Goal: Task Accomplishment & Management: Complete application form

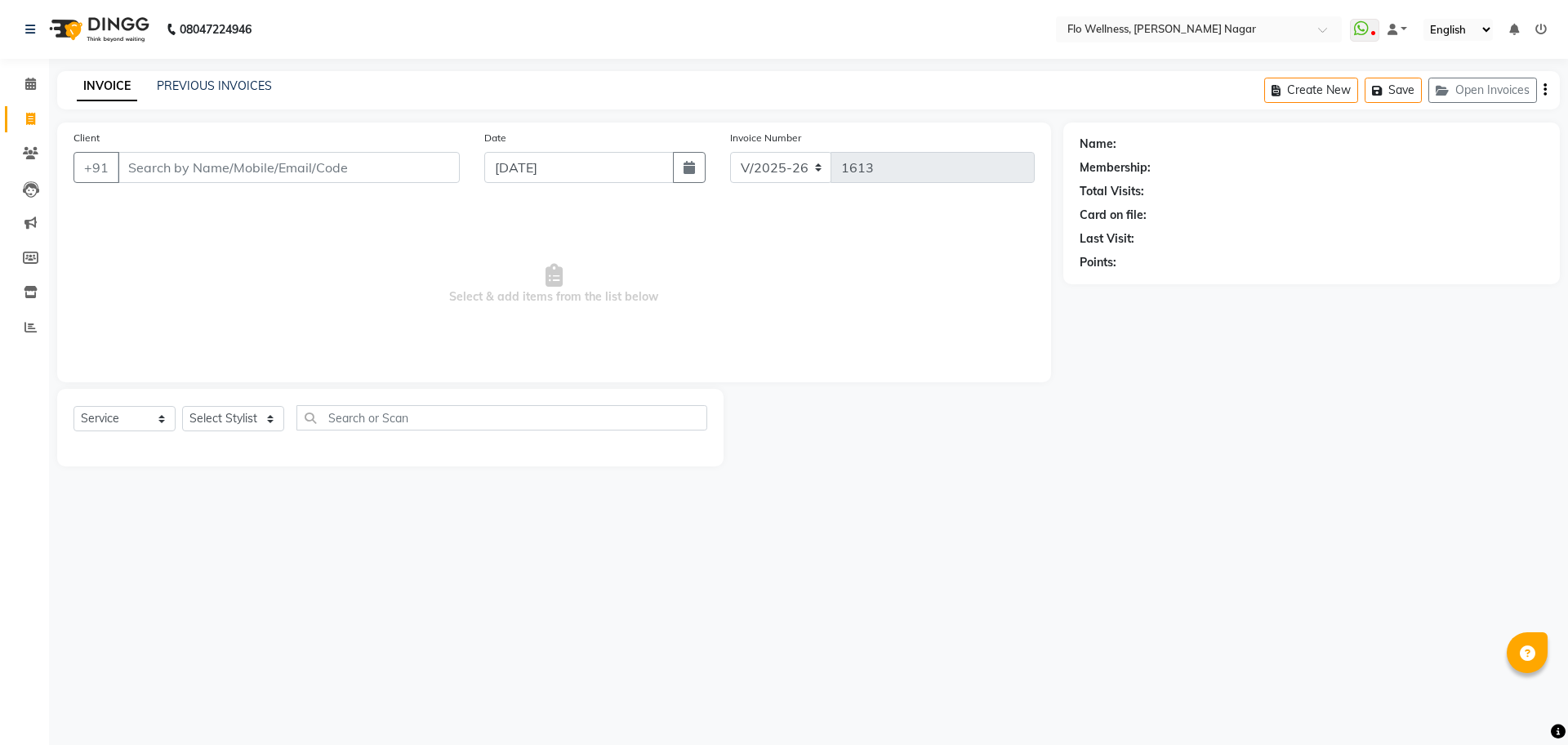
select select "4509"
select select "service"
click at [261, 179] on input "Client" at bounding box center [288, 167] width 342 height 31
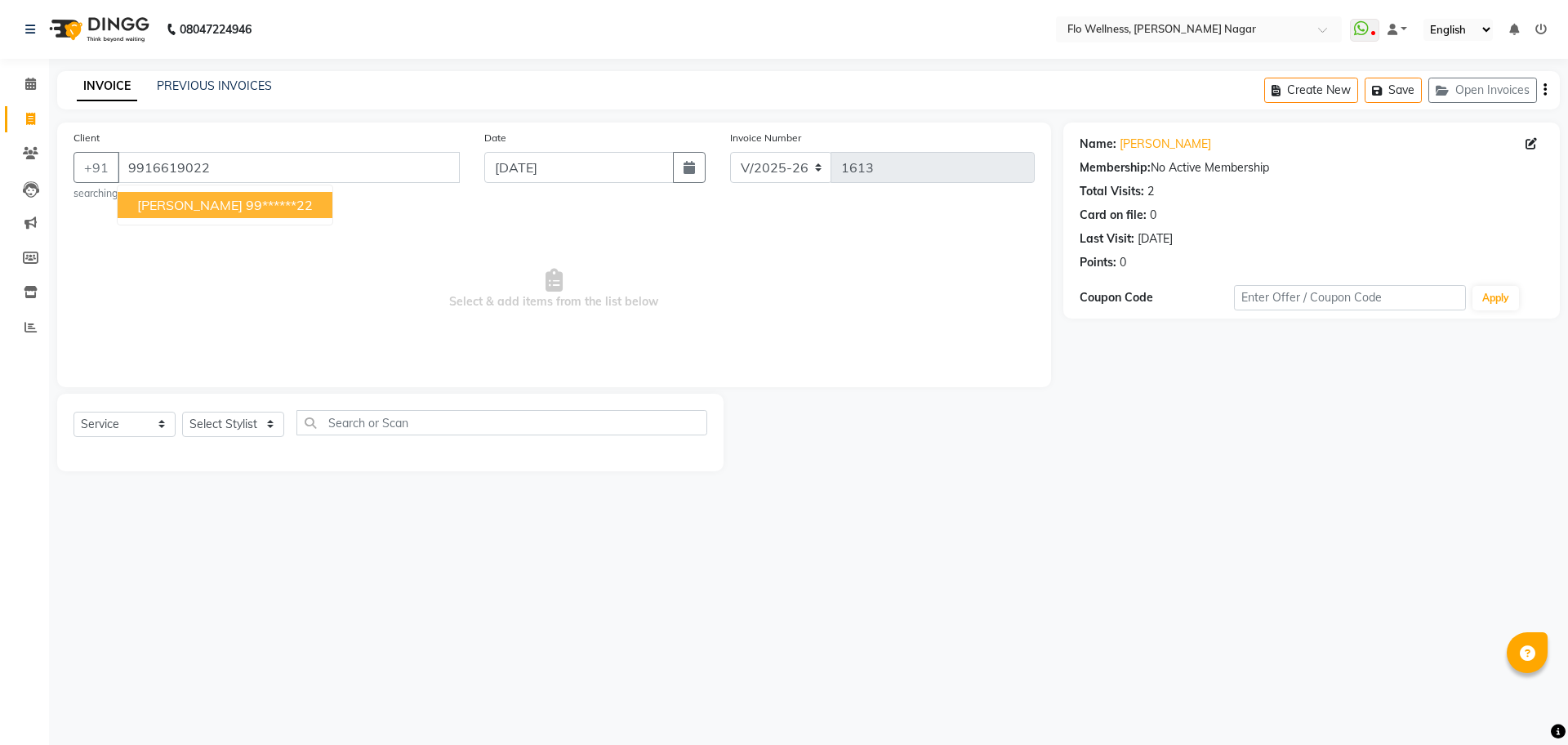
click at [196, 207] on span "[PERSON_NAME]" at bounding box center [189, 205] width 105 height 17
type input "99******22"
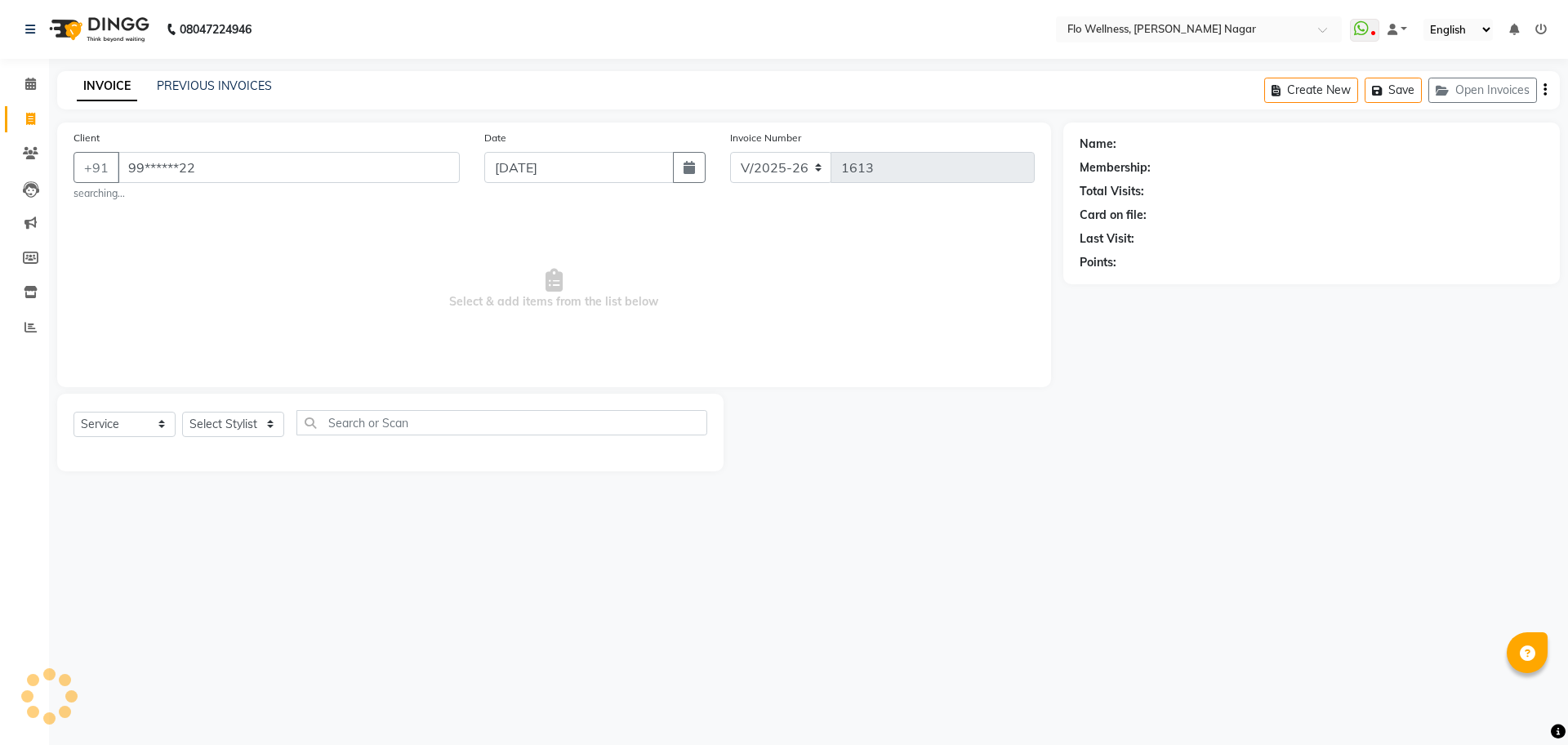
click at [196, 207] on div "Client +91 99******22 searching... Date [DATE] Invoice Number V/2025 V/[PHONE_N…" at bounding box center [553, 254] width 994 height 264
click at [240, 415] on select "Select Stylist [PERSON_NAME] Mani R [PERSON_NAME] Nivedini [PERSON_NAME]" at bounding box center [233, 424] width 102 height 25
select select "89651"
click at [182, 412] on select "Select Stylist [PERSON_NAME] Mani R [PERSON_NAME] Nivedini [PERSON_NAME]" at bounding box center [233, 424] width 102 height 25
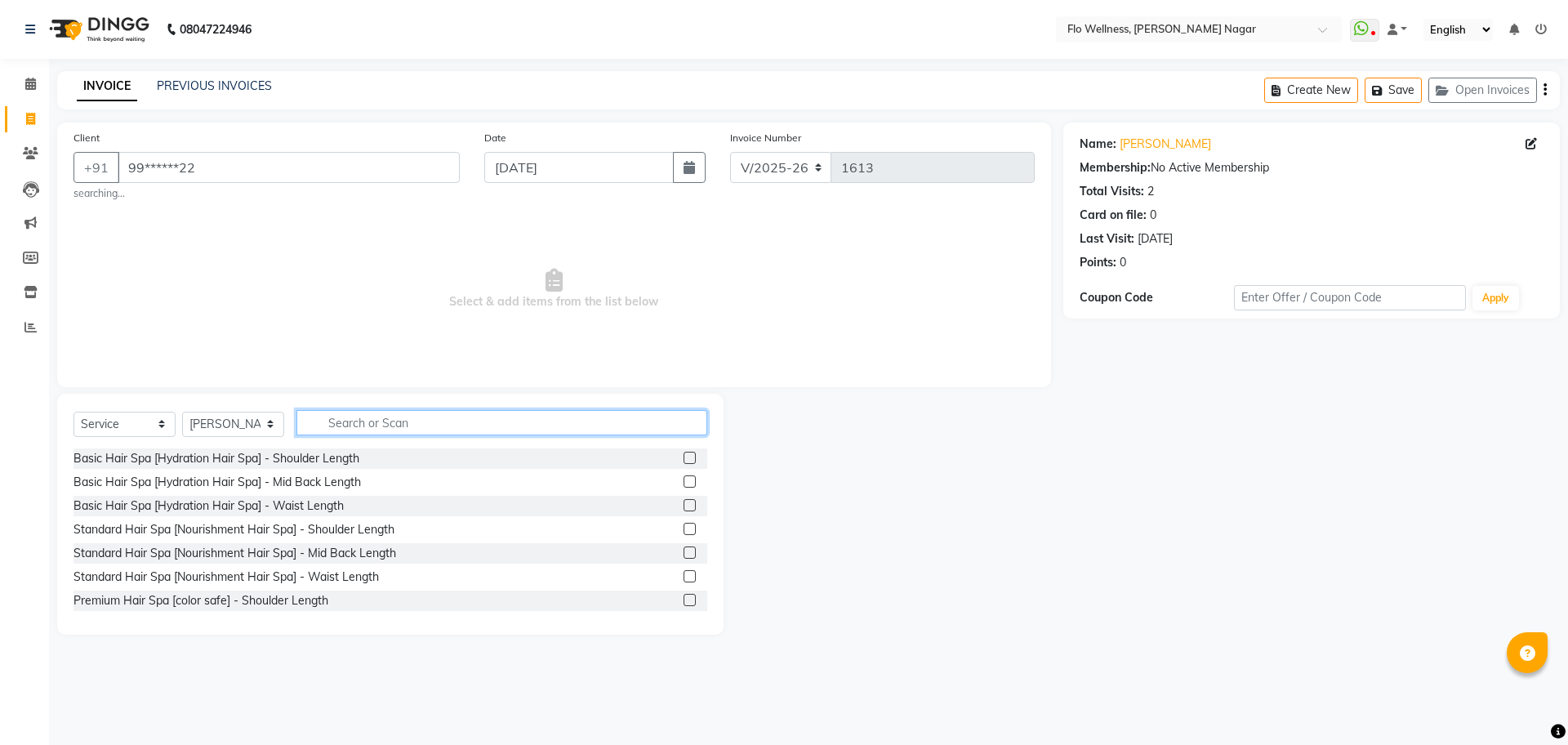
click at [357, 427] on input "text" at bounding box center [501, 422] width 411 height 25
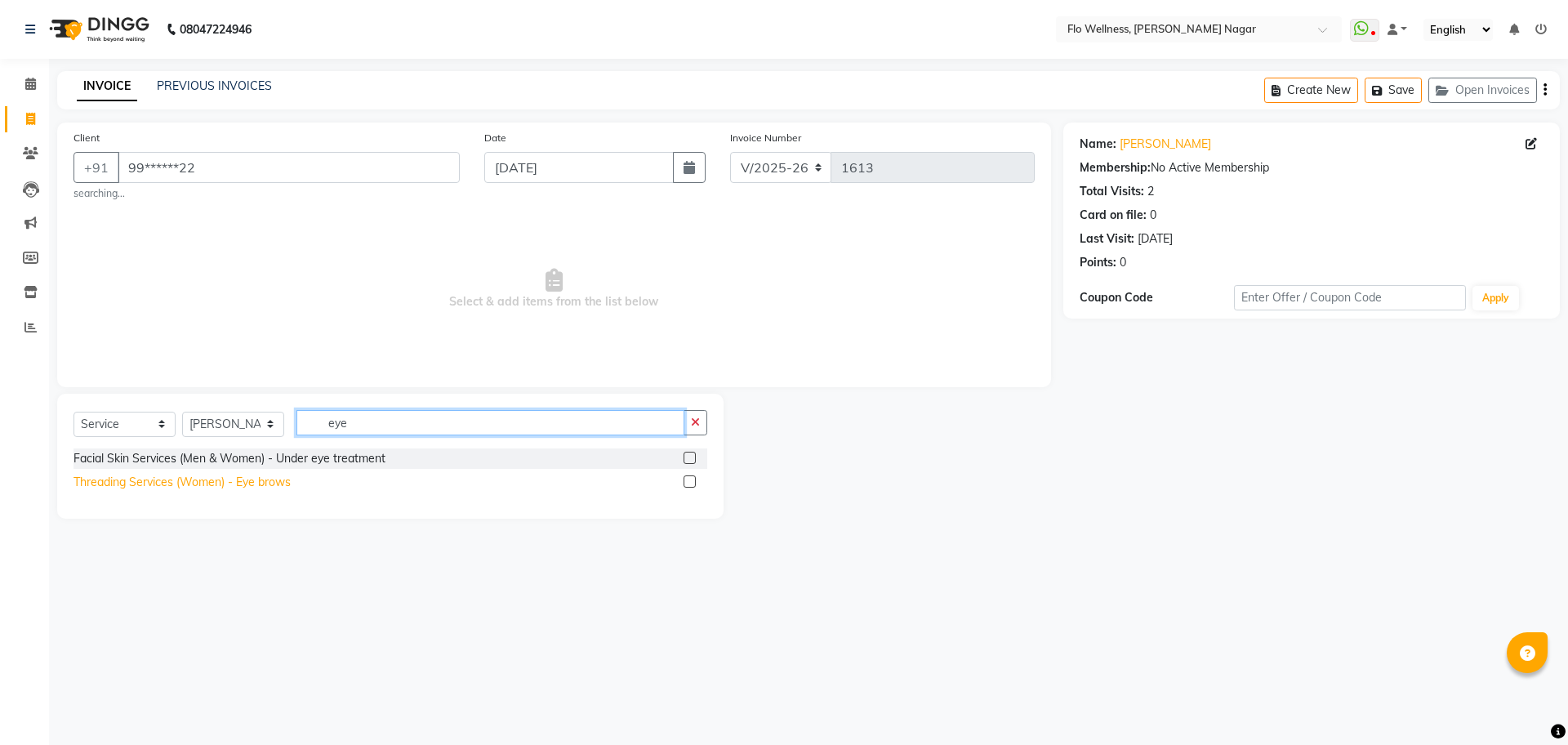
type input "eye"
click at [238, 489] on div "Threading Services (Women) - Eye brows" at bounding box center [182, 481] width 217 height 17
checkbox input "false"
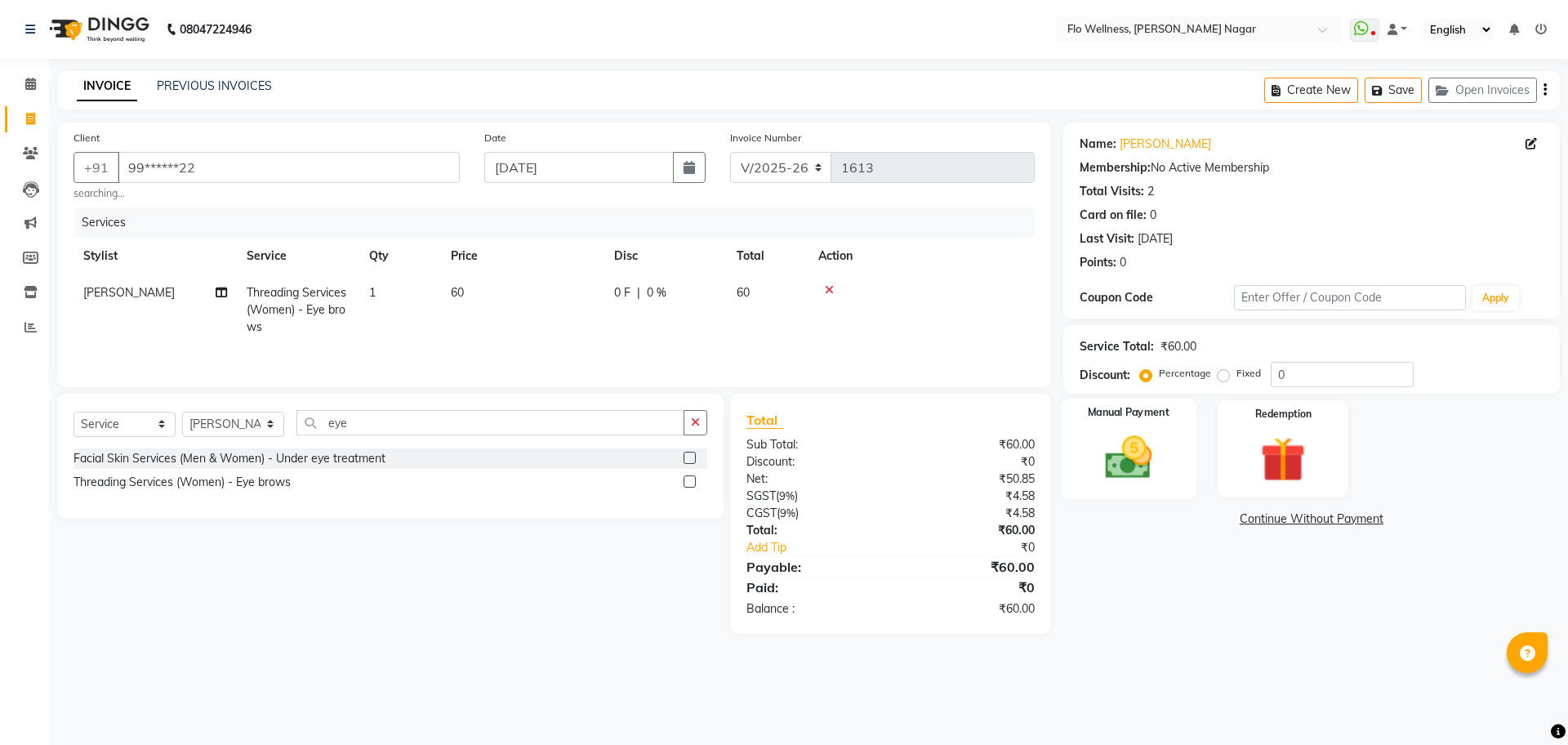
click at [1134, 469] on img at bounding box center [1128, 457] width 76 height 54
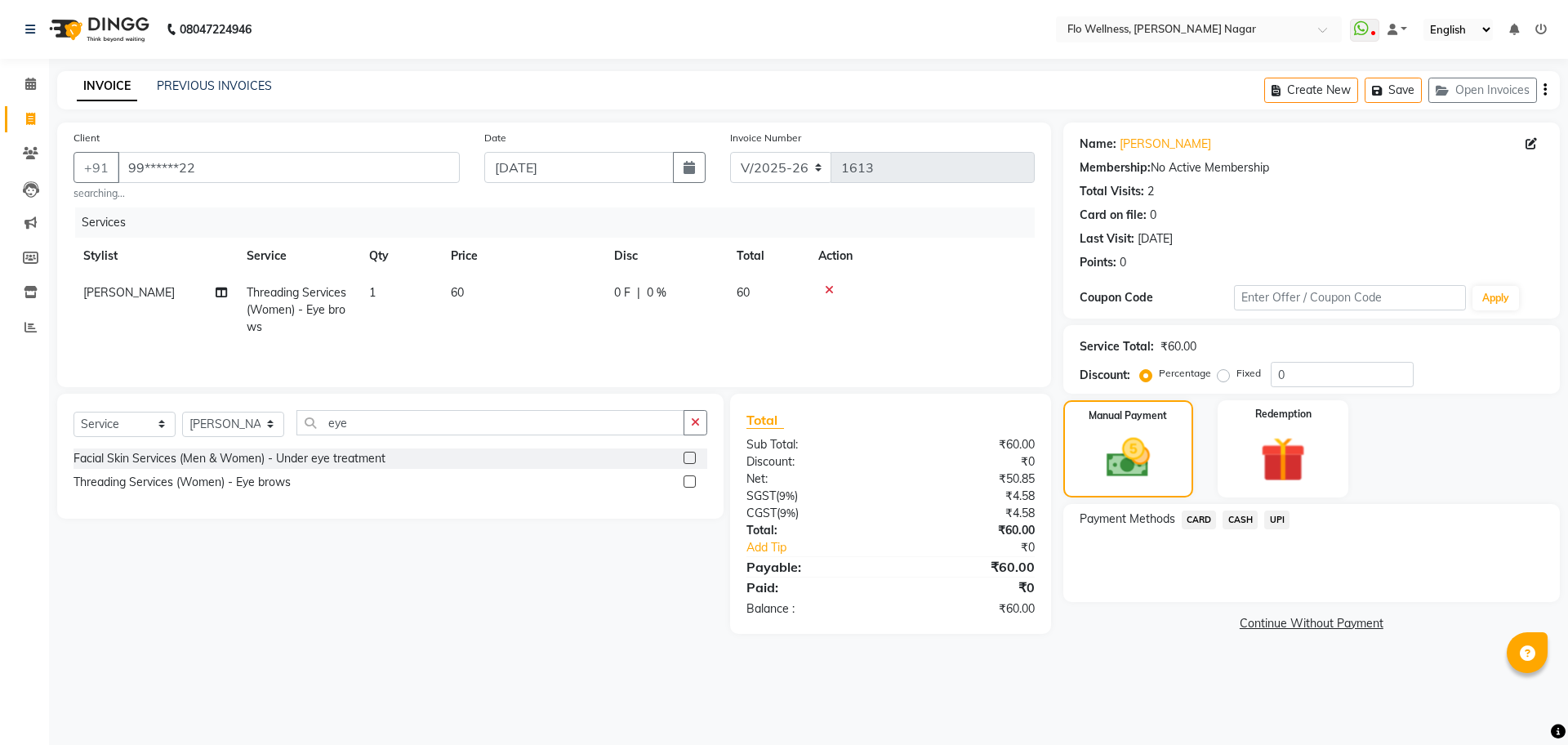
click at [1244, 520] on span "CASH" at bounding box center [1240, 520] width 35 height 19
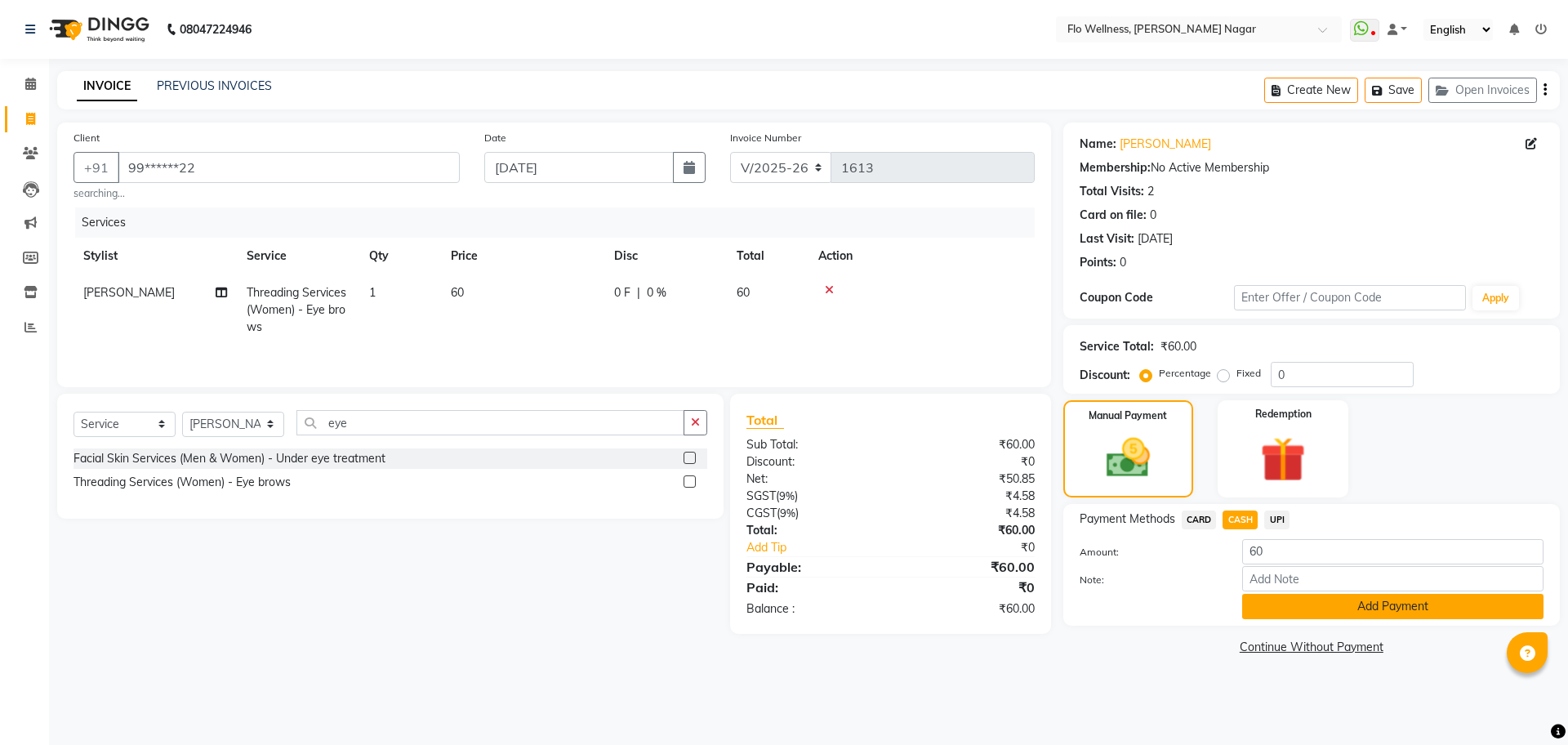
click at [1329, 607] on button "Add Payment" at bounding box center [1392, 605] width 301 height 25
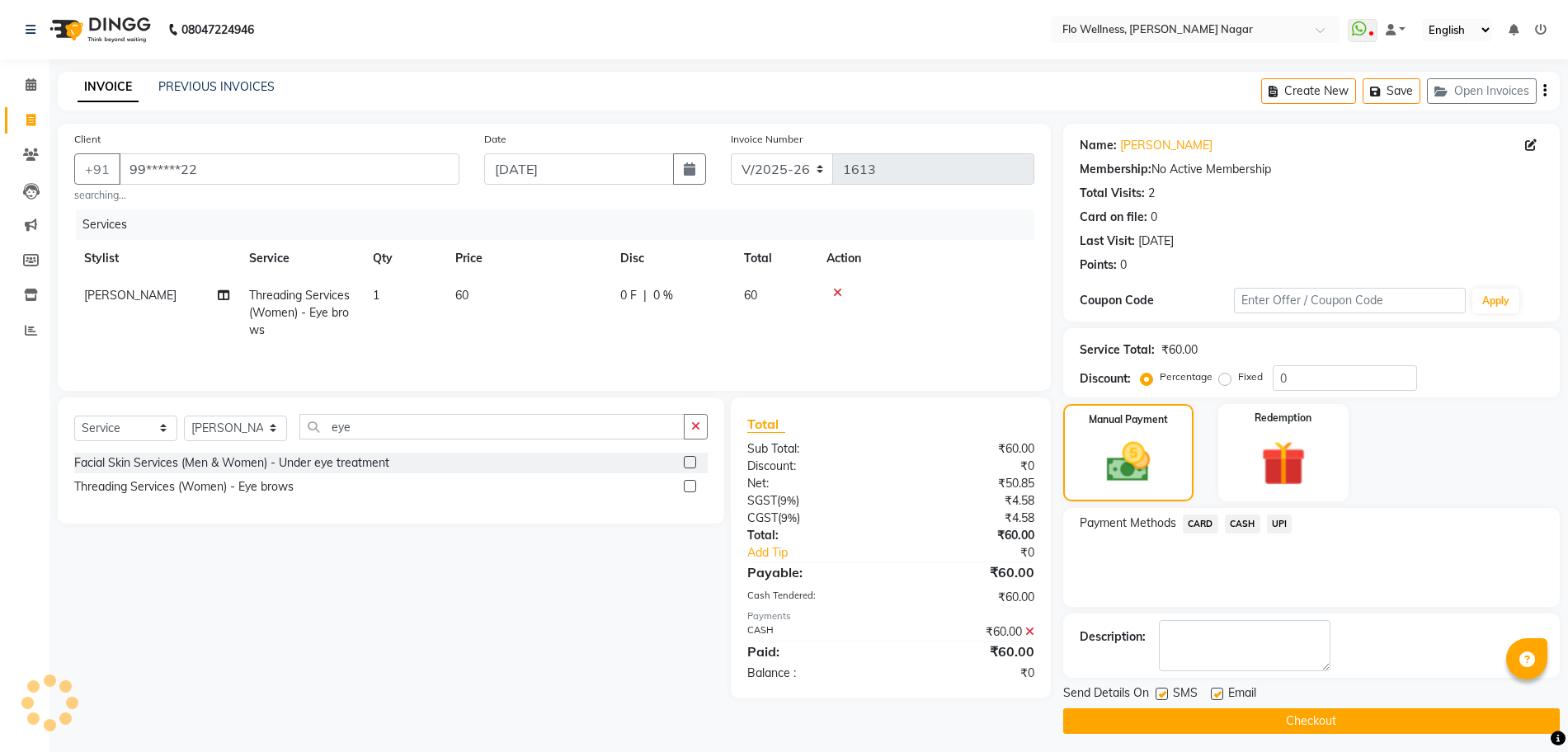
click at [1342, 722] on button "Checkout" at bounding box center [1311, 720] width 497 height 25
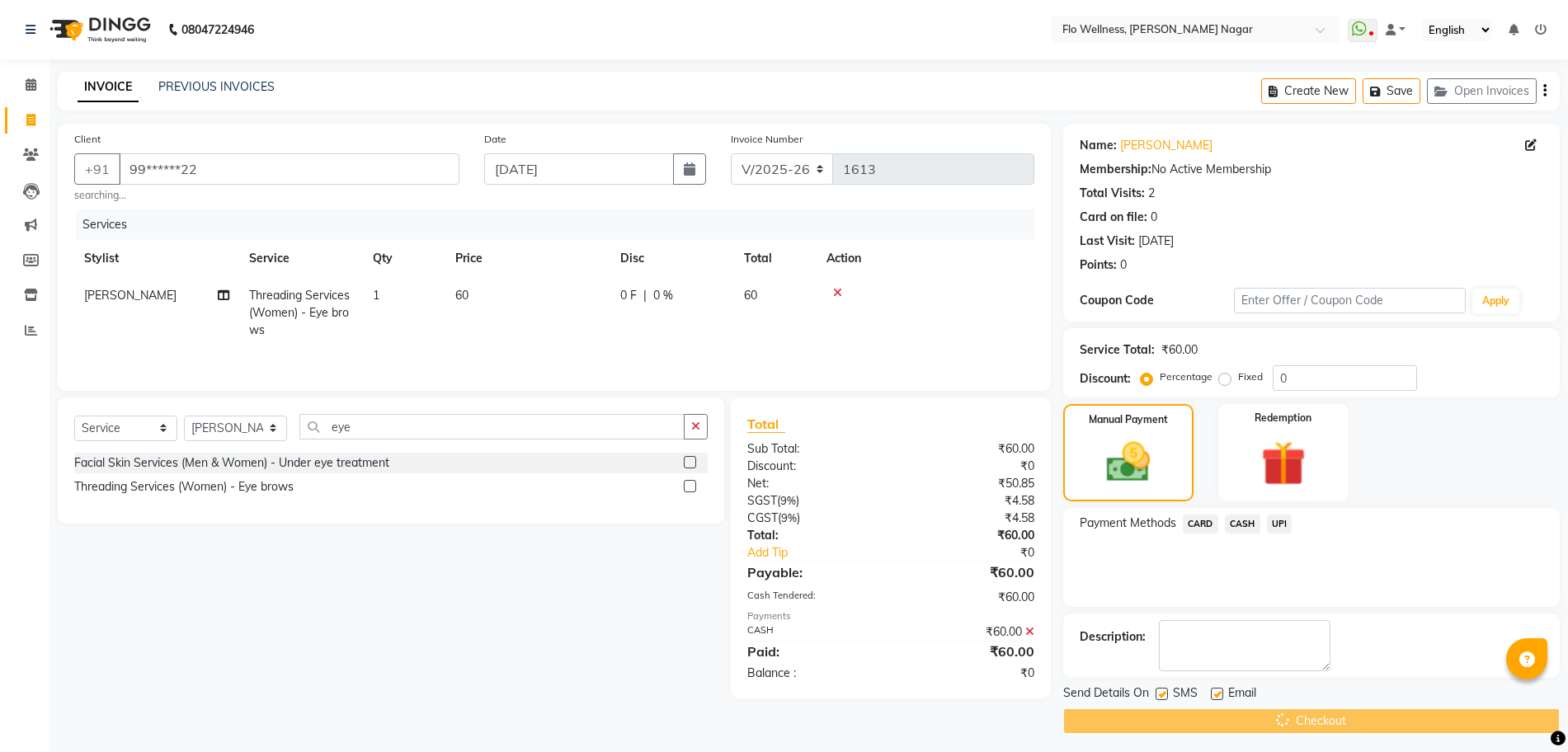
click at [1342, 722] on div "Checkout" at bounding box center [1311, 720] width 497 height 25
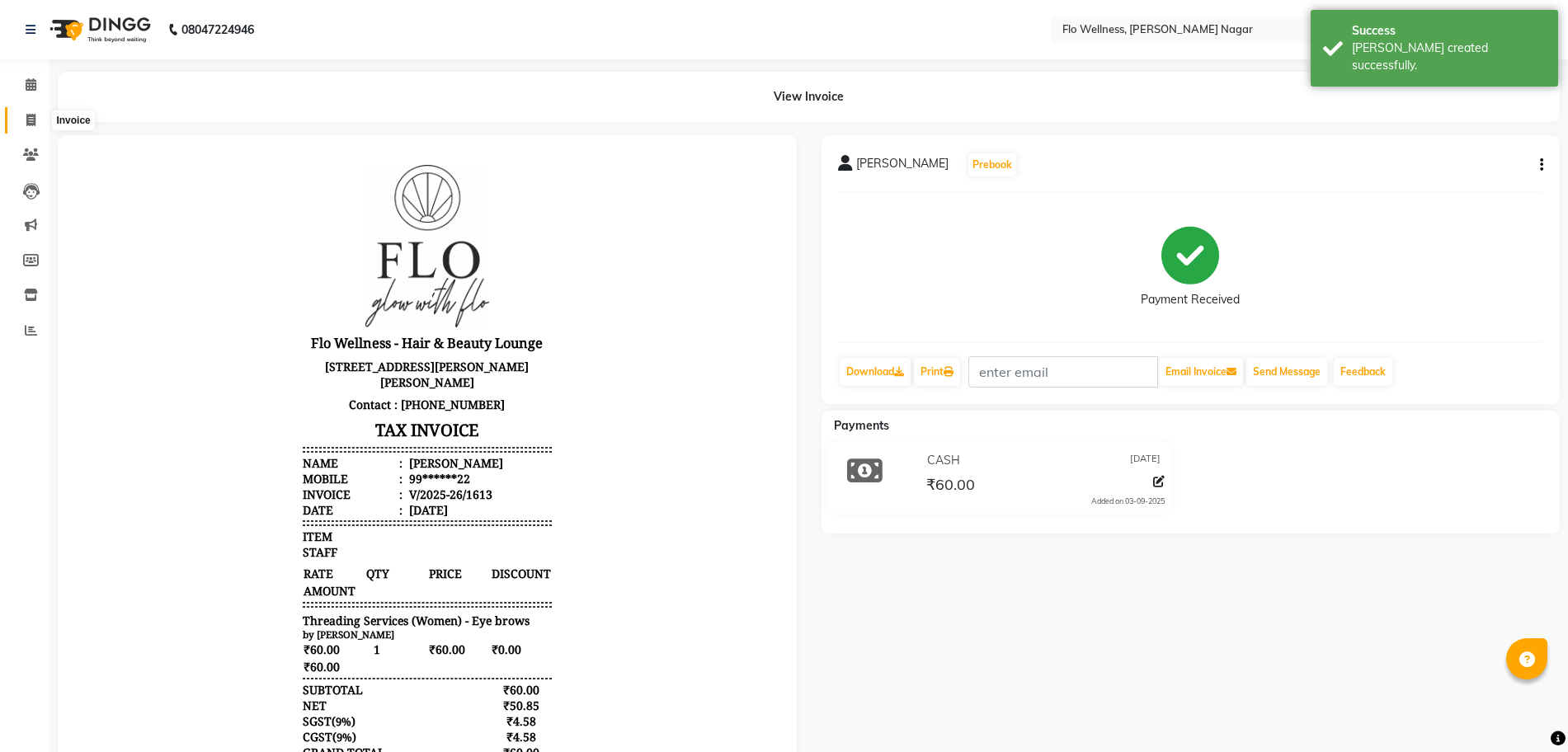
click at [34, 111] on span at bounding box center [31, 120] width 29 height 19
select select "service"
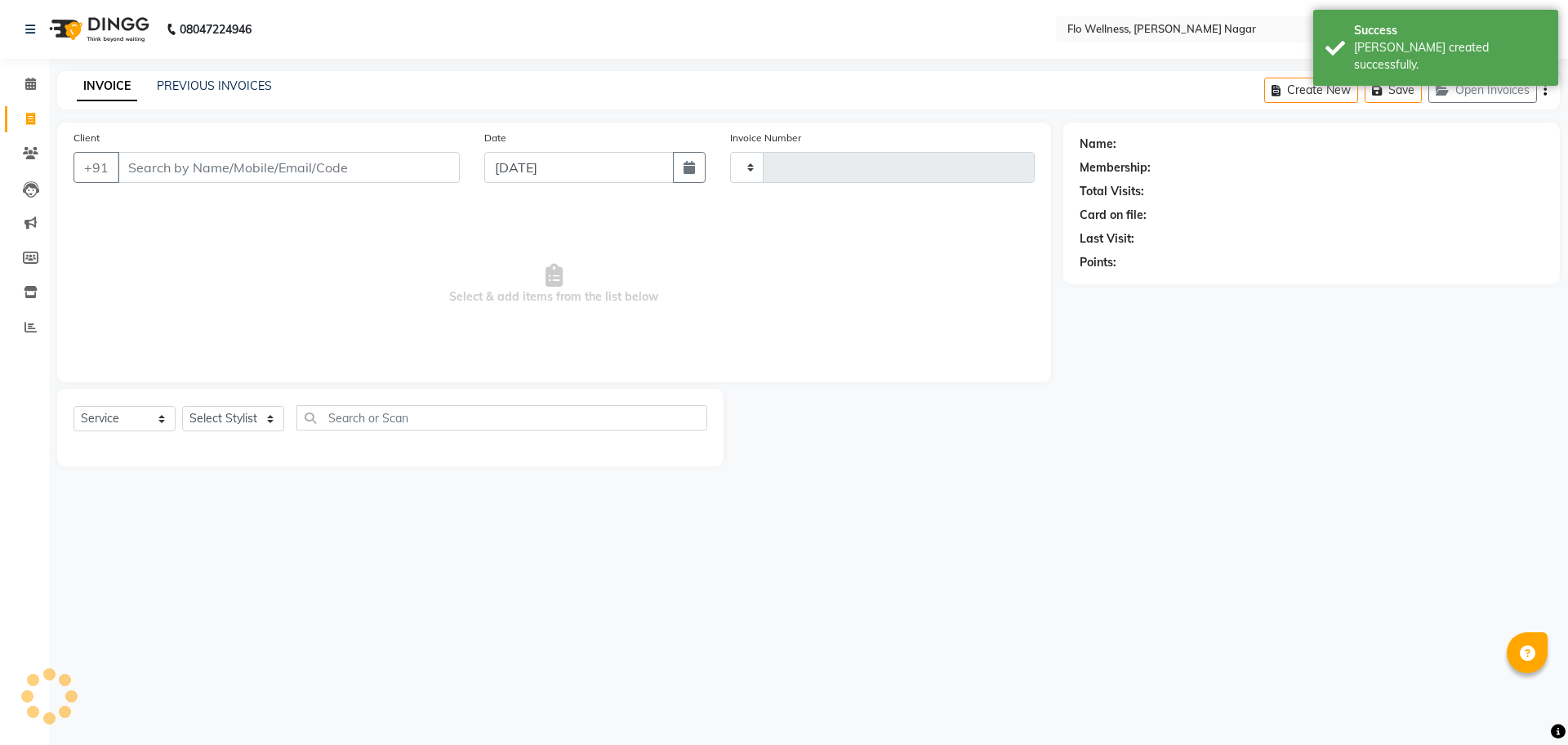
type input "1614"
select select "4509"
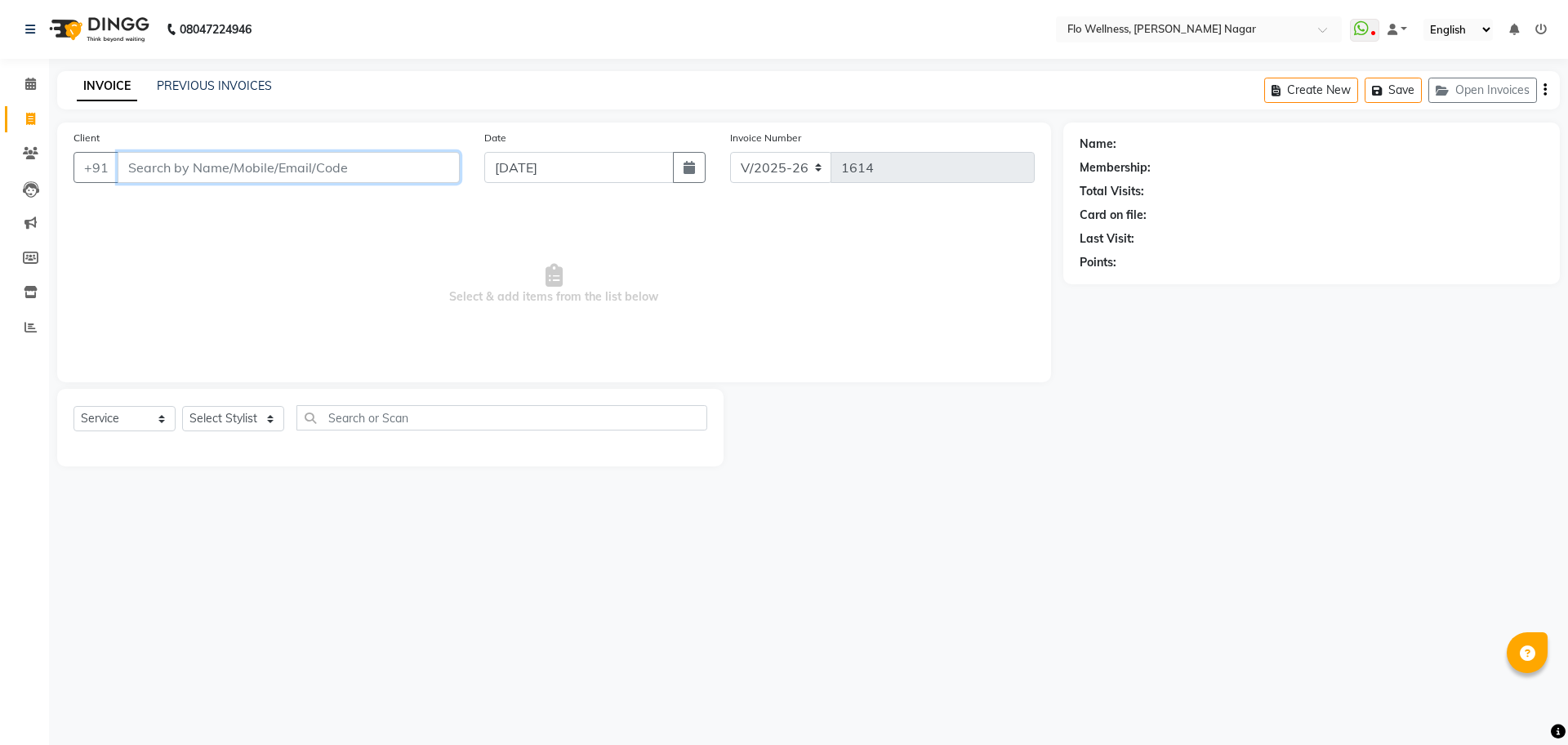
click at [149, 168] on input "Client" at bounding box center [288, 167] width 342 height 31
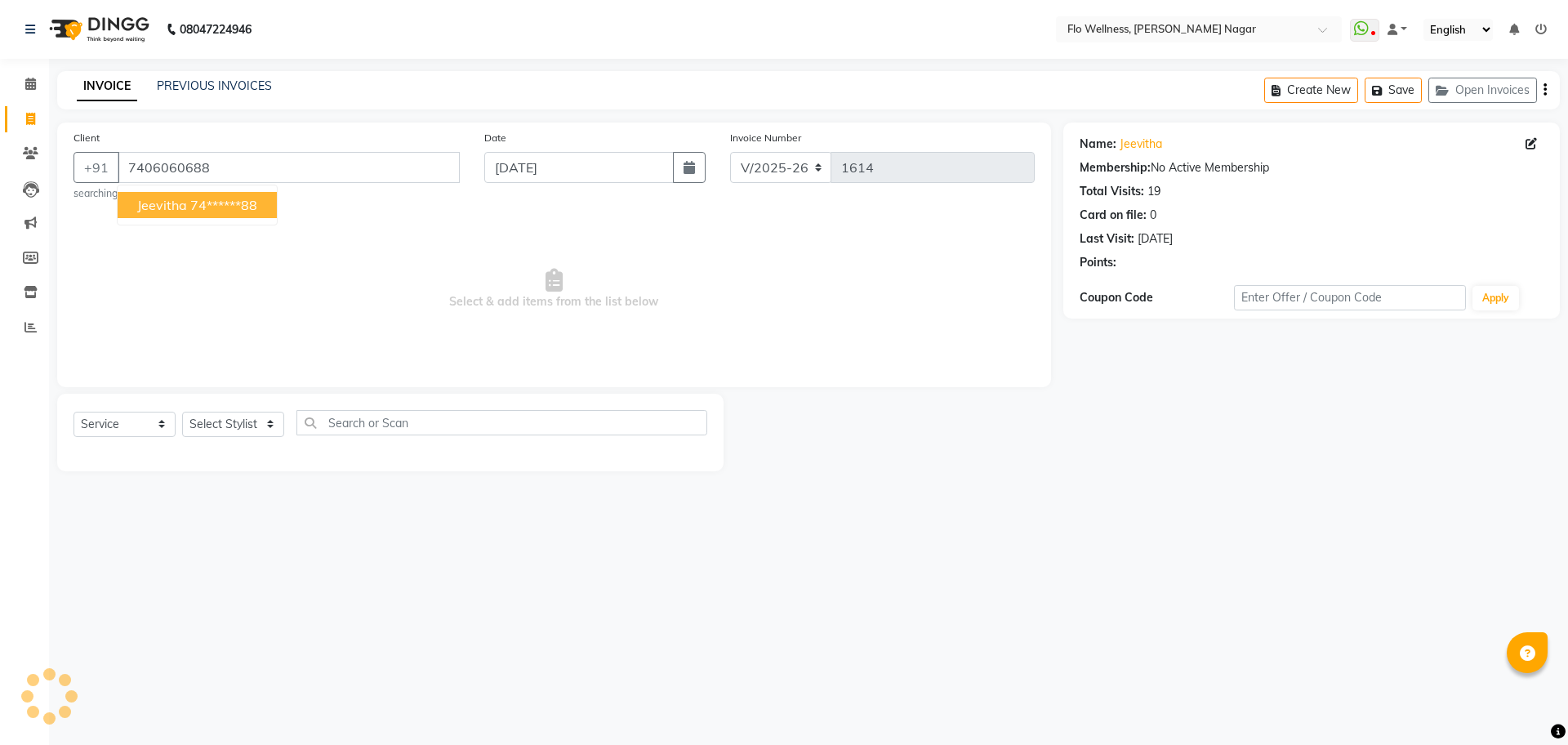
click at [252, 202] on ngb-highlight "74******88" at bounding box center [224, 205] width 67 height 17
type input "74******88"
click at [211, 420] on select "Select Stylist [PERSON_NAME] Mani R [PERSON_NAME] Nivedini [PERSON_NAME]" at bounding box center [233, 424] width 102 height 25
select select "33268"
click at [182, 412] on select "Select Stylist [PERSON_NAME] Mani R [PERSON_NAME] Nivedini [PERSON_NAME]" at bounding box center [233, 424] width 102 height 25
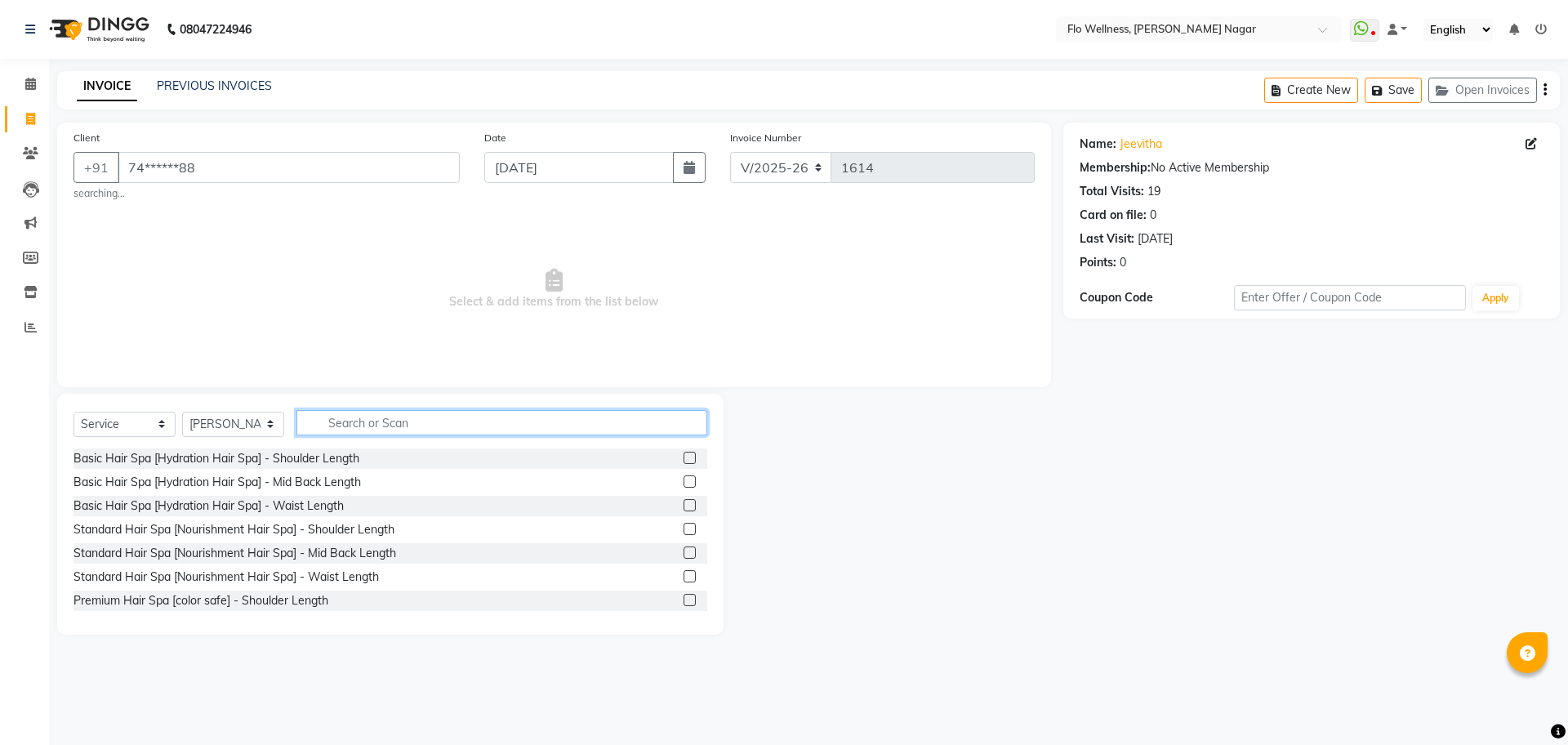
click at [357, 430] on input "text" at bounding box center [501, 422] width 411 height 25
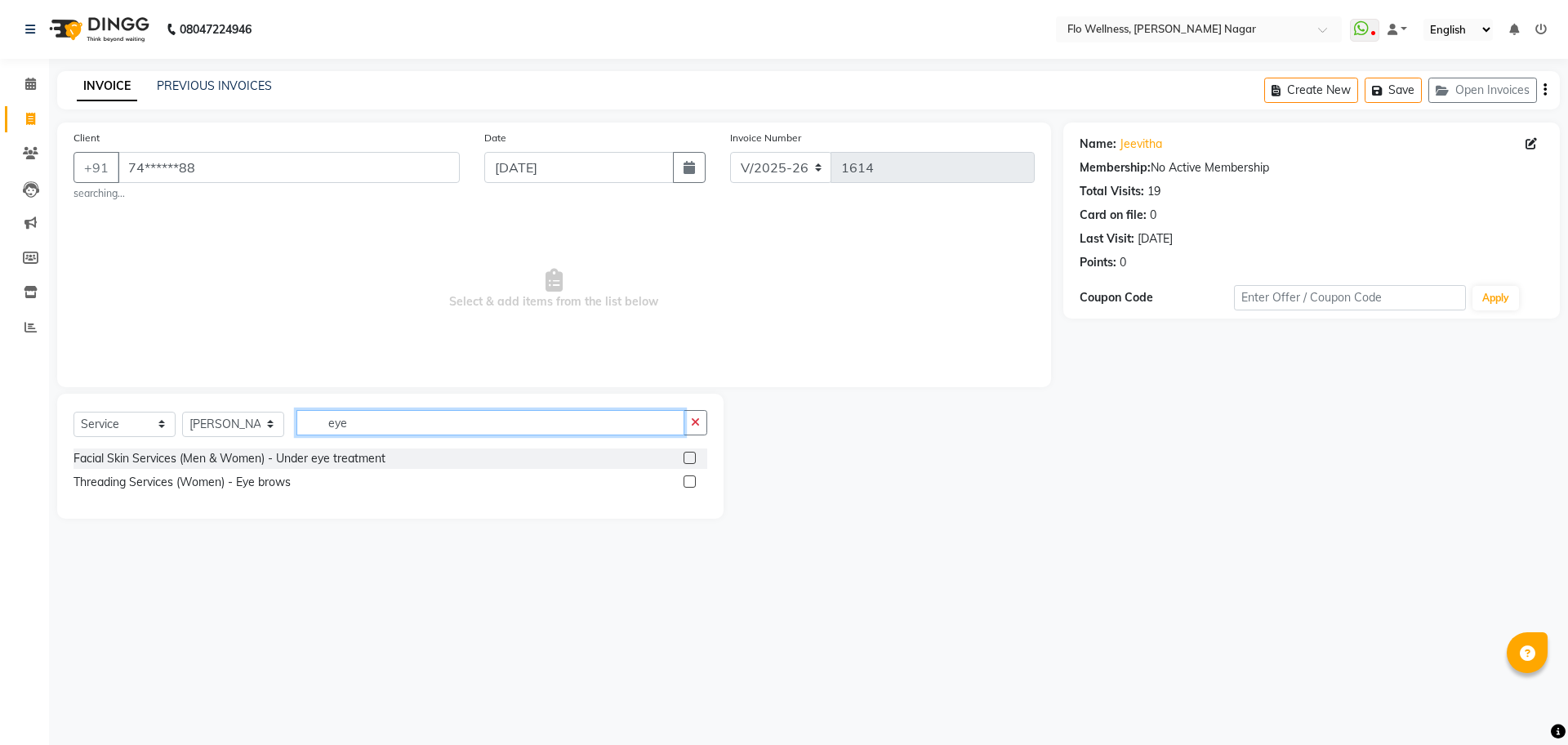
type input "eye"
click at [222, 490] on div "Facial Skin Services (Men & Women) - Under eye treatment Threading Services (Wo…" at bounding box center [390, 471] width 634 height 47
click at [226, 481] on div "Threading Services (Women) - Eye brows" at bounding box center [182, 481] width 217 height 17
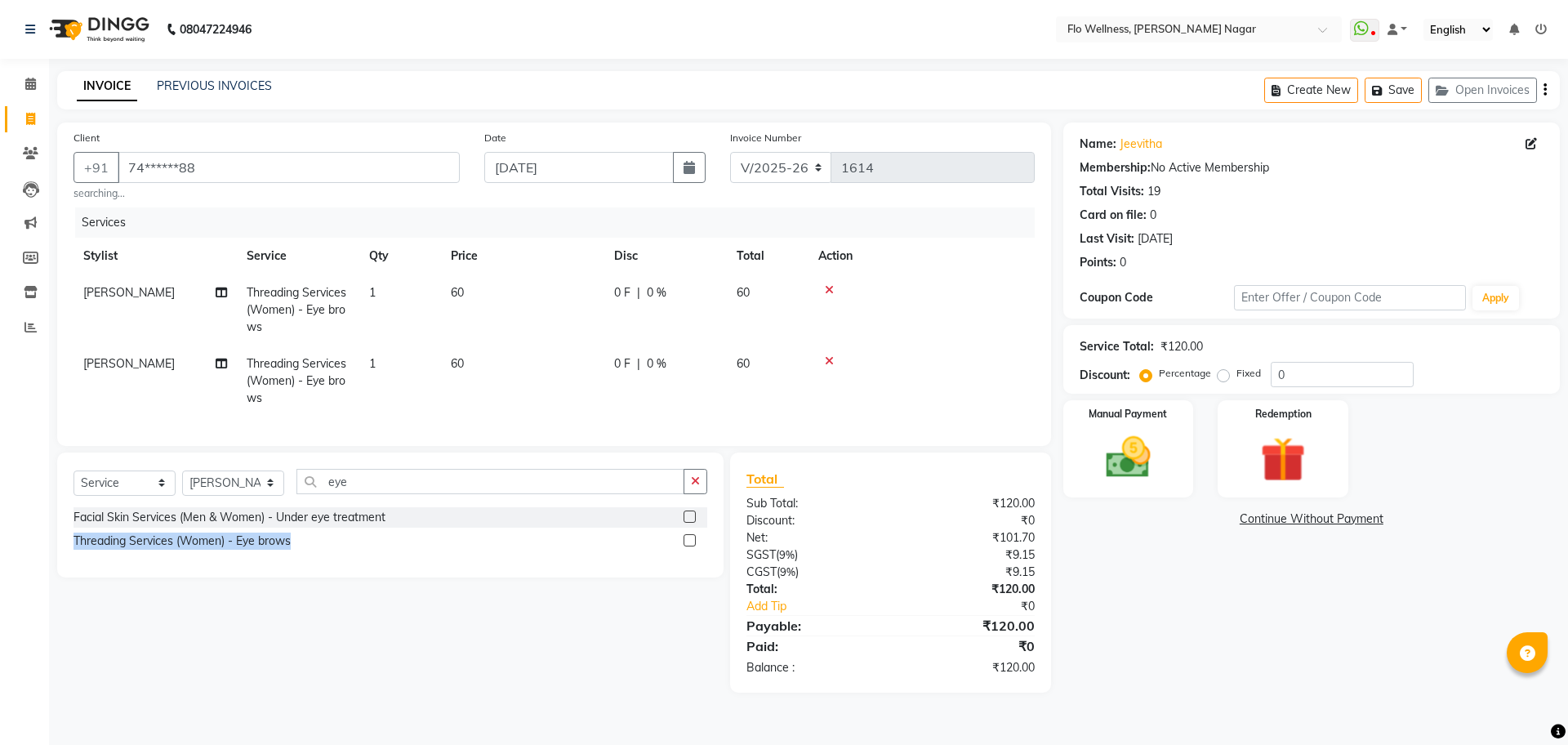
checkbox input "false"
click at [829, 357] on icon at bounding box center [829, 360] width 9 height 11
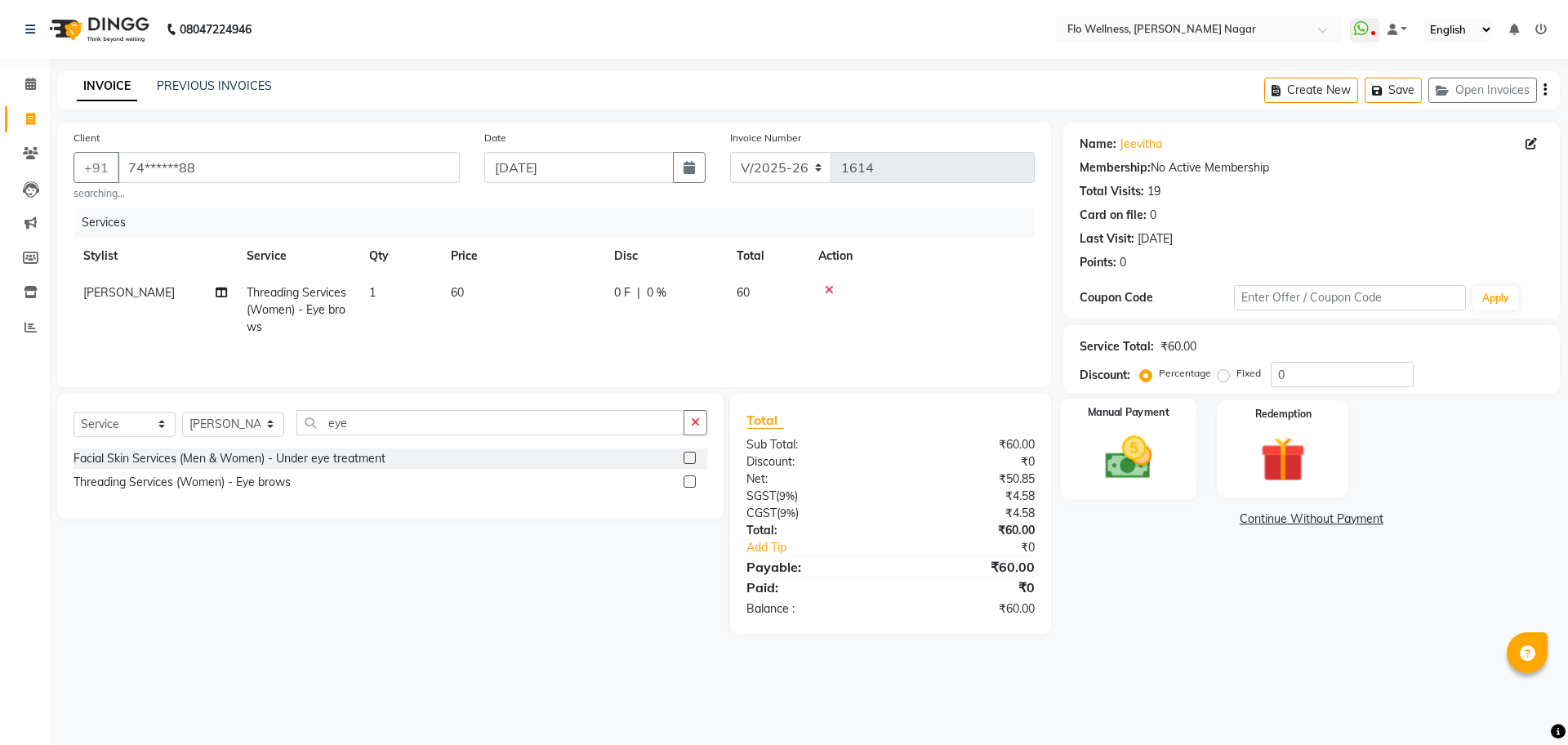
click at [1152, 469] on img at bounding box center [1128, 457] width 76 height 54
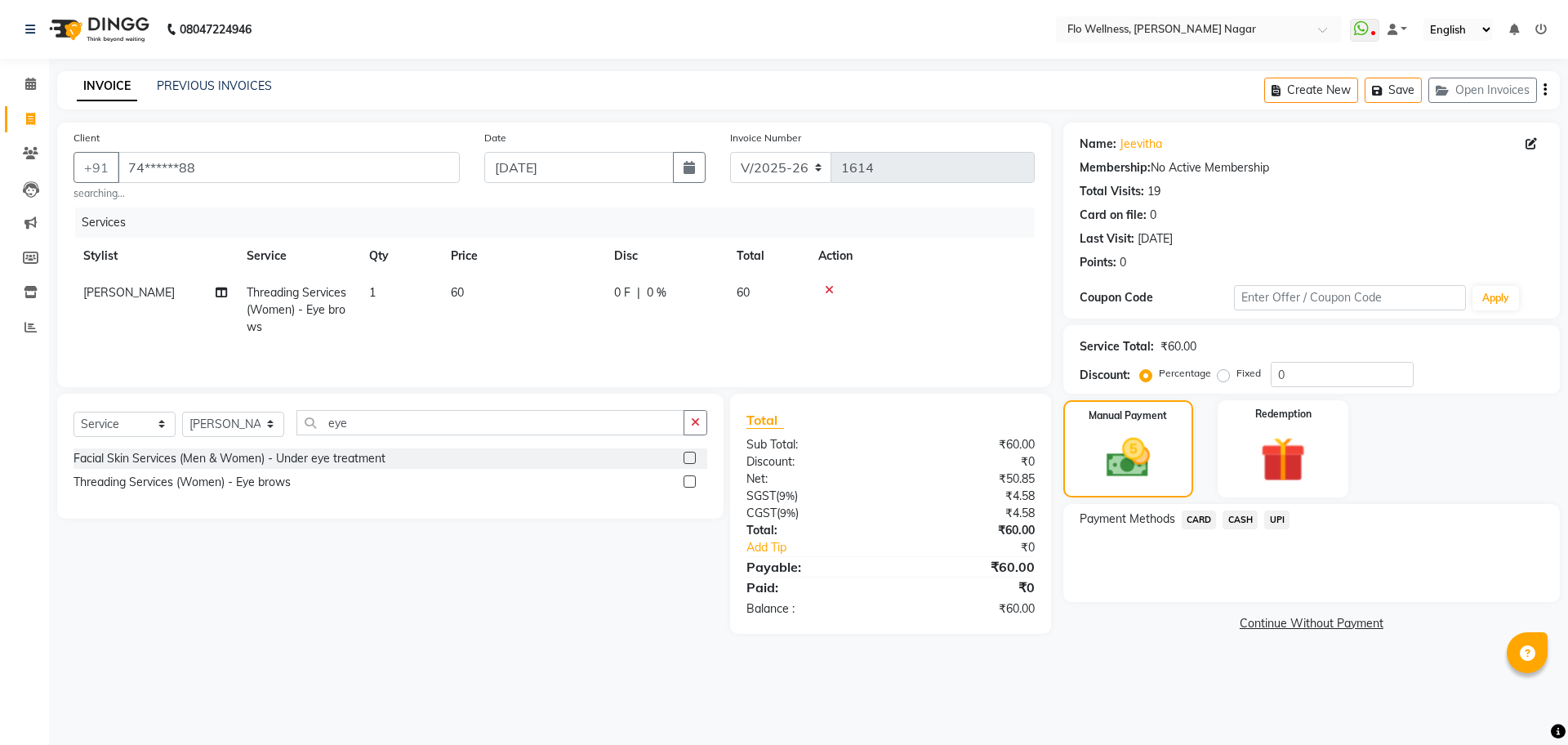
click at [1286, 520] on span "UPI" at bounding box center [1276, 520] width 25 height 19
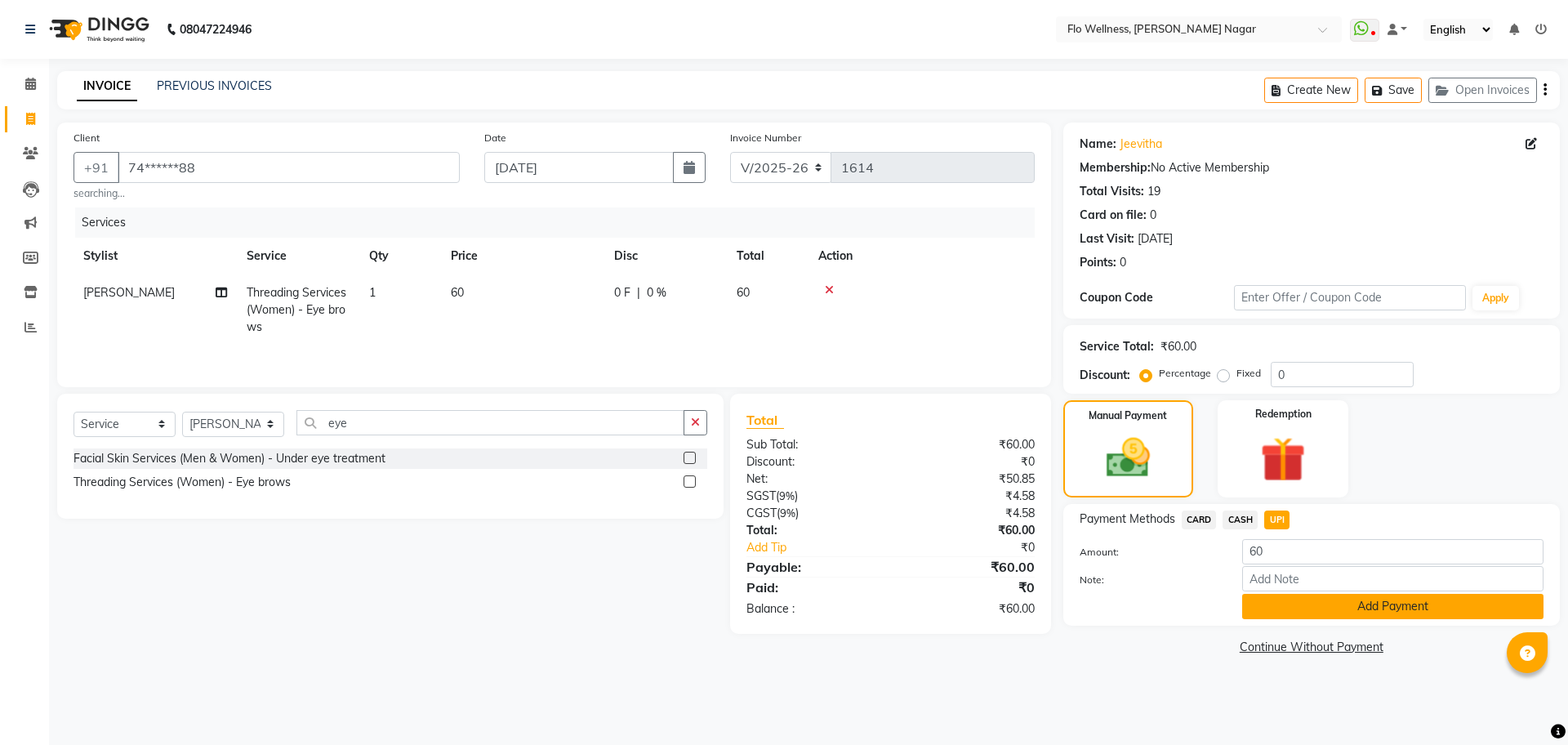
click at [1292, 603] on button "Add Payment" at bounding box center [1392, 605] width 301 height 25
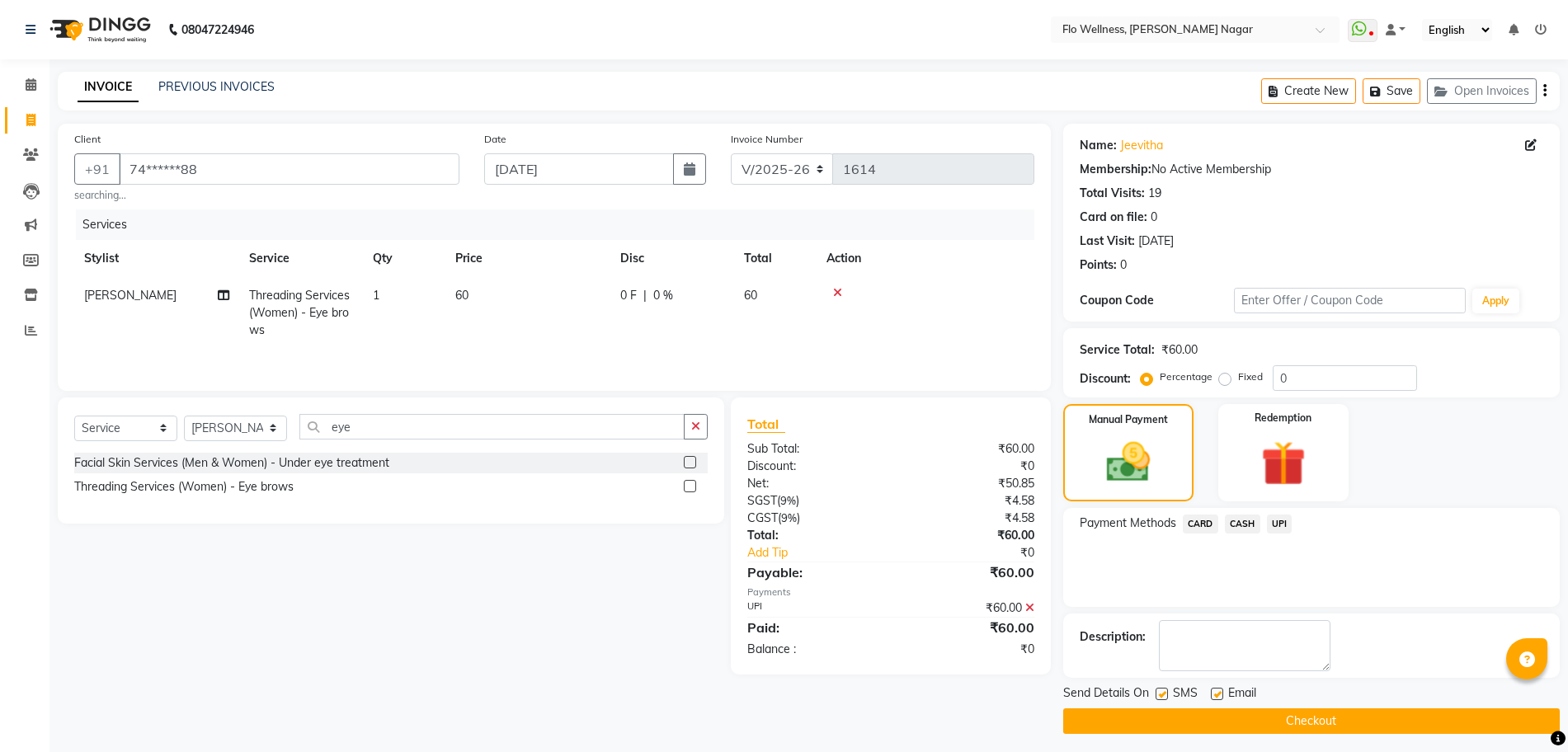
click at [1305, 715] on button "Checkout" at bounding box center [1311, 720] width 497 height 25
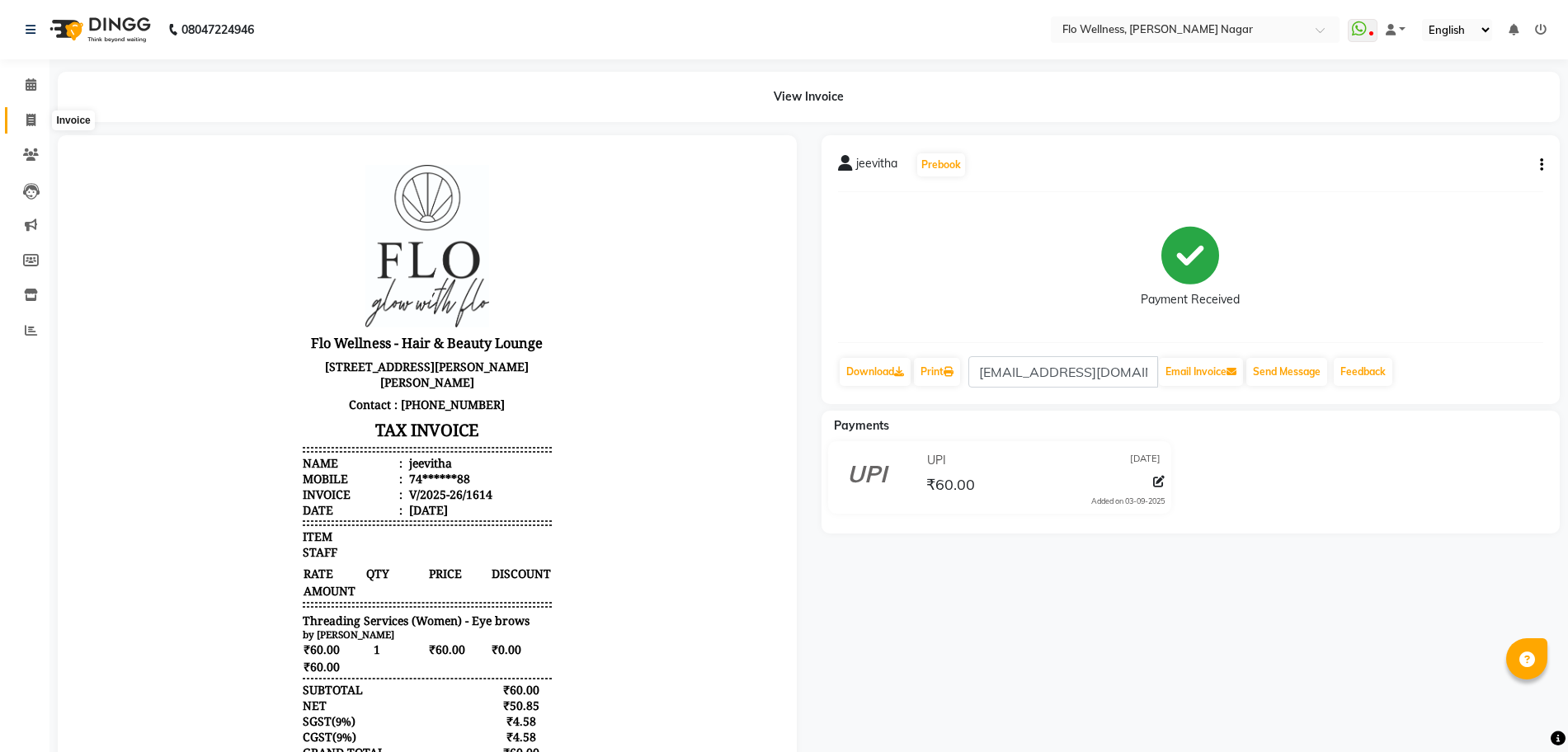
click at [34, 126] on span at bounding box center [31, 120] width 29 height 19
select select "service"
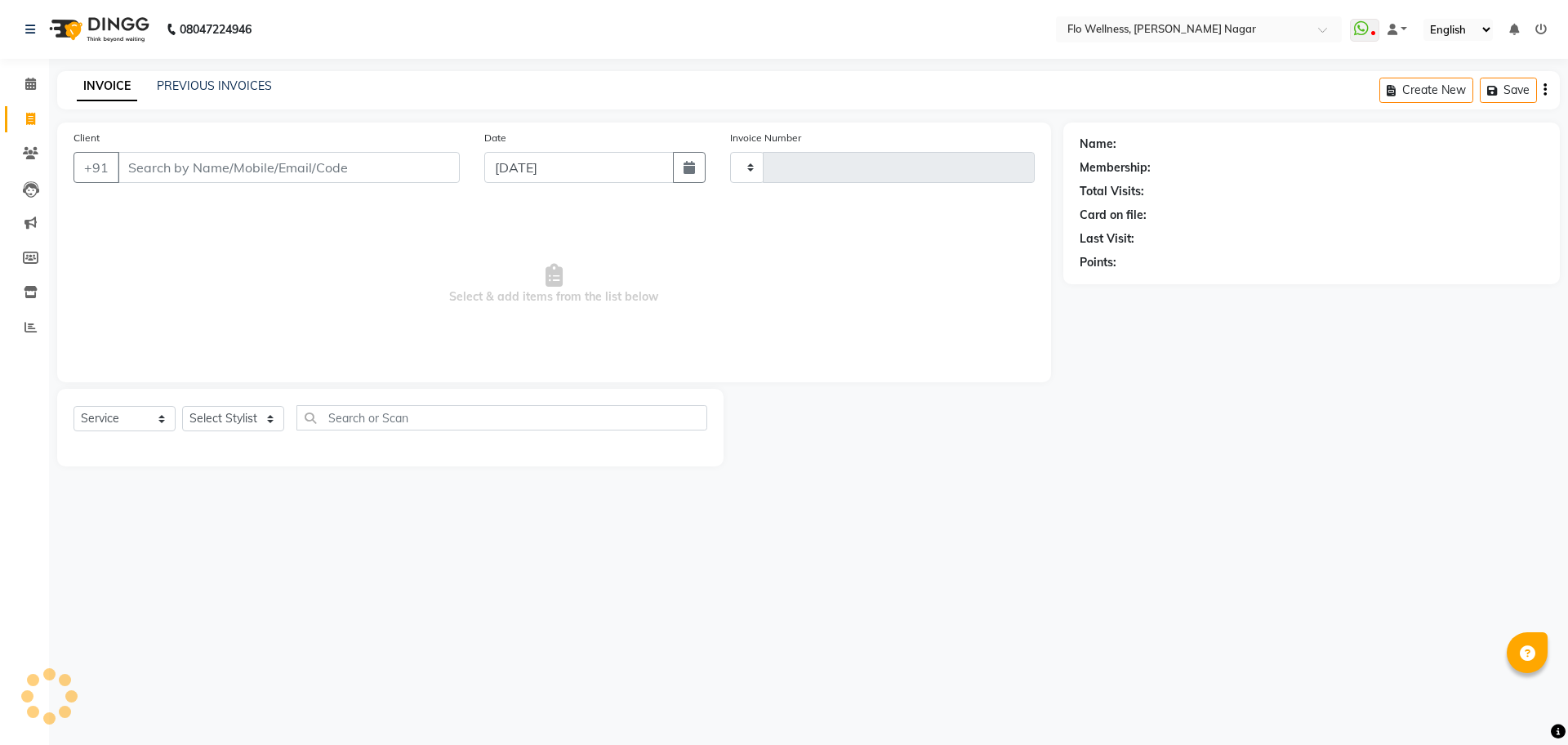
type input "1615"
select select "4509"
click at [193, 173] on input "Client" at bounding box center [288, 167] width 342 height 31
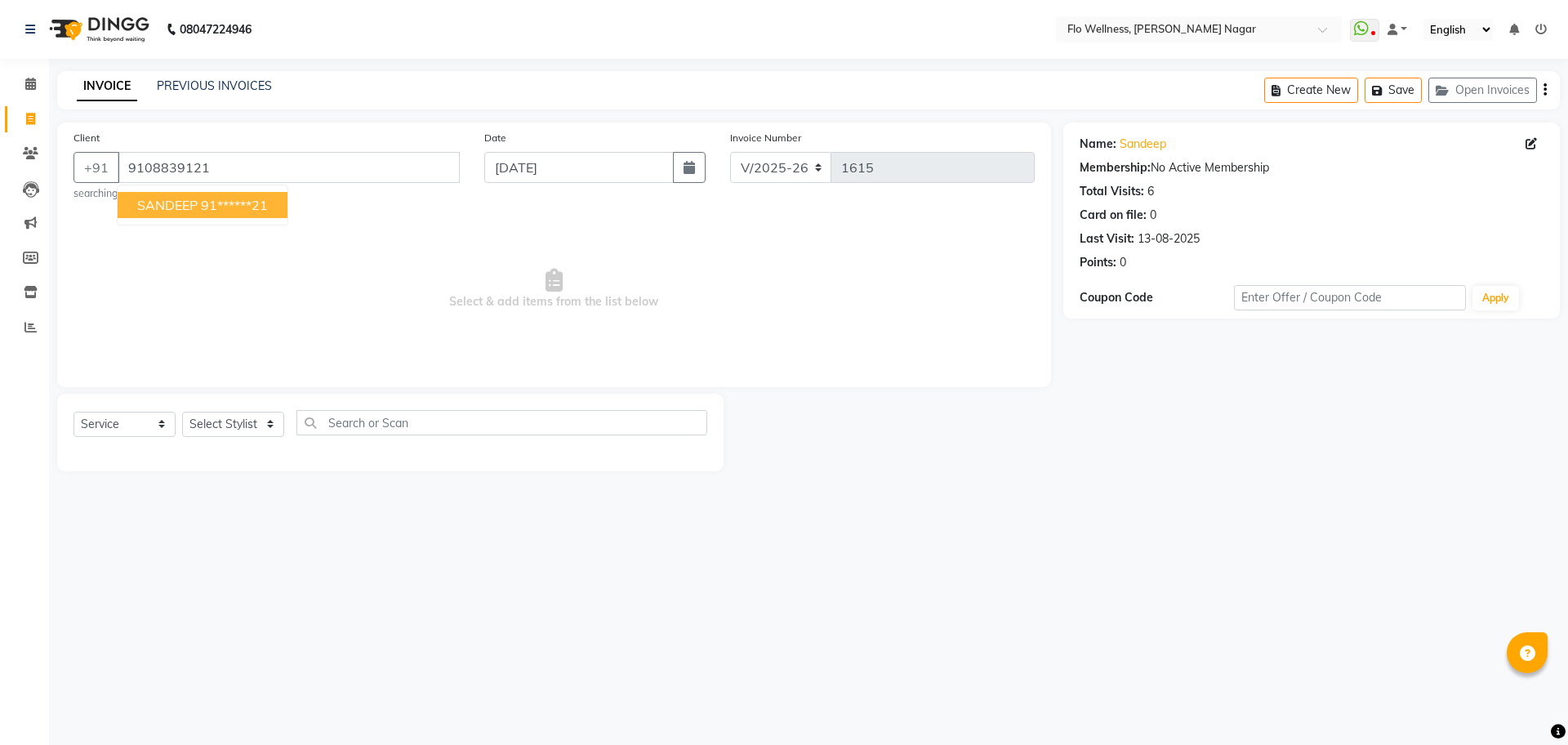
click at [201, 210] on ngb-highlight "91******21" at bounding box center [235, 205] width 67 height 17
type input "91******21"
click at [235, 427] on select "Select Stylist [PERSON_NAME] Mani R [PERSON_NAME] Nivedini [PERSON_NAME]" at bounding box center [233, 424] width 102 height 25
select select "89638"
click at [182, 412] on select "Select Stylist [PERSON_NAME] Mani R [PERSON_NAME] Nivedini [PERSON_NAME]" at bounding box center [233, 424] width 102 height 25
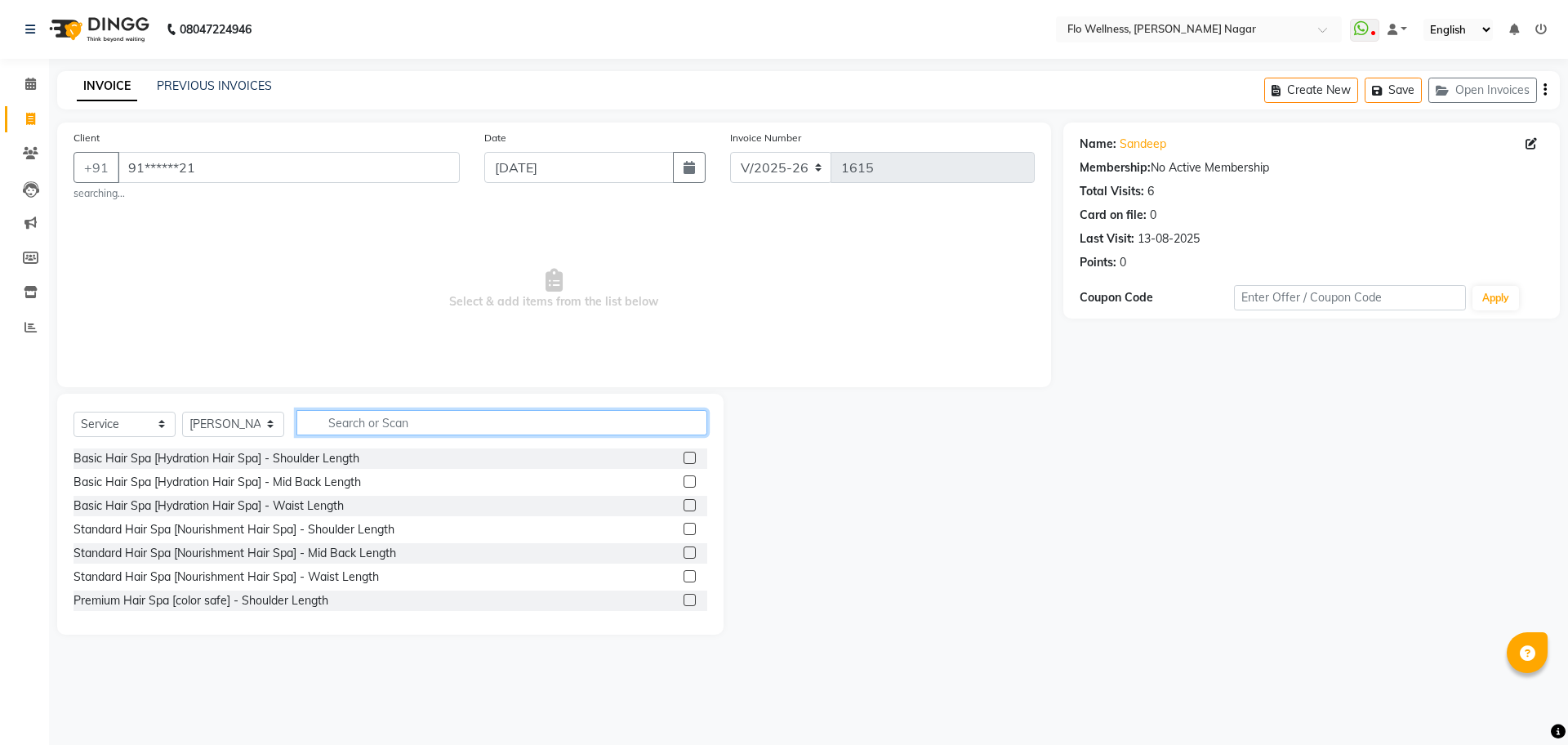
click at [388, 427] on input "text" at bounding box center [501, 422] width 411 height 25
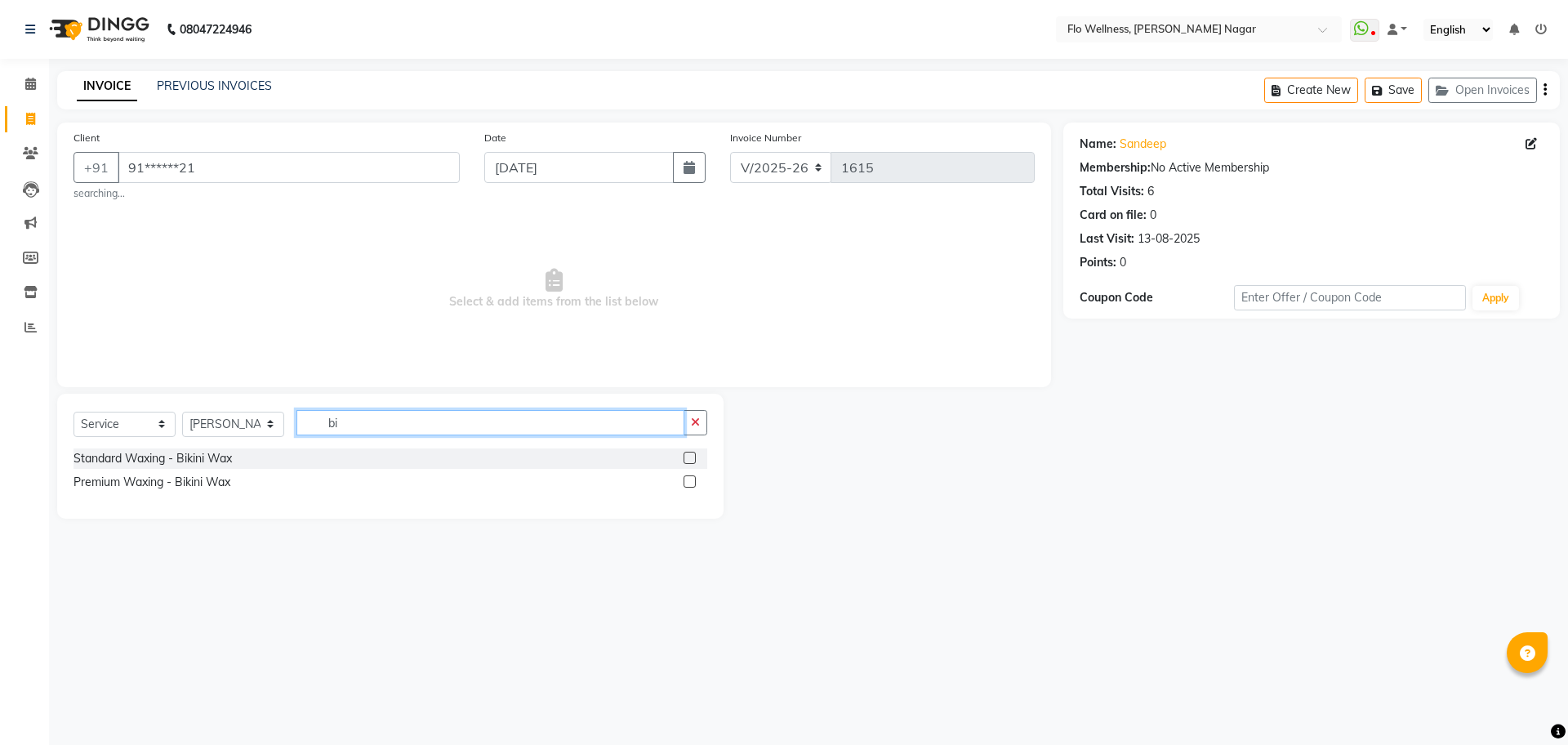
type input "b"
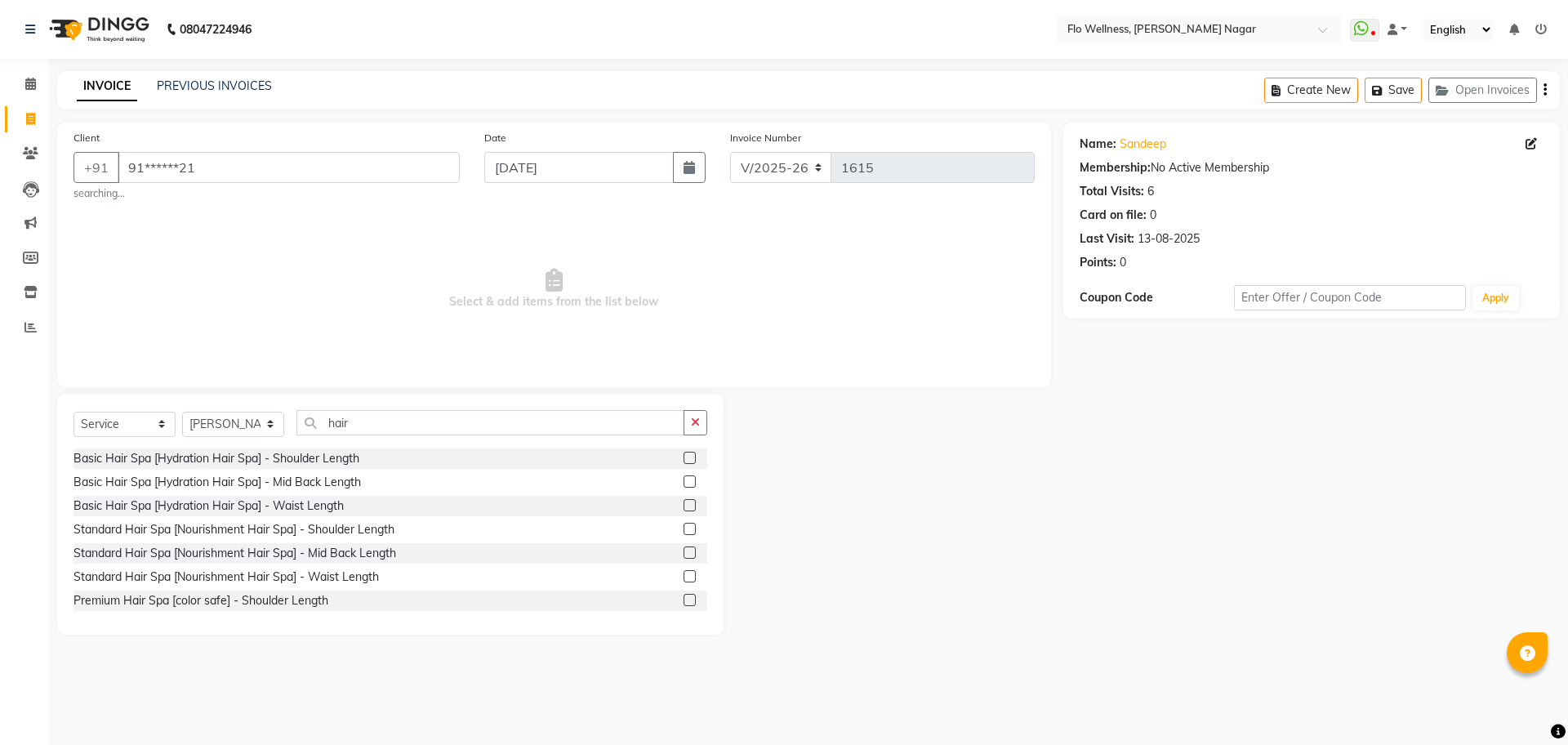
click at [401, 407] on div "Select Service Product Membership Package Voucher Prepaid Gift Card Select Styl…" at bounding box center [389, 514] width 666 height 241
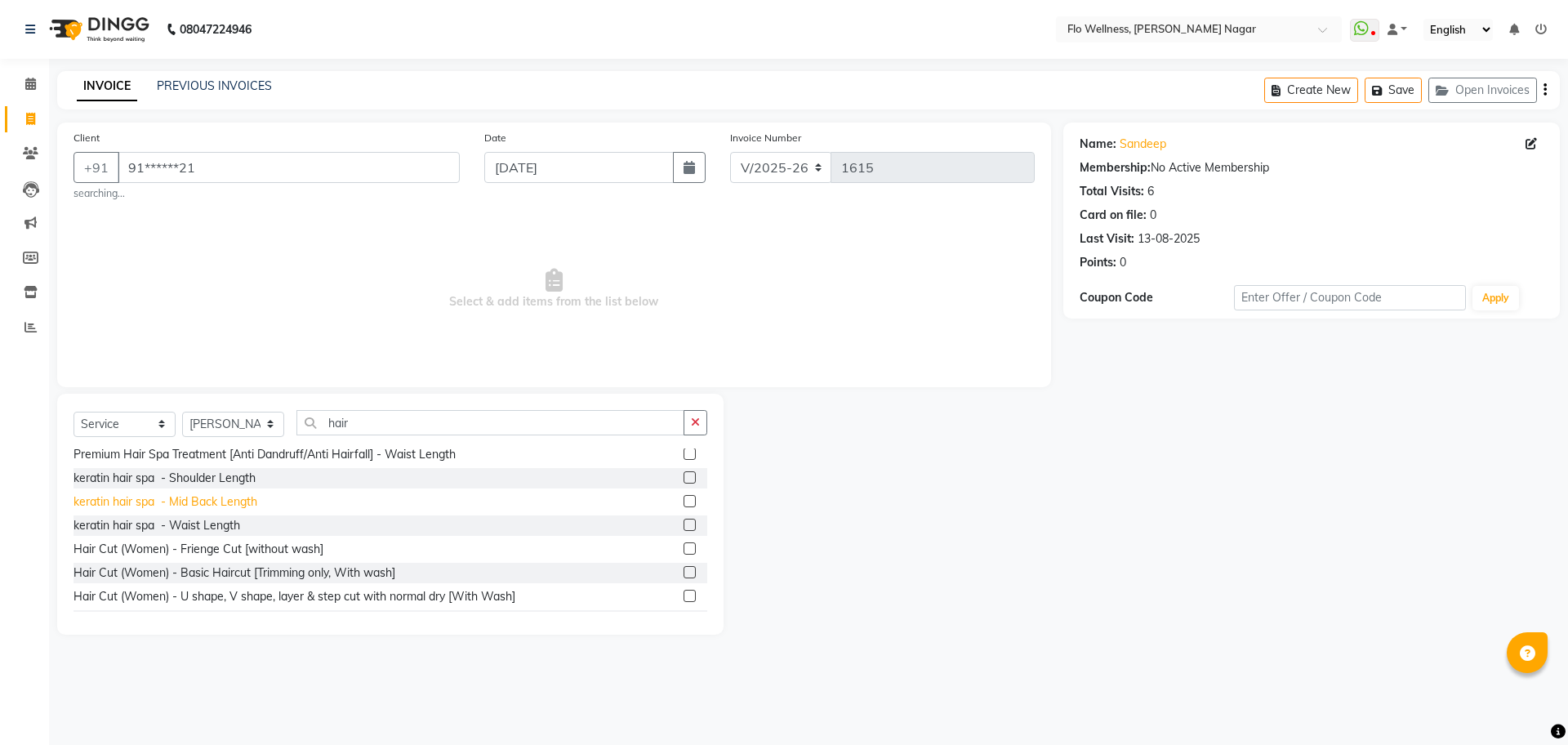
scroll to position [272, 0]
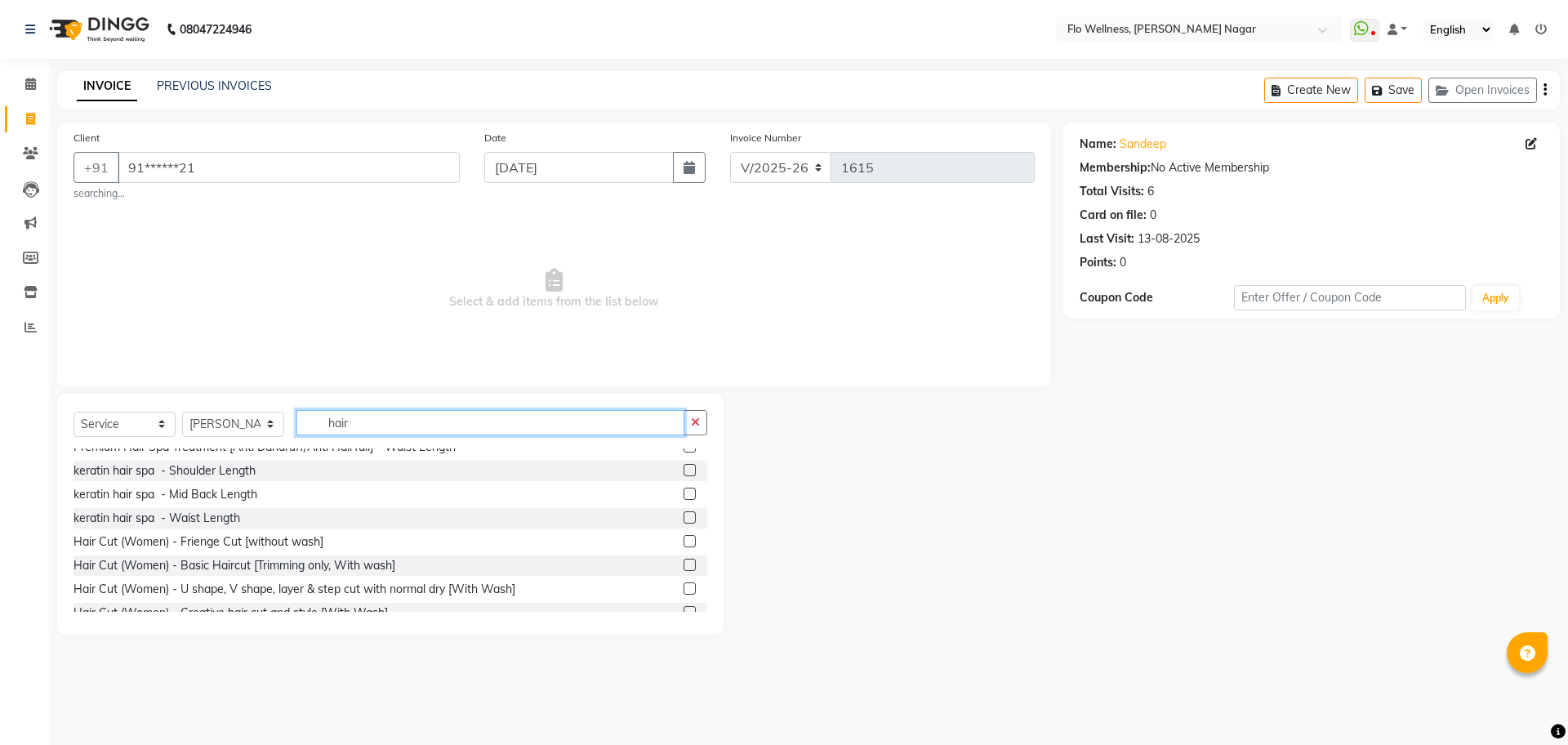
click at [371, 421] on input "hair" at bounding box center [490, 422] width 388 height 25
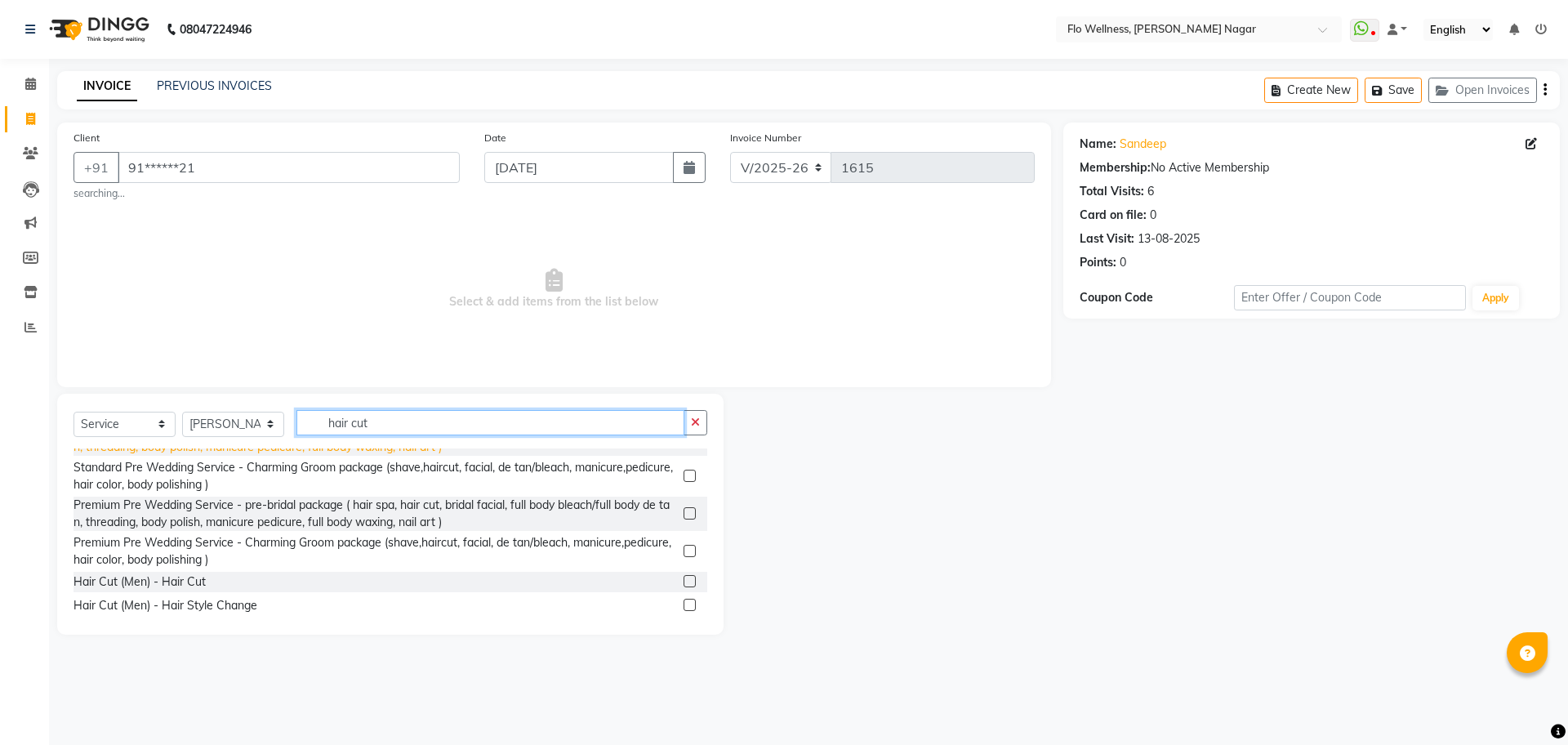
scroll to position [134, 0]
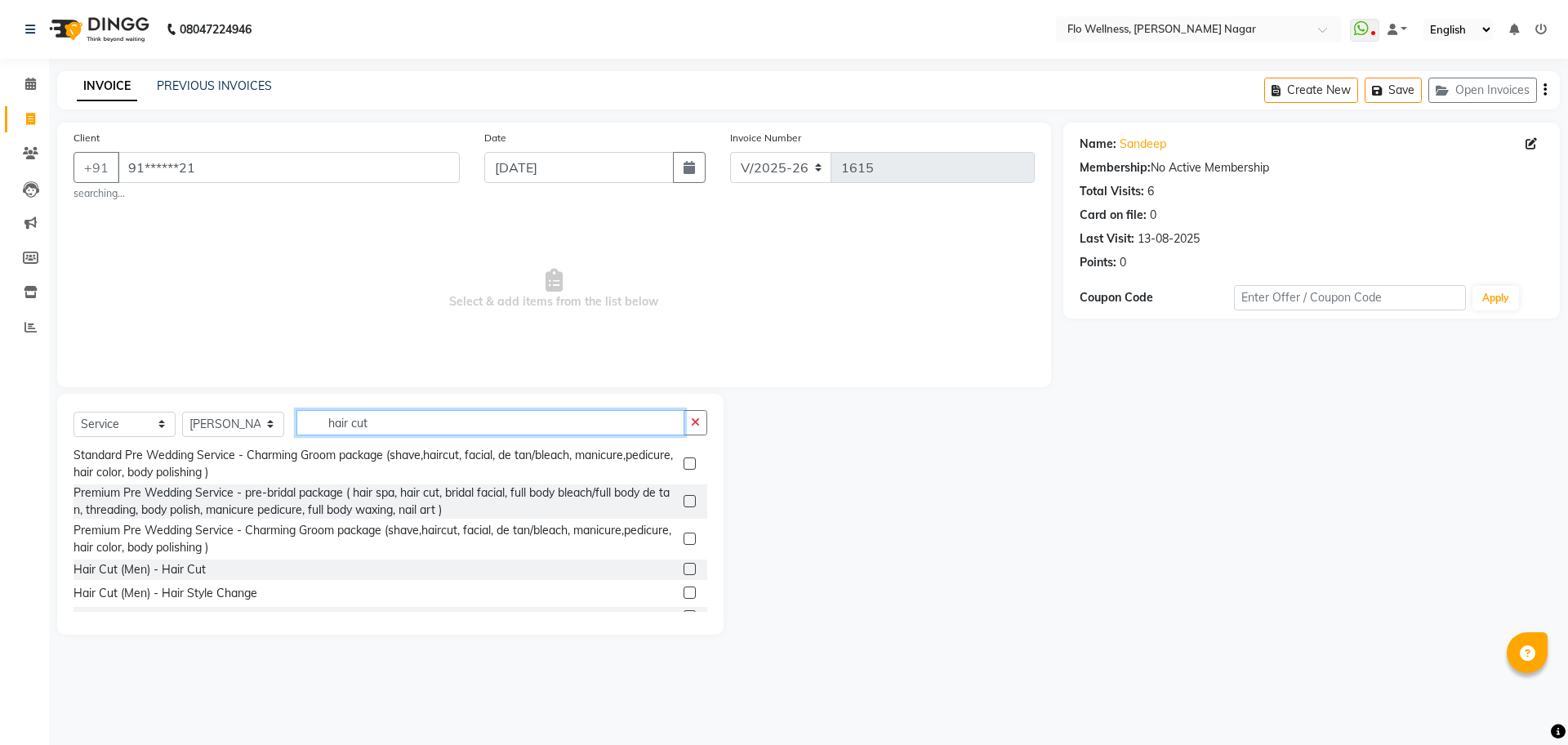
type input "hair cut"
click at [141, 560] on div "Hair Cut (Men) - Hair Cut" at bounding box center [390, 570] width 634 height 20
click at [146, 570] on div "Hair Cut (Men) - Hair Cut" at bounding box center [140, 569] width 132 height 17
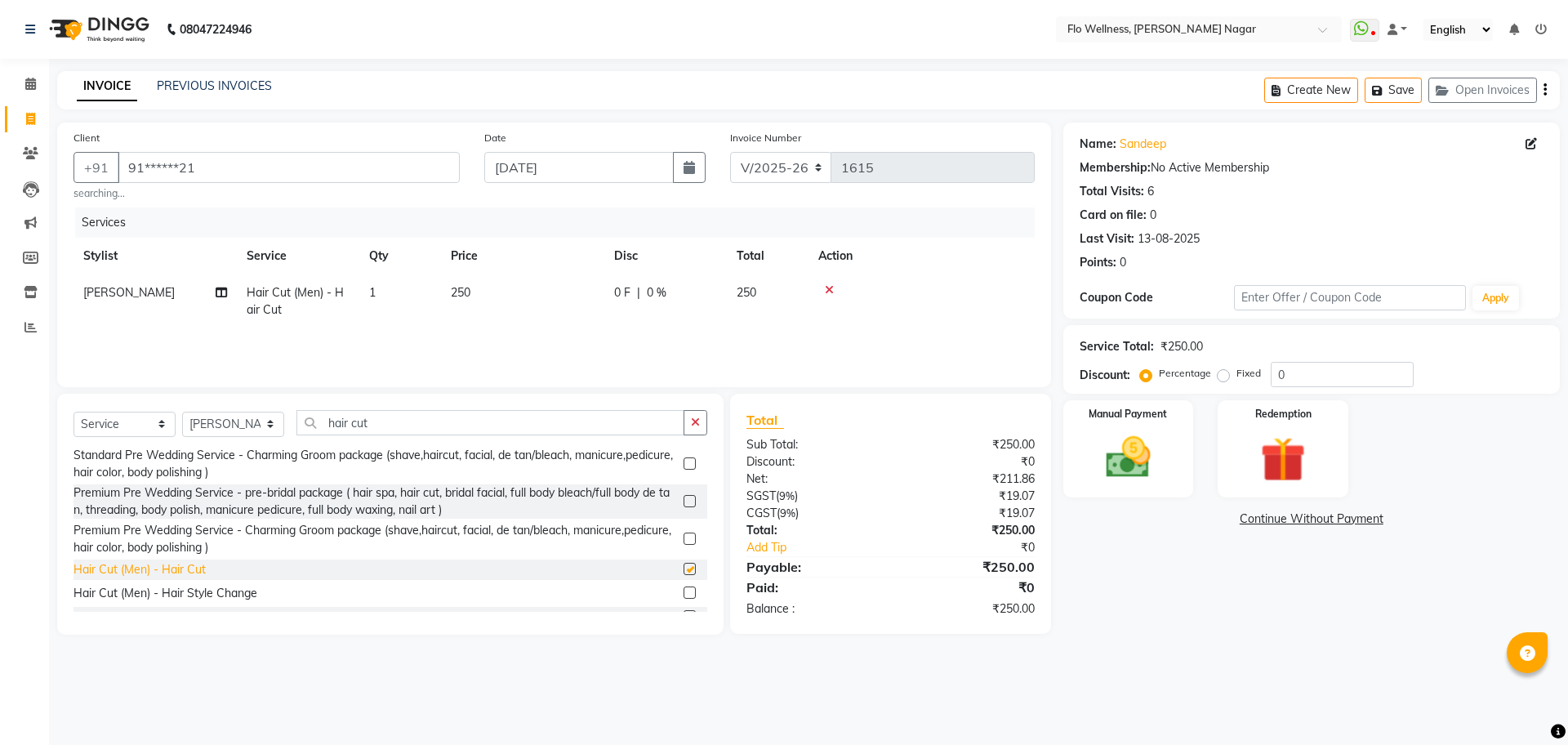
checkbox input "false"
click at [465, 418] on input "hair cut" at bounding box center [490, 422] width 388 height 25
type input "h"
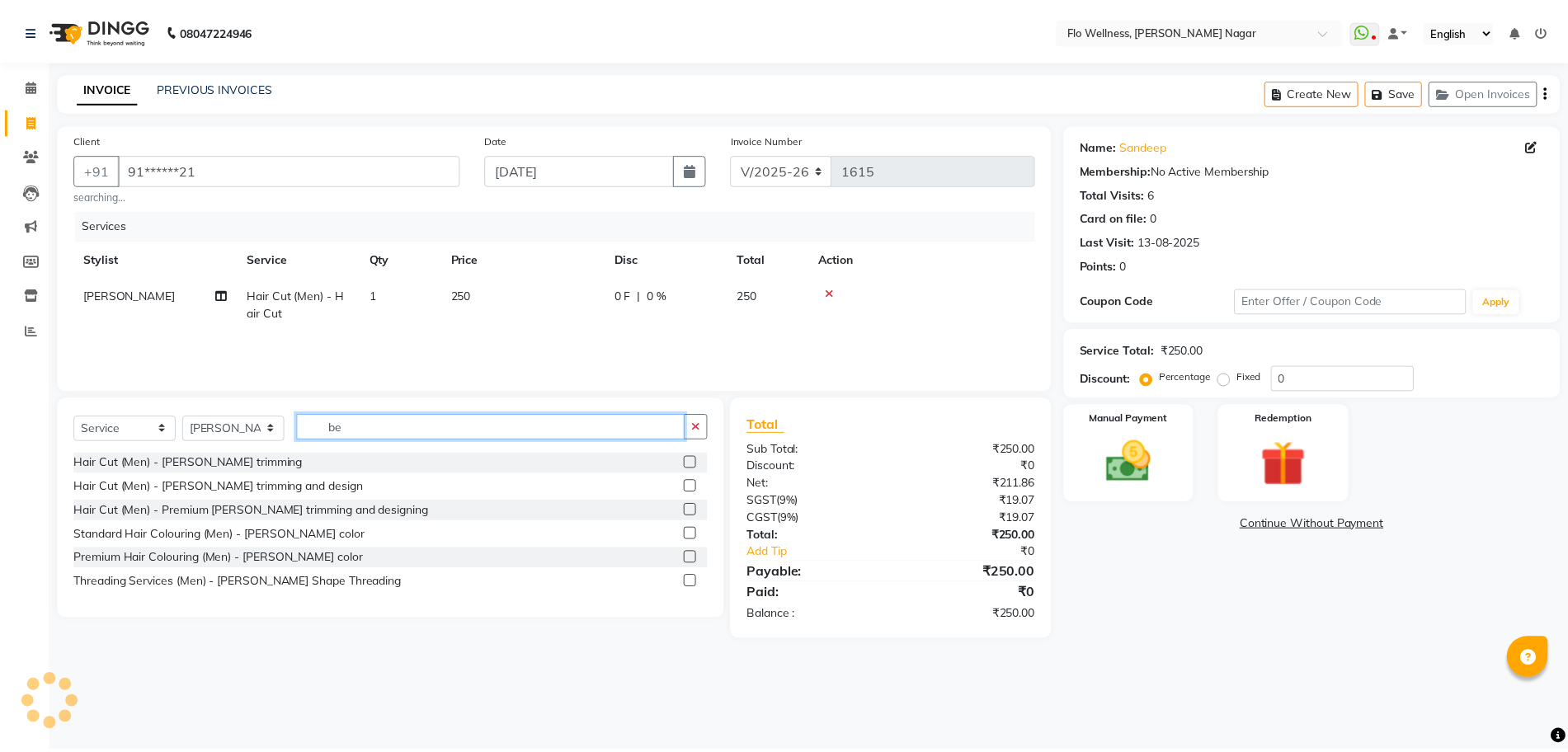
scroll to position [0, 0]
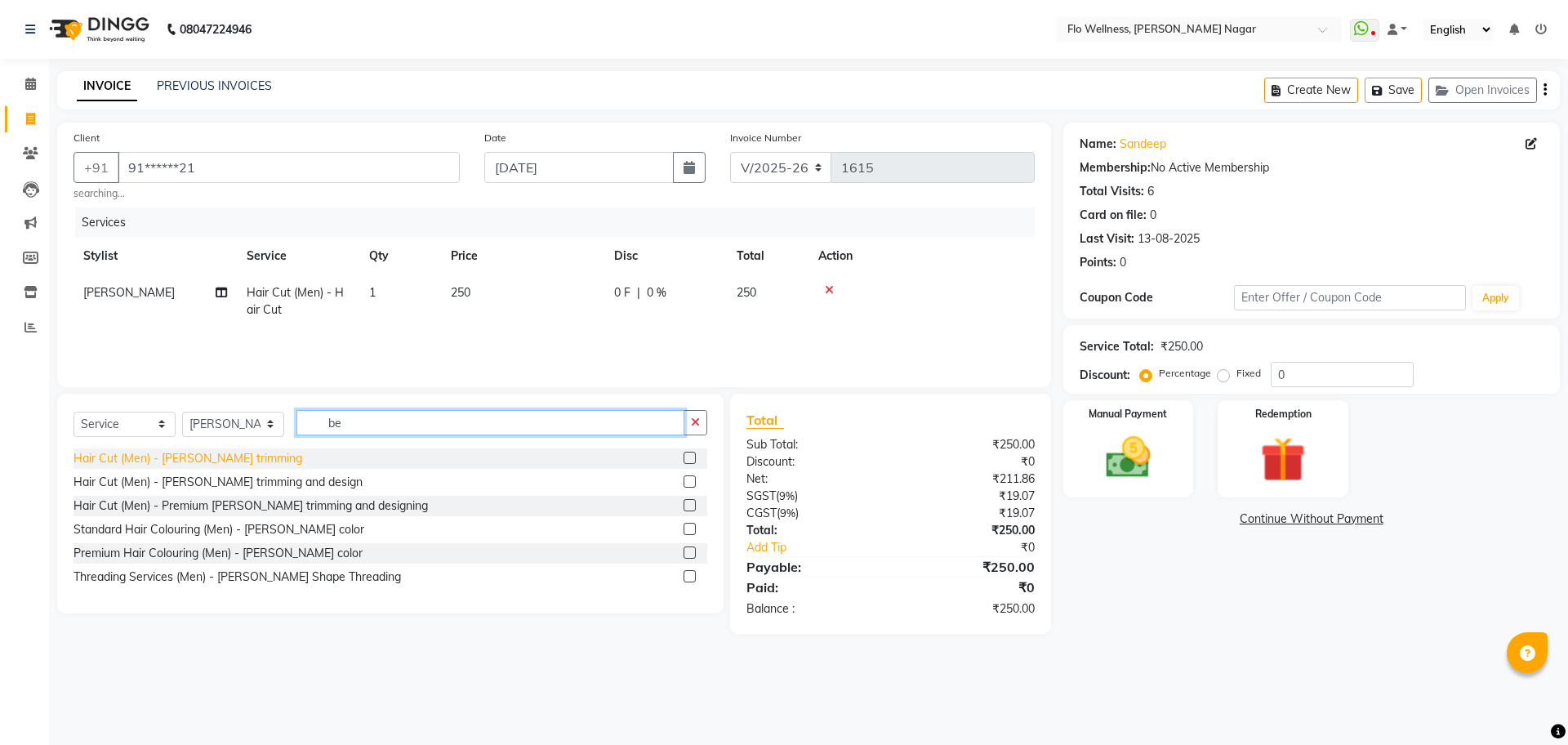
type input "be"
click at [216, 455] on div "Hair Cut (Men) - [PERSON_NAME] trimming" at bounding box center [187, 458] width 228 height 17
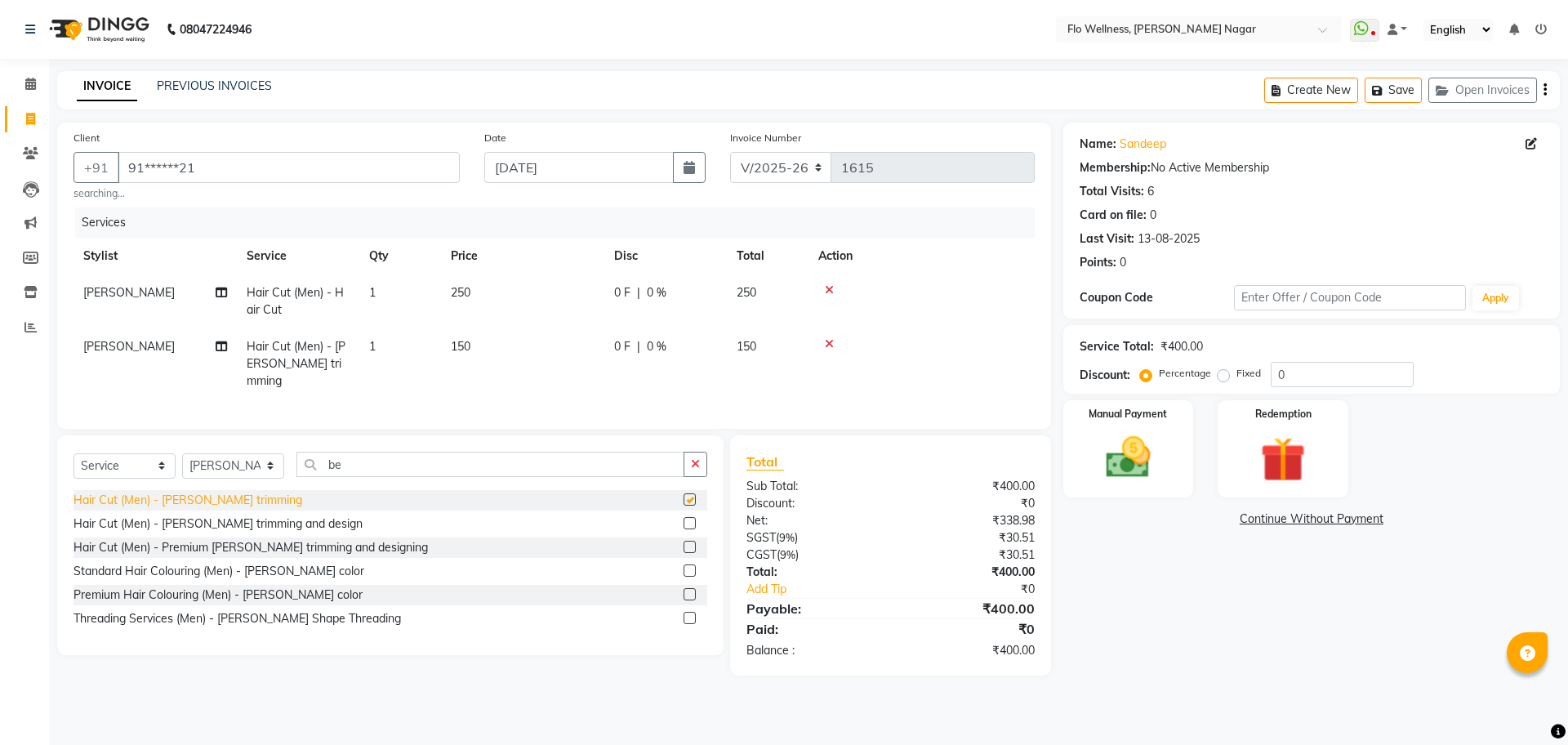
checkbox input "false"
click at [1151, 458] on img at bounding box center [1128, 457] width 76 height 54
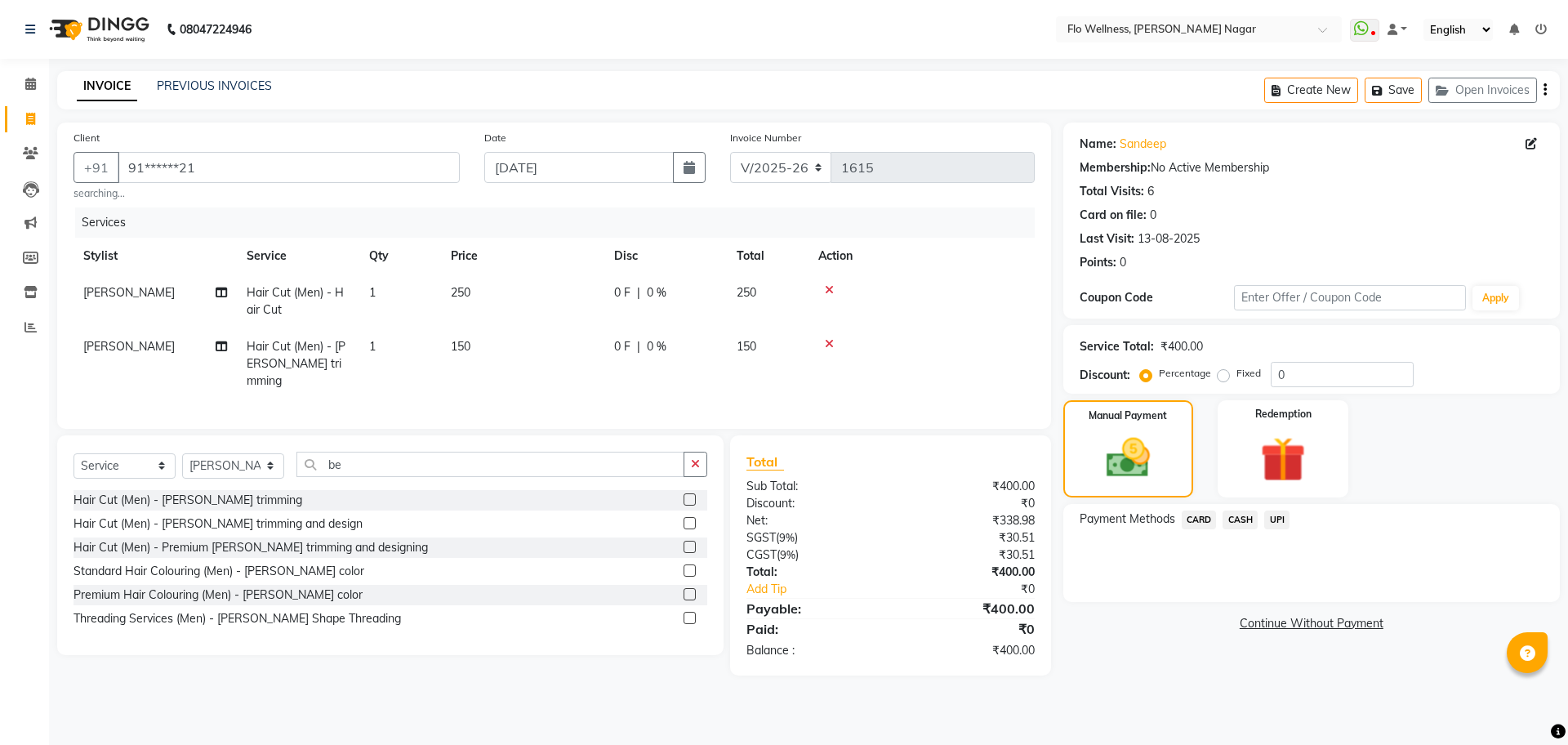
click at [1277, 508] on div "Payment Methods CARD CASH UPI" at bounding box center [1311, 552] width 497 height 98
click at [1274, 522] on span "UPI" at bounding box center [1276, 520] width 25 height 19
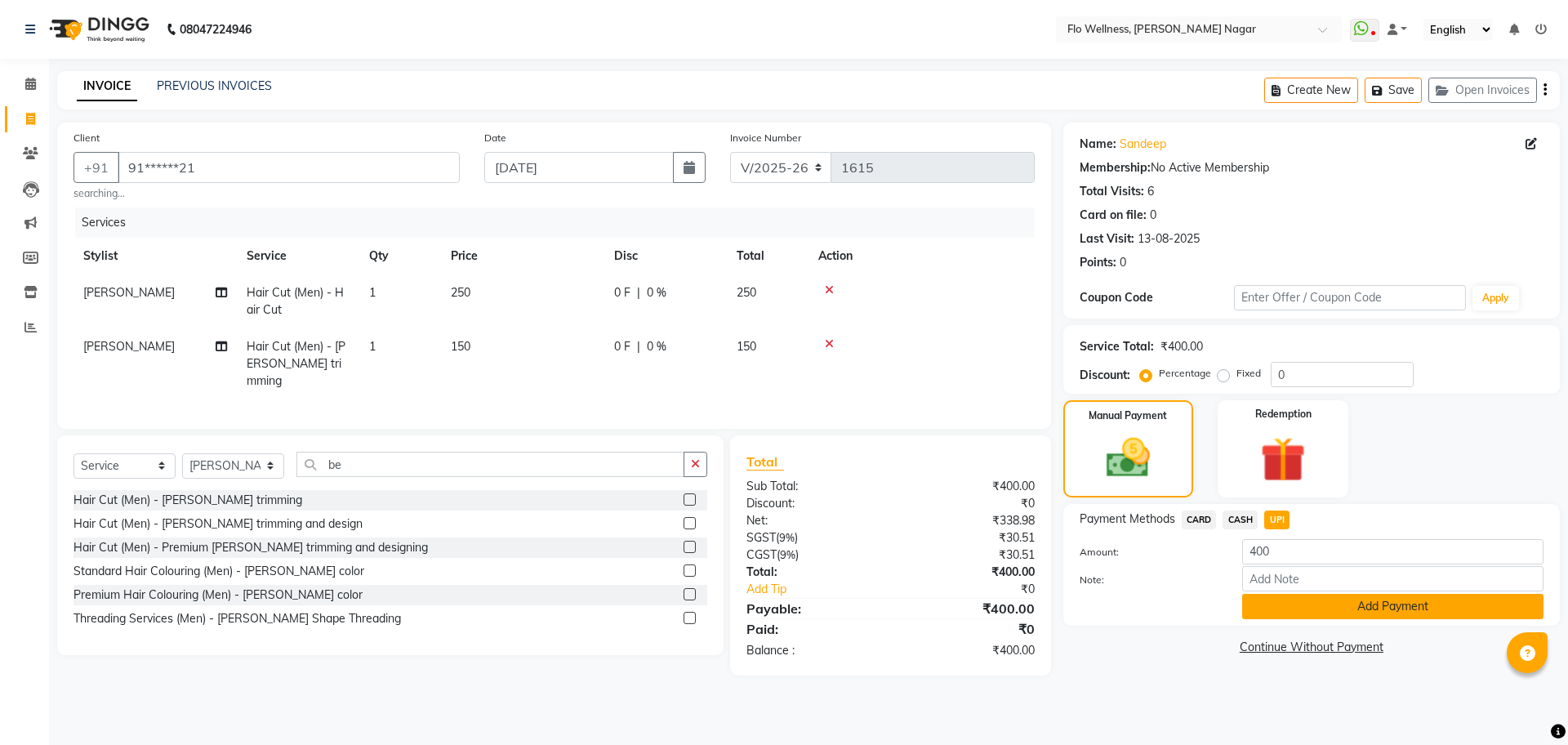
click at [1374, 607] on button "Add Payment" at bounding box center [1392, 605] width 301 height 25
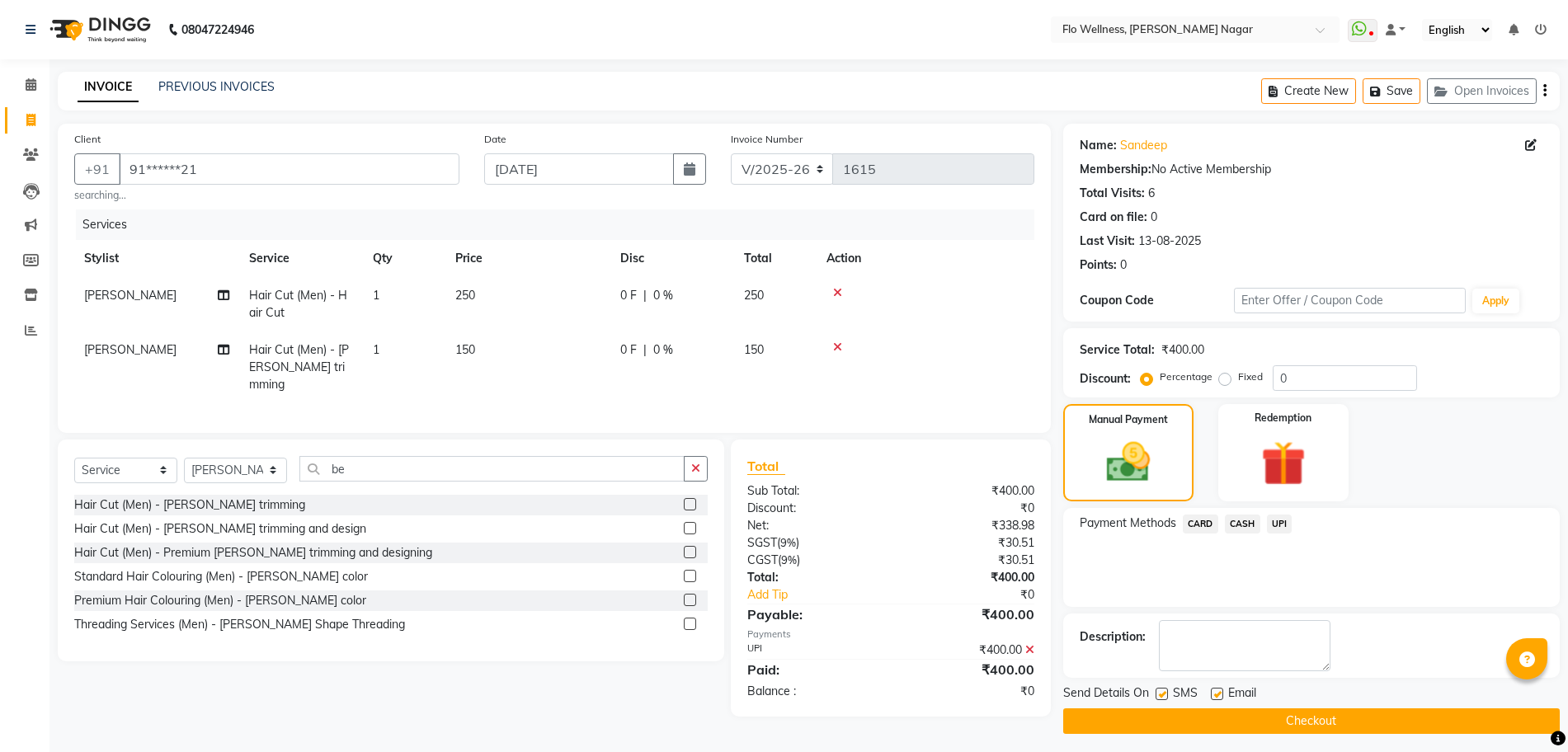
click at [1418, 727] on button "Checkout" at bounding box center [1311, 720] width 497 height 25
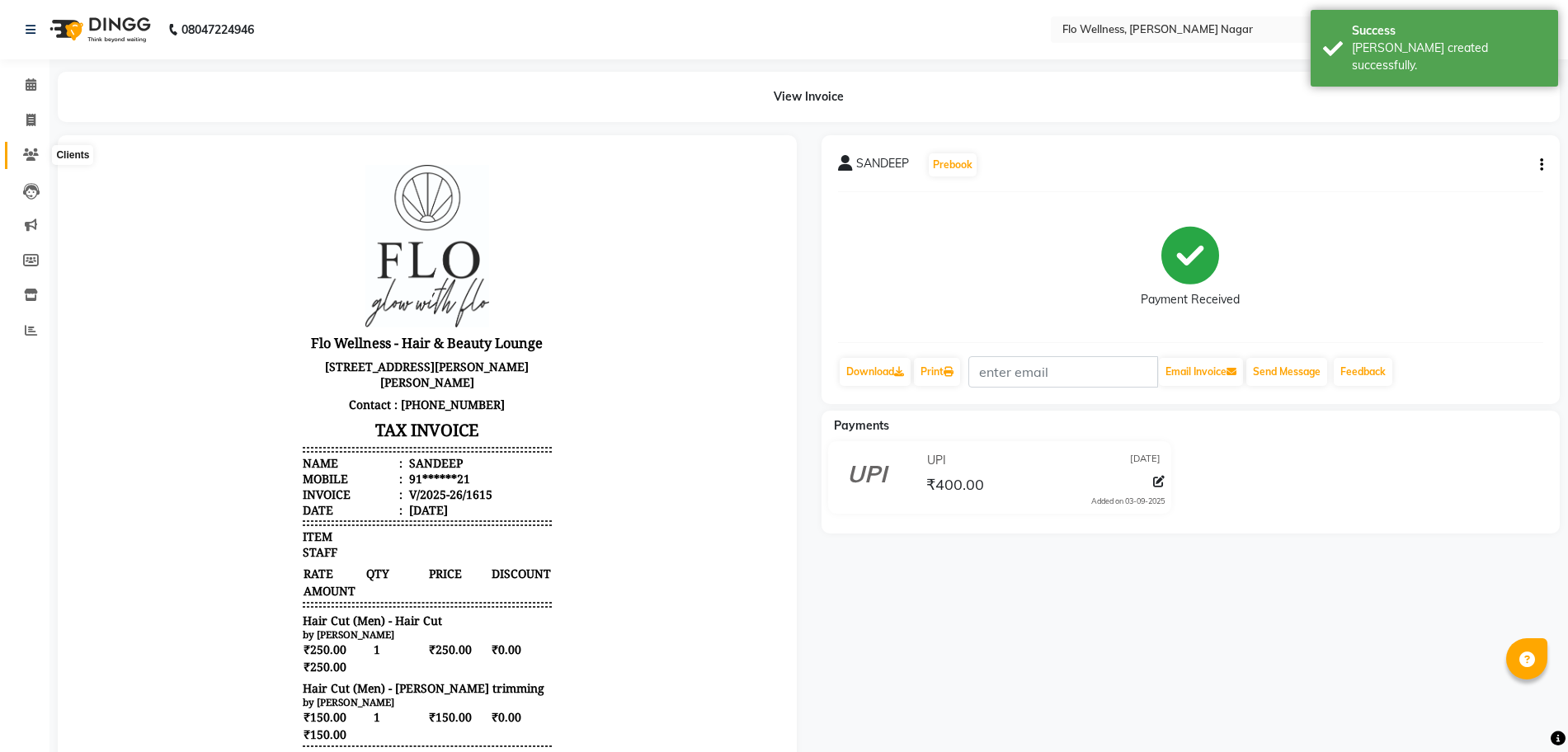
click at [38, 156] on icon at bounding box center [31, 154] width 16 height 12
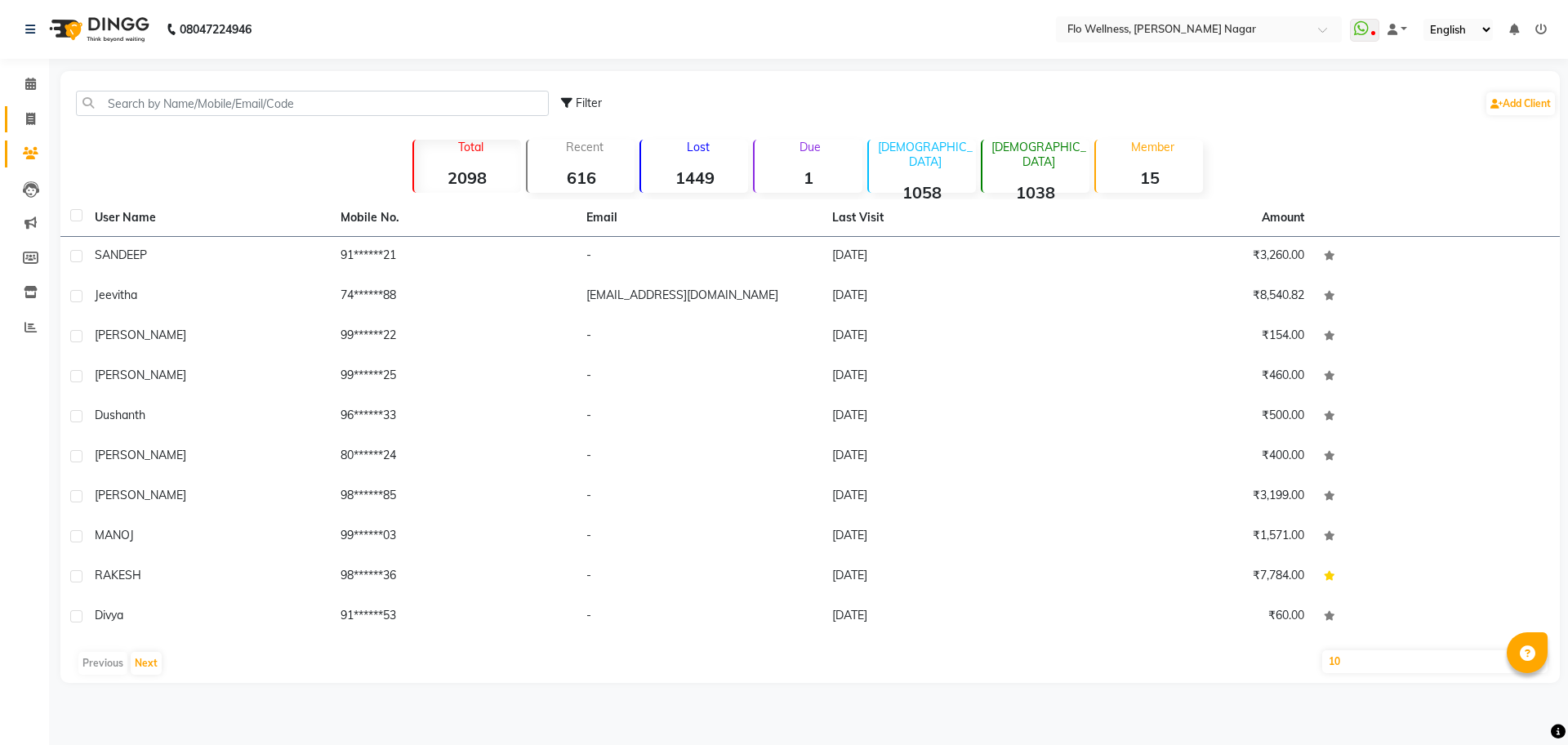
click at [30, 118] on icon at bounding box center [31, 118] width 9 height 12
select select "service"
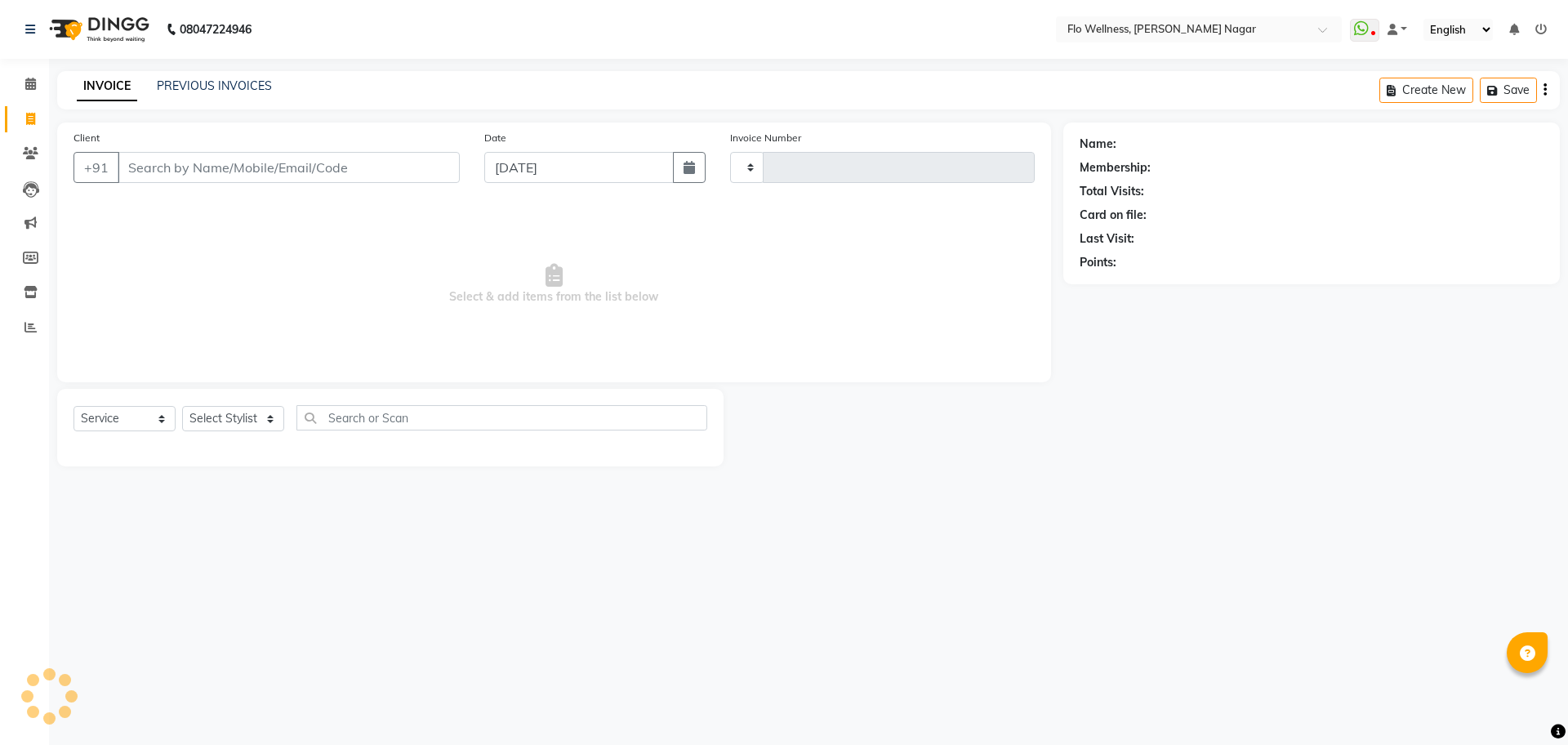
type input "1616"
select select "4509"
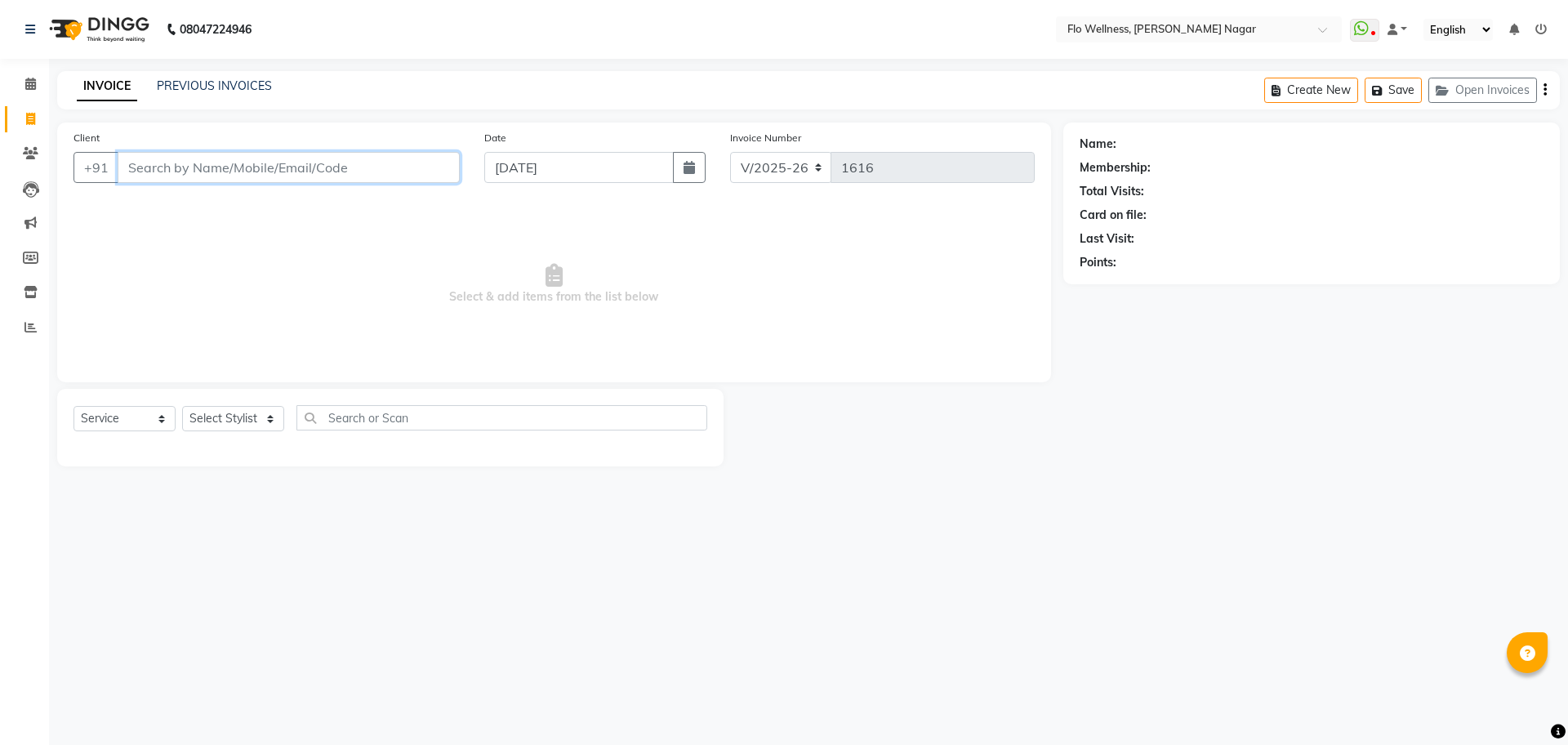
click at [207, 169] on input "Client" at bounding box center [288, 167] width 342 height 31
click at [230, 209] on ngb-highlight "99******86" at bounding box center [213, 205] width 67 height 17
type input "99******86"
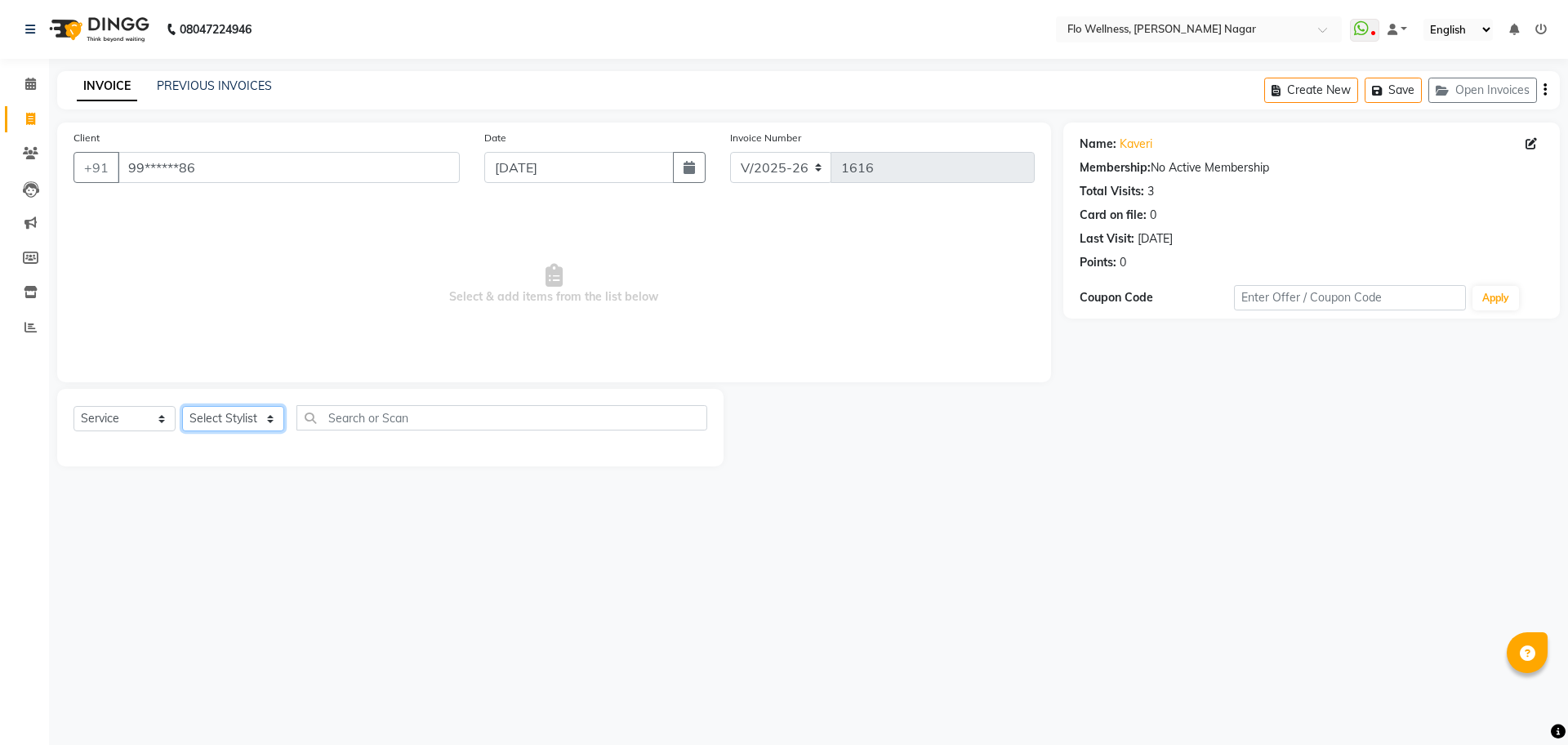
click at [255, 417] on select "Select Stylist [PERSON_NAME] Mani R [PERSON_NAME] Nivedini [PERSON_NAME]" at bounding box center [233, 418] width 102 height 25
select select "89651"
click at [182, 406] on select "Select Stylist [PERSON_NAME] Mani R [PERSON_NAME] Nivedini [PERSON_NAME]" at bounding box center [233, 418] width 102 height 25
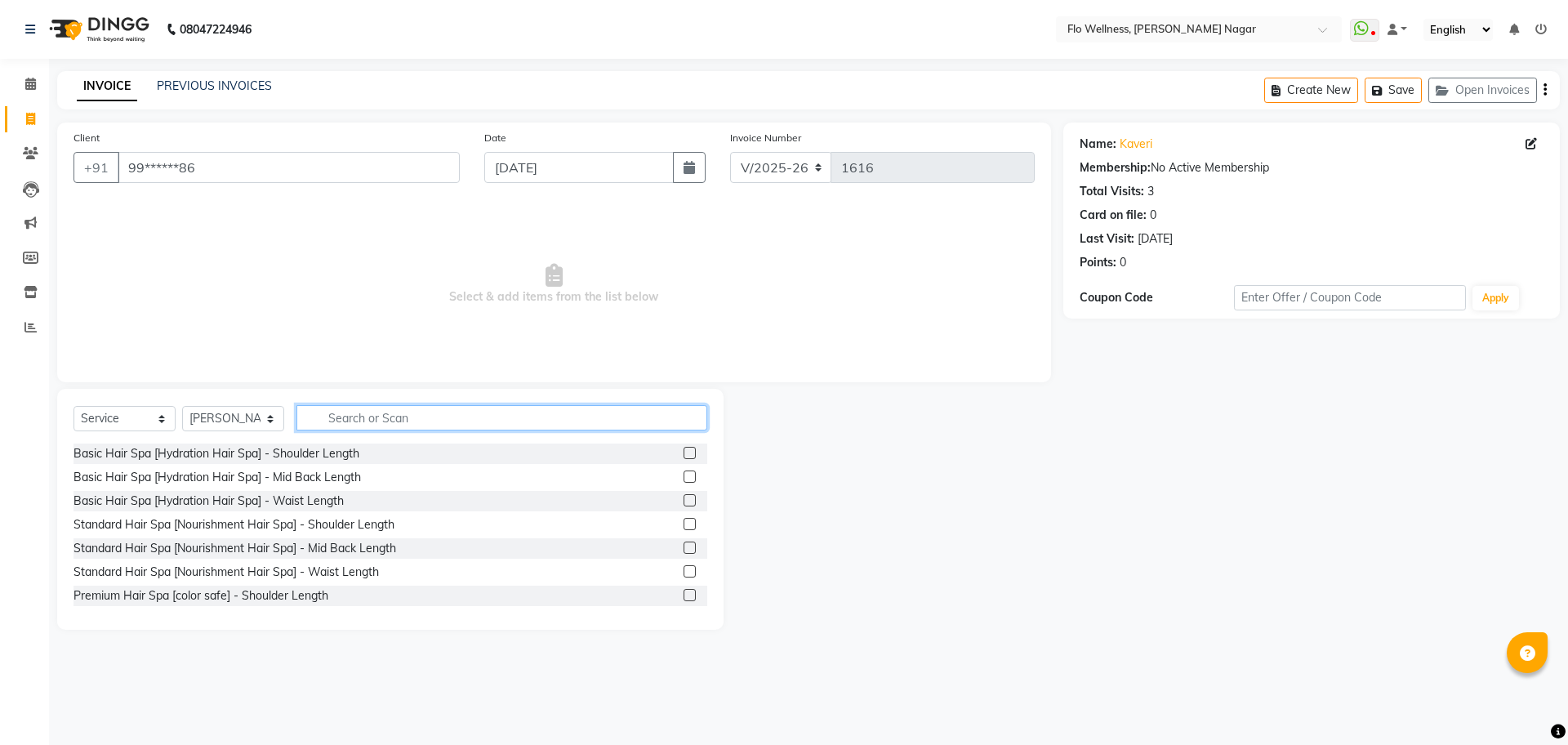
click at [427, 418] on input "text" at bounding box center [501, 417] width 411 height 25
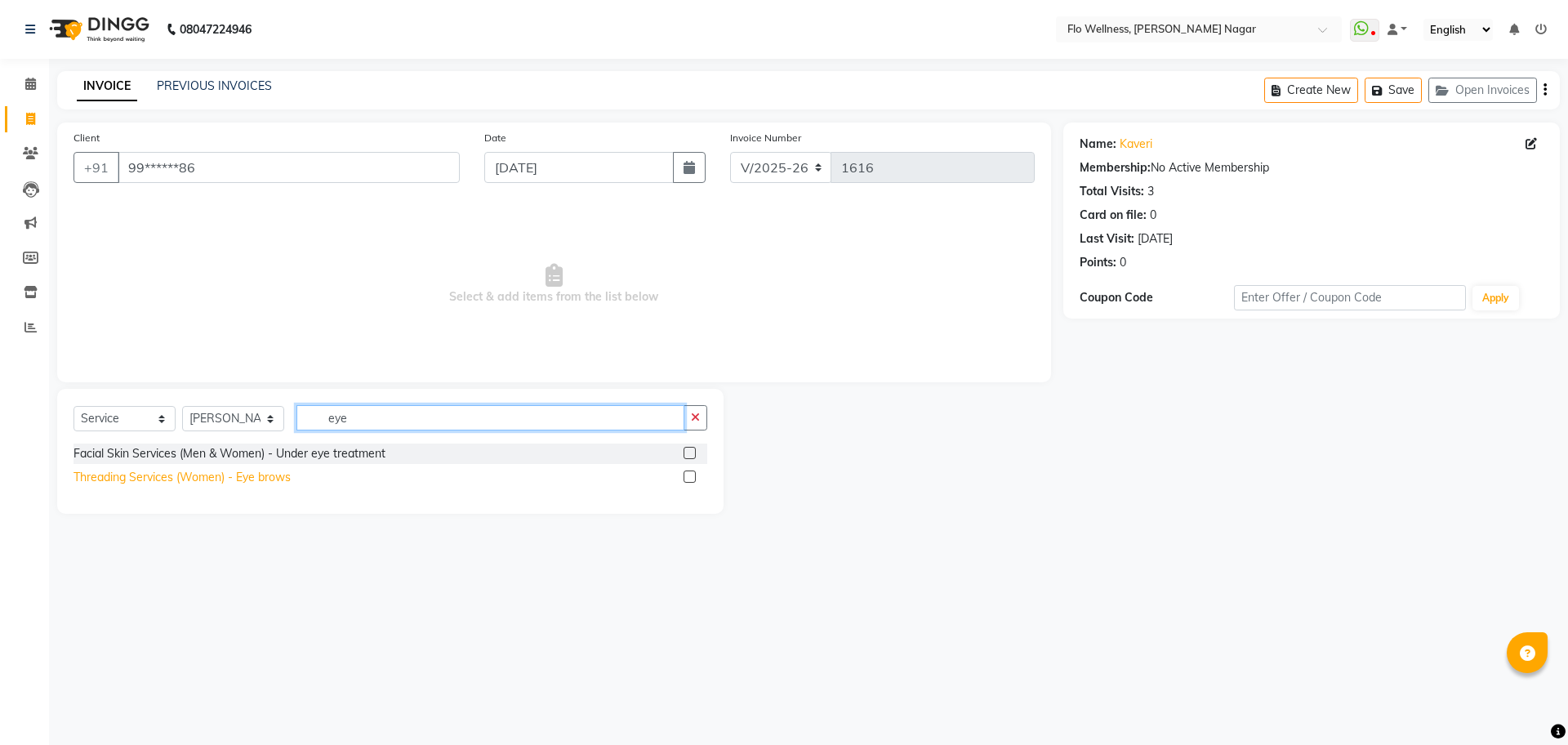
type input "eye"
click at [186, 471] on div "Threading Services (Women) - Eye brows" at bounding box center [182, 477] width 217 height 17
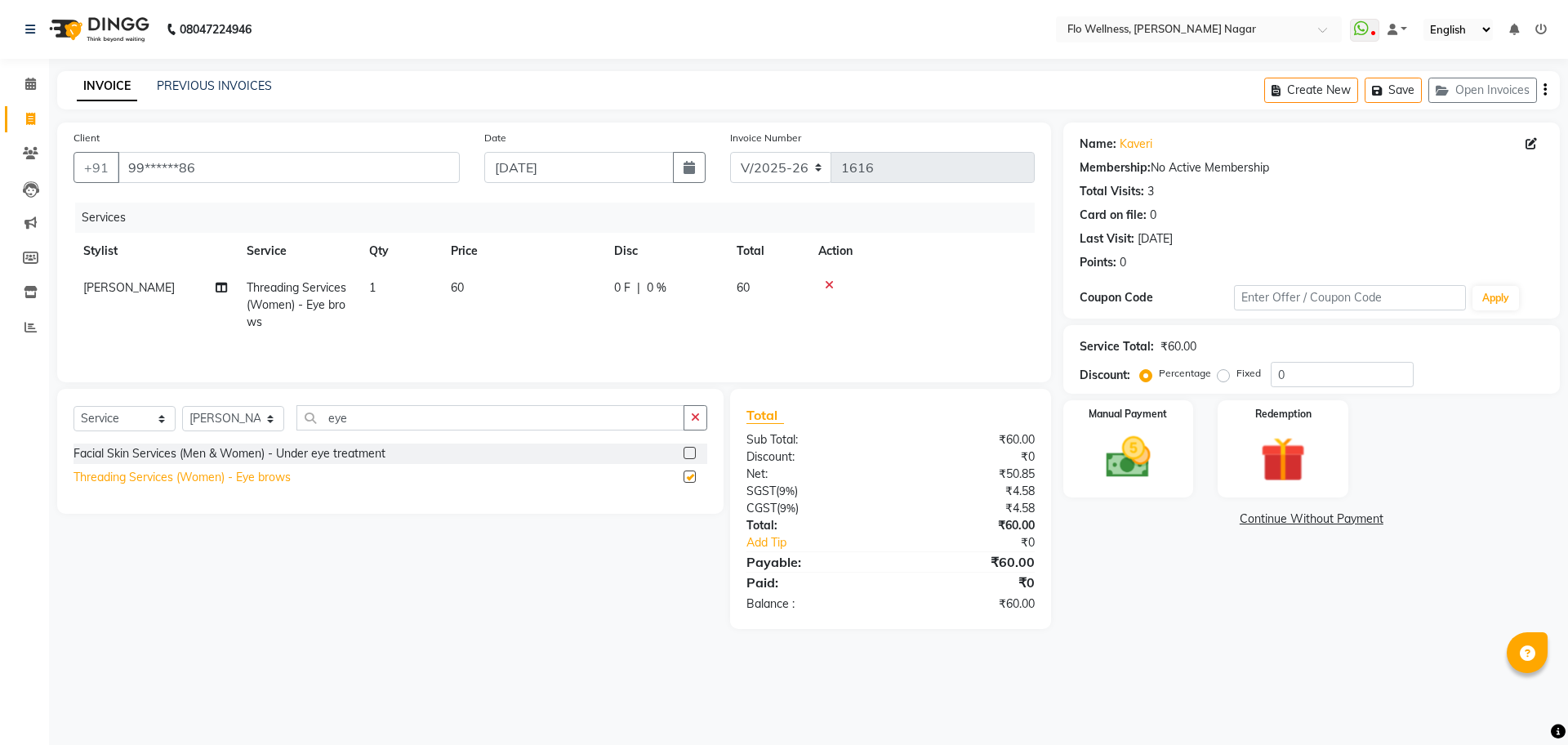
checkbox input "false"
click at [1094, 444] on img at bounding box center [1128, 457] width 76 height 54
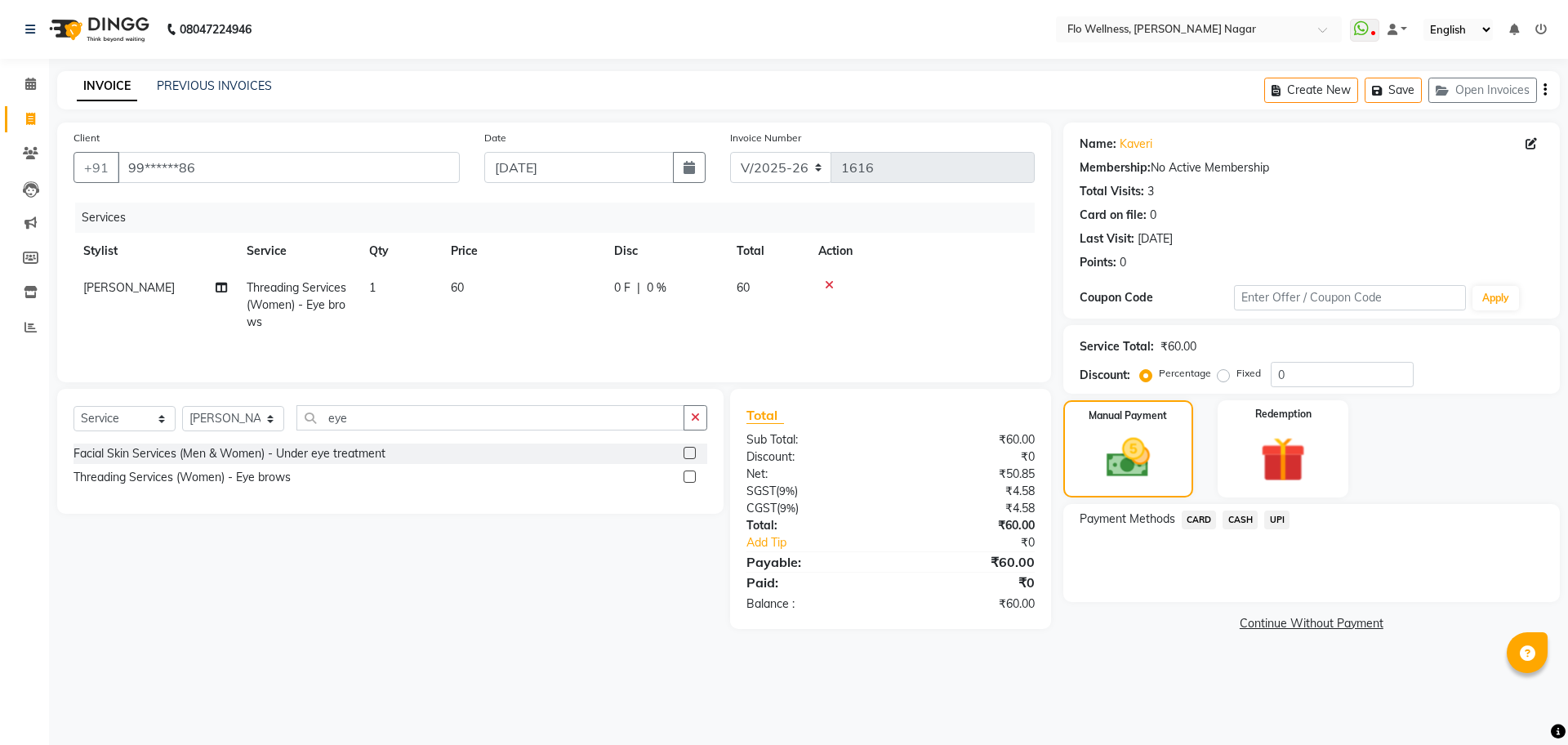
click at [1275, 517] on span "UPI" at bounding box center [1276, 520] width 25 height 19
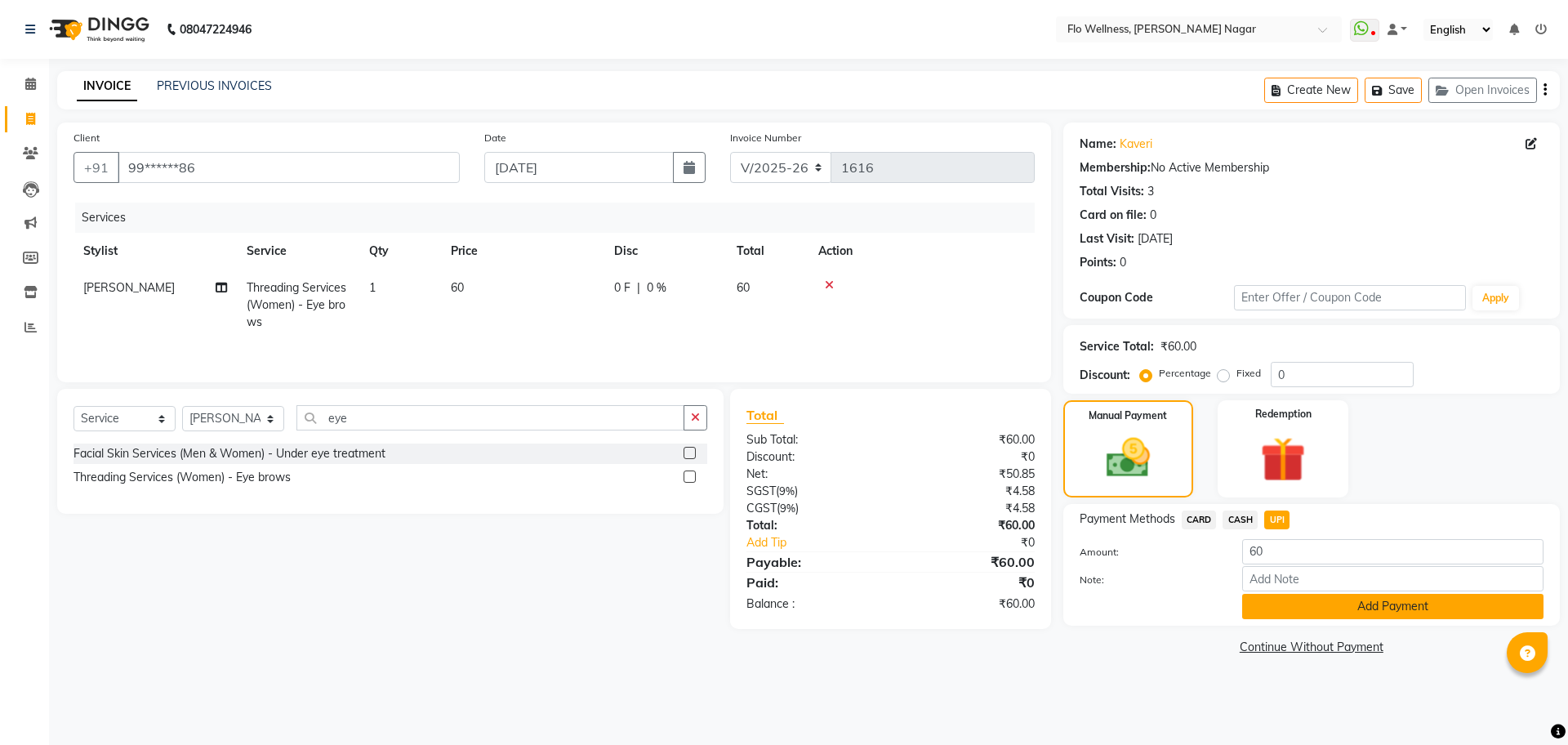
click at [1359, 600] on button "Add Payment" at bounding box center [1392, 605] width 301 height 25
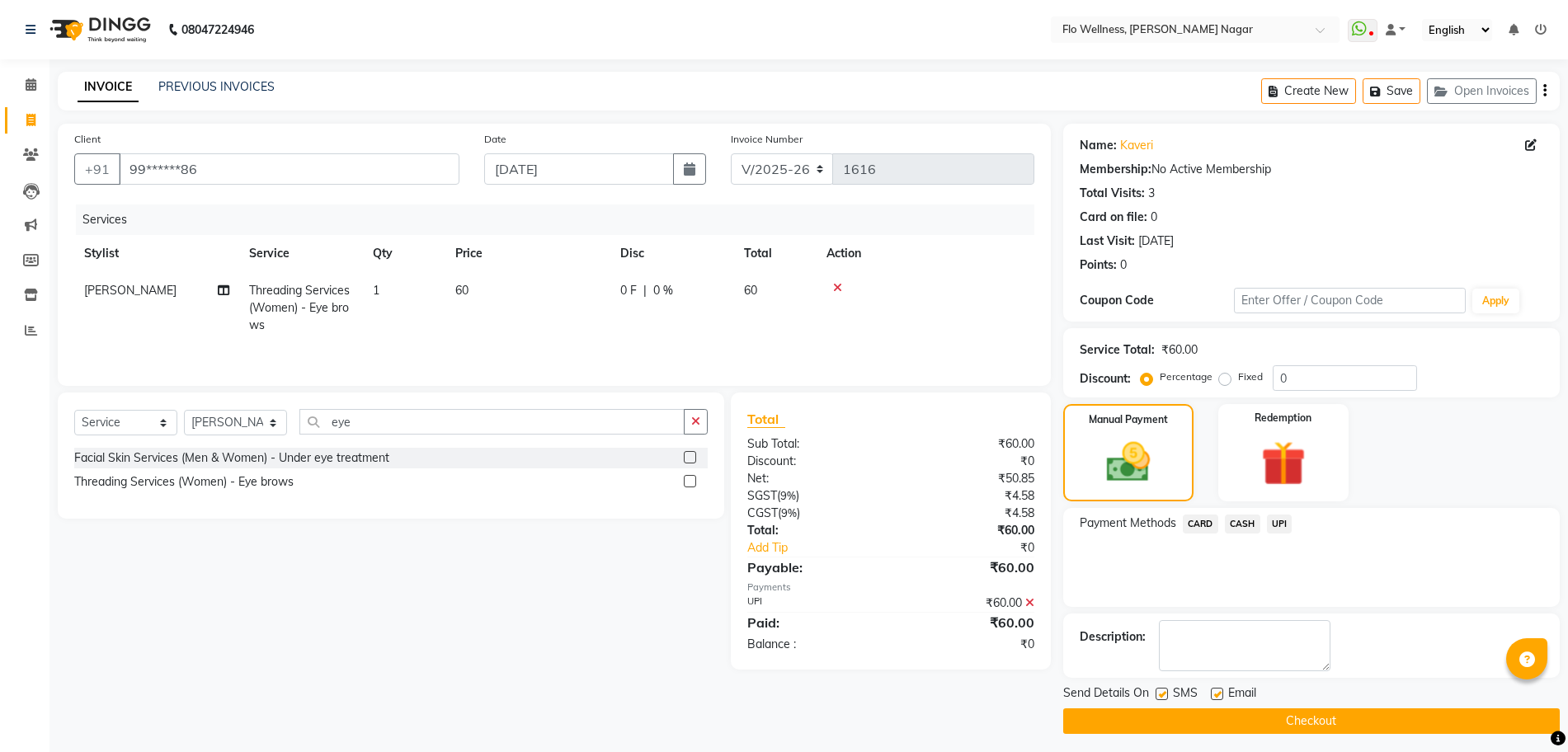
click at [1344, 720] on button "Checkout" at bounding box center [1311, 720] width 497 height 25
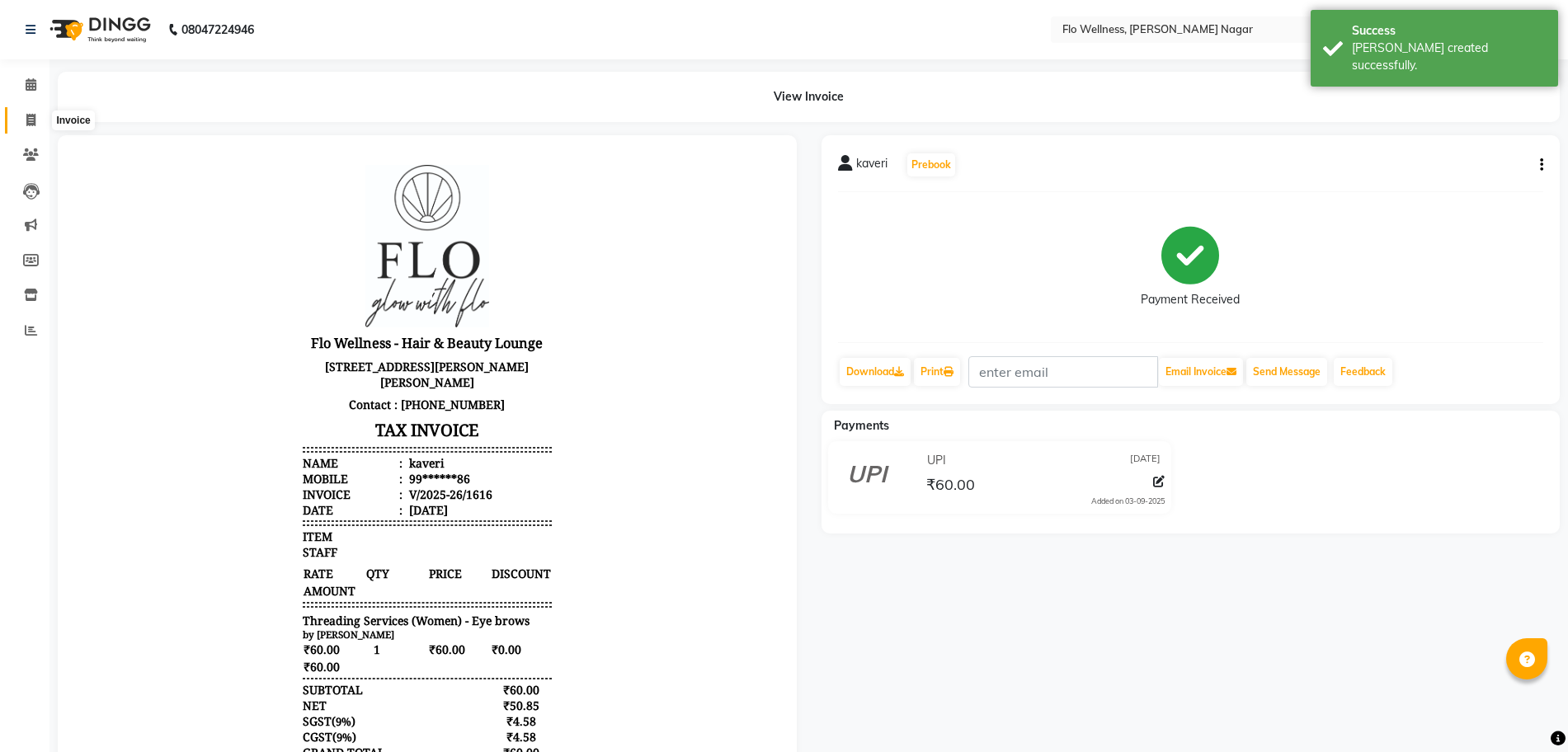
click at [30, 118] on icon at bounding box center [31, 119] width 9 height 12
select select "service"
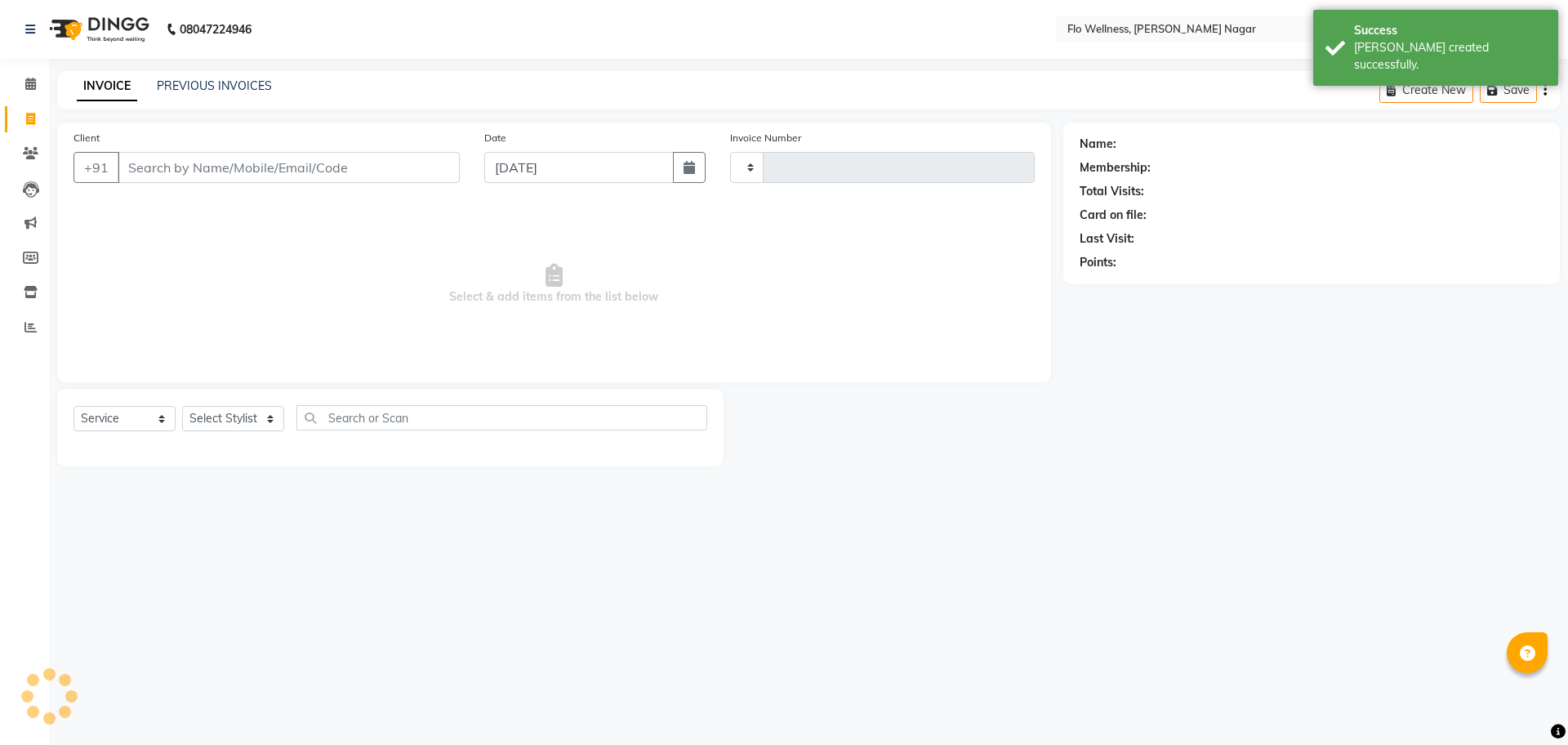
type input "1617"
select select "4509"
click at [183, 161] on input "Client" at bounding box center [288, 167] width 342 height 31
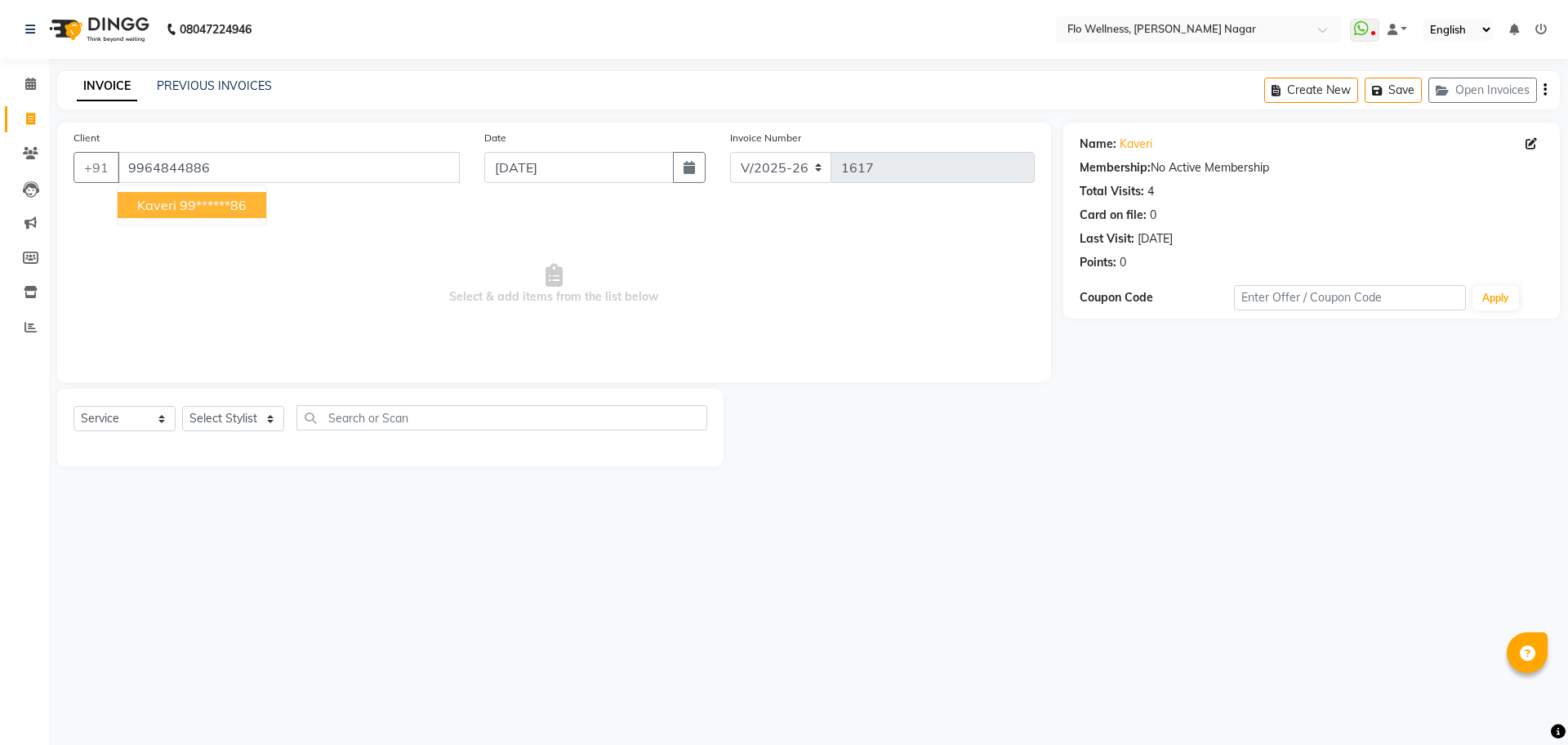
click at [241, 201] on ngb-highlight "99******86" at bounding box center [213, 205] width 67 height 17
type input "99******86"
click at [150, 414] on select "Select Service Product Membership Package Voucher Prepaid Gift Card" at bounding box center [125, 418] width 102 height 25
select select "membership"
click at [74, 406] on select "Select Service Product Membership Package Voucher Prepaid Gift Card" at bounding box center [125, 418] width 102 height 25
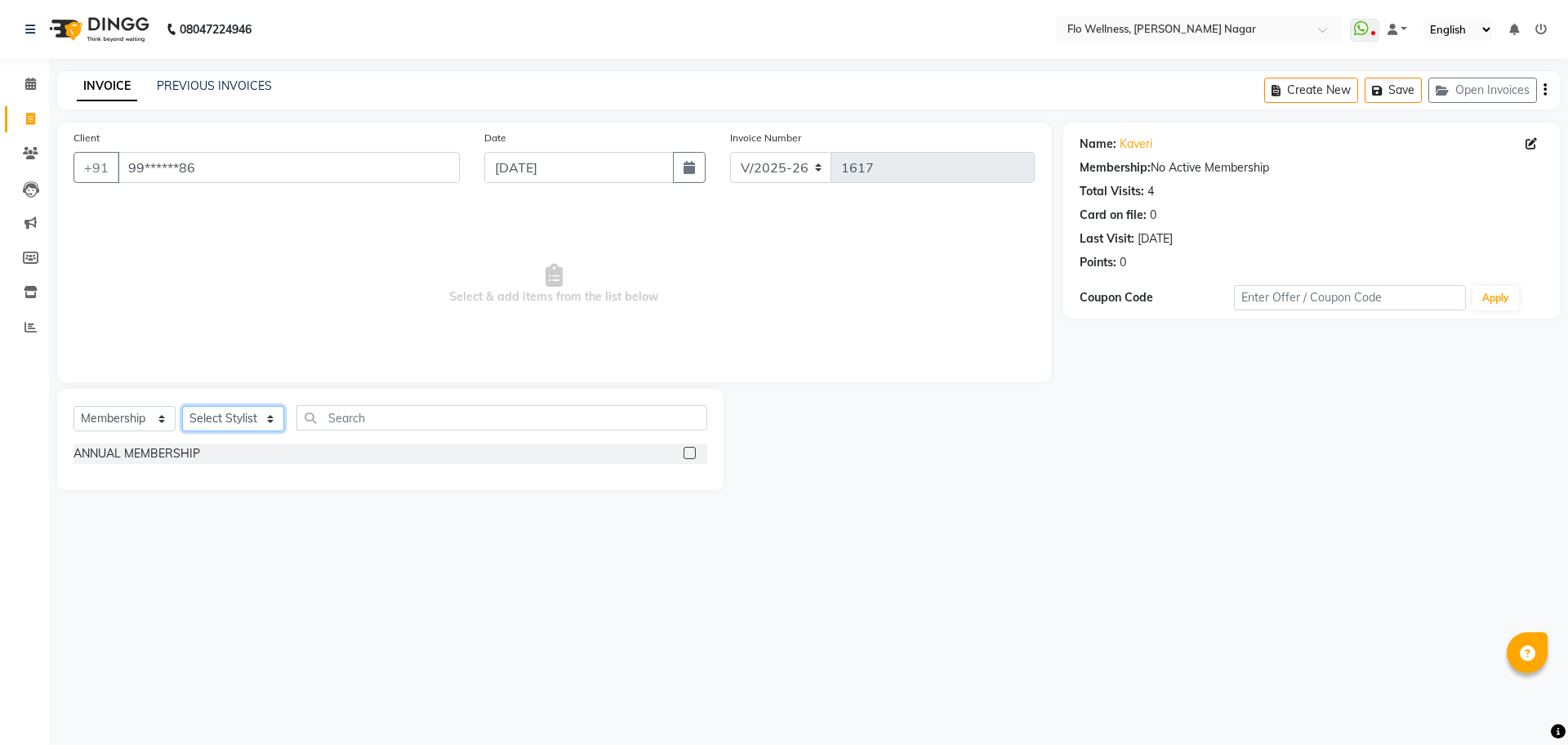
click at [220, 418] on select "Select Stylist [PERSON_NAME] Mani R [PERSON_NAME] Nivedini [PERSON_NAME]" at bounding box center [233, 418] width 102 height 25
select select "89614"
click at [182, 406] on select "Select Stylist [PERSON_NAME] Mani R [PERSON_NAME] Nivedini [PERSON_NAME]" at bounding box center [233, 418] width 102 height 25
click at [688, 445] on div at bounding box center [695, 454] width 23 height 20
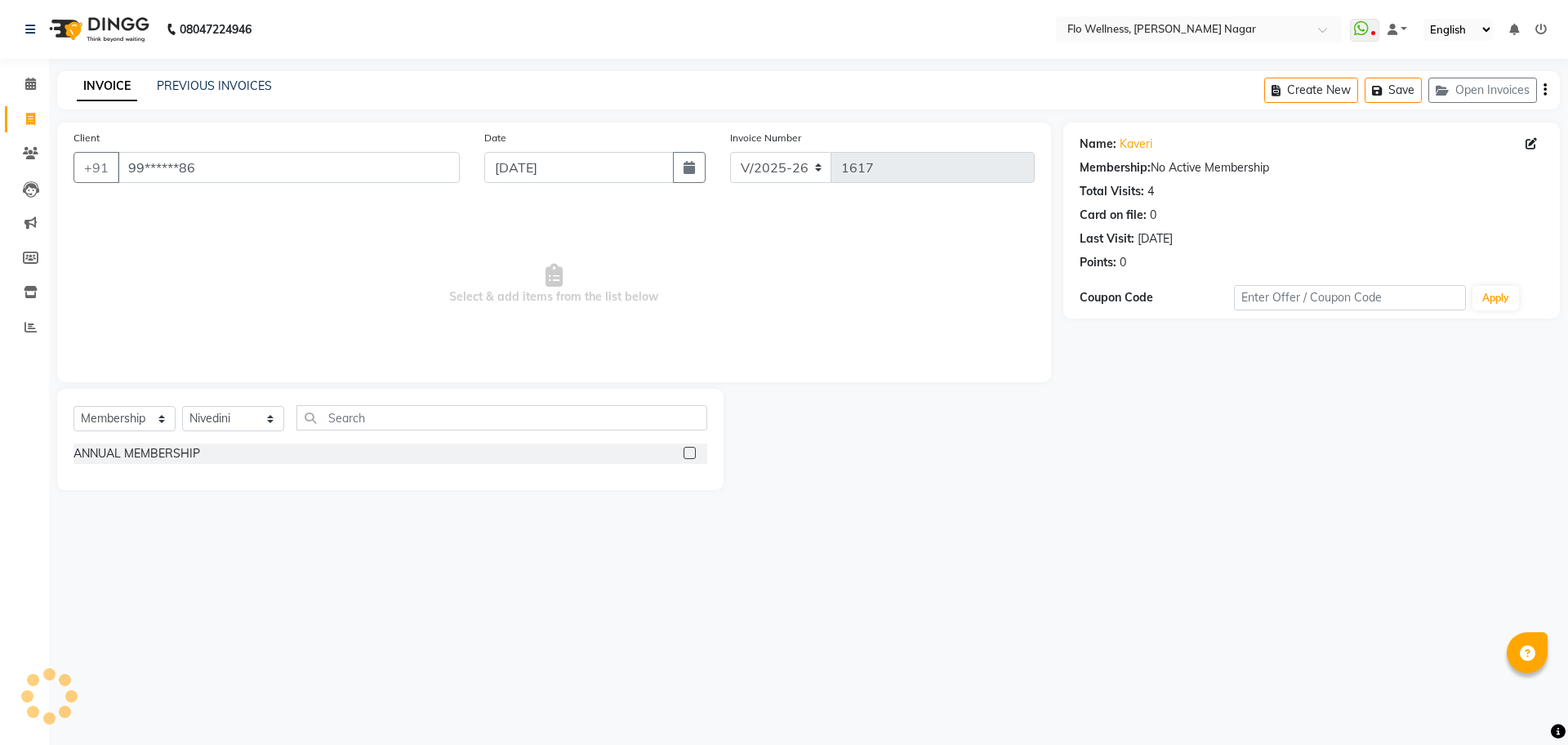
click at [688, 445] on div at bounding box center [695, 454] width 23 height 20
click at [686, 445] on div at bounding box center [695, 454] width 23 height 20
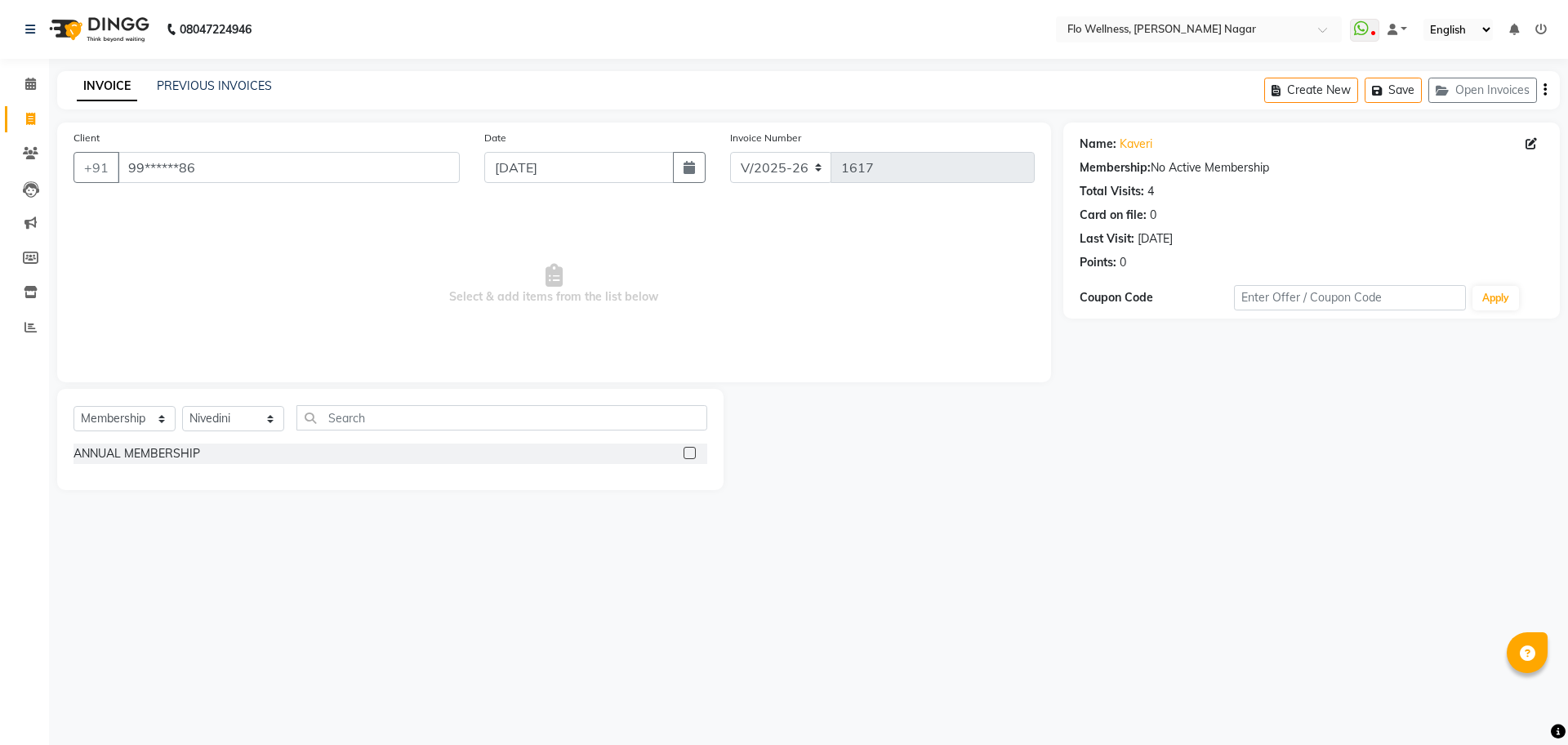
click at [690, 454] on label at bounding box center [689, 453] width 12 height 12
click at [690, 454] on input "checkbox" at bounding box center [689, 453] width 10 height 10
select select "select"
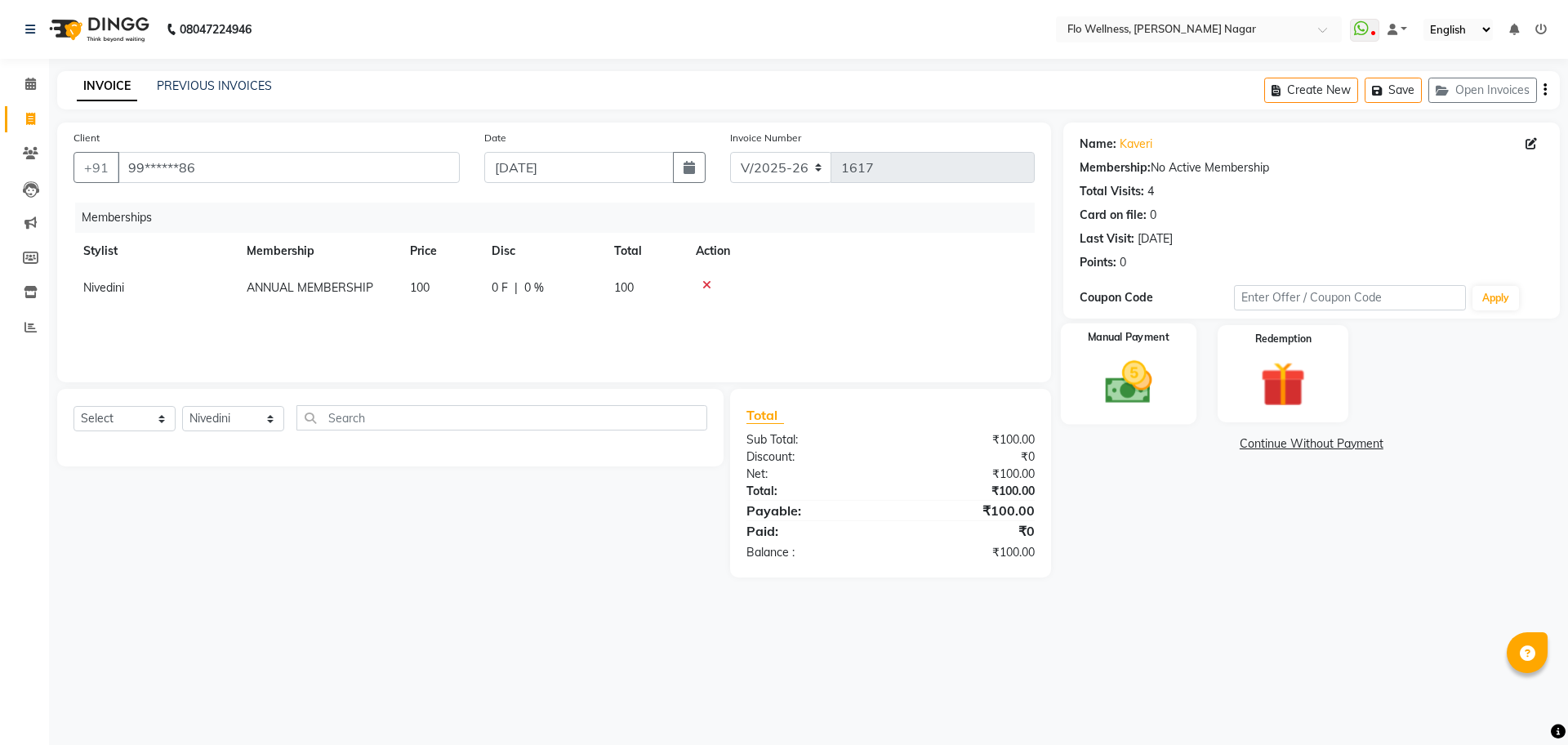
click at [1132, 343] on label "Manual Payment" at bounding box center [1129, 337] width 82 height 16
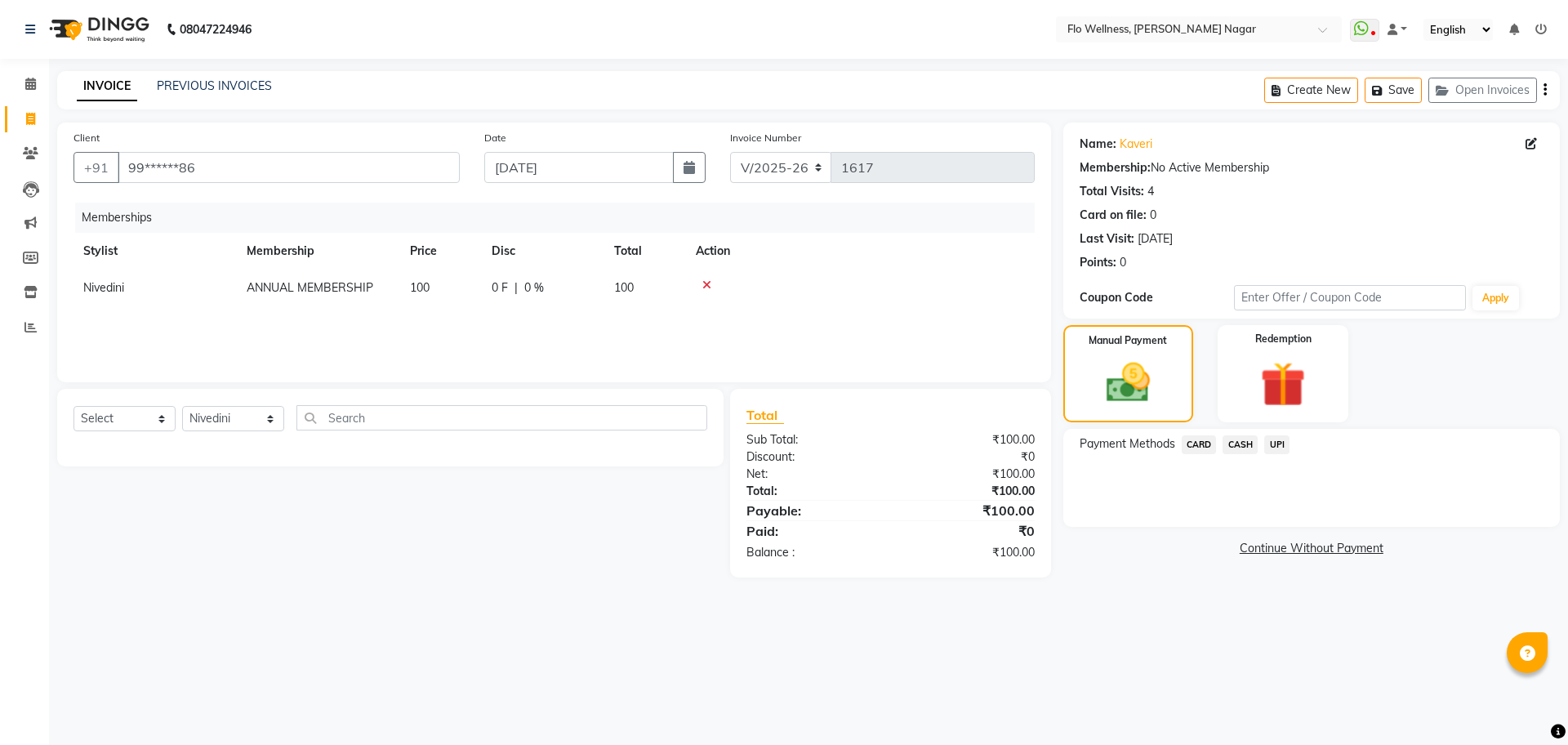
click at [1275, 438] on span "UPI" at bounding box center [1276, 444] width 25 height 19
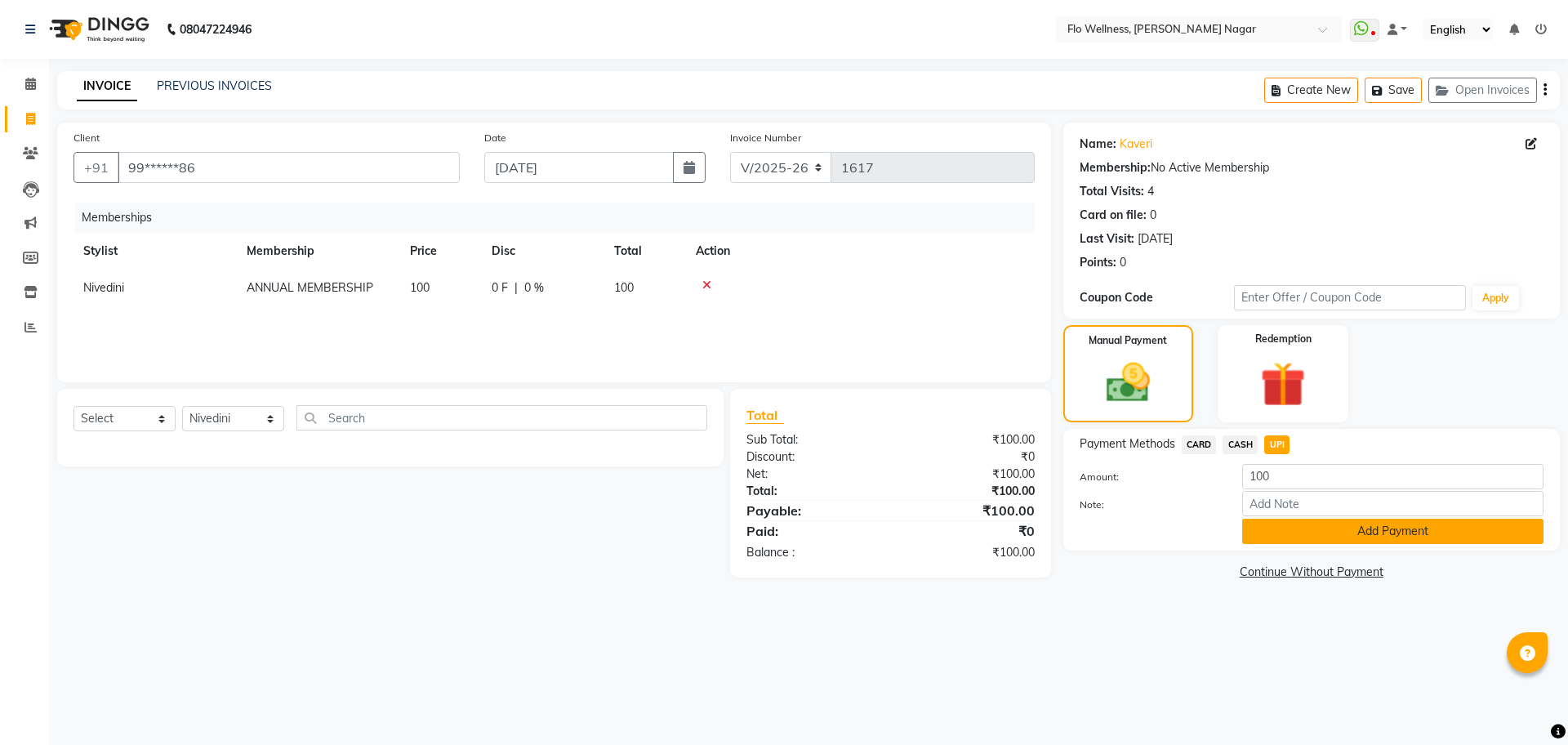
click at [1300, 523] on button "Add Payment" at bounding box center [1392, 531] width 301 height 25
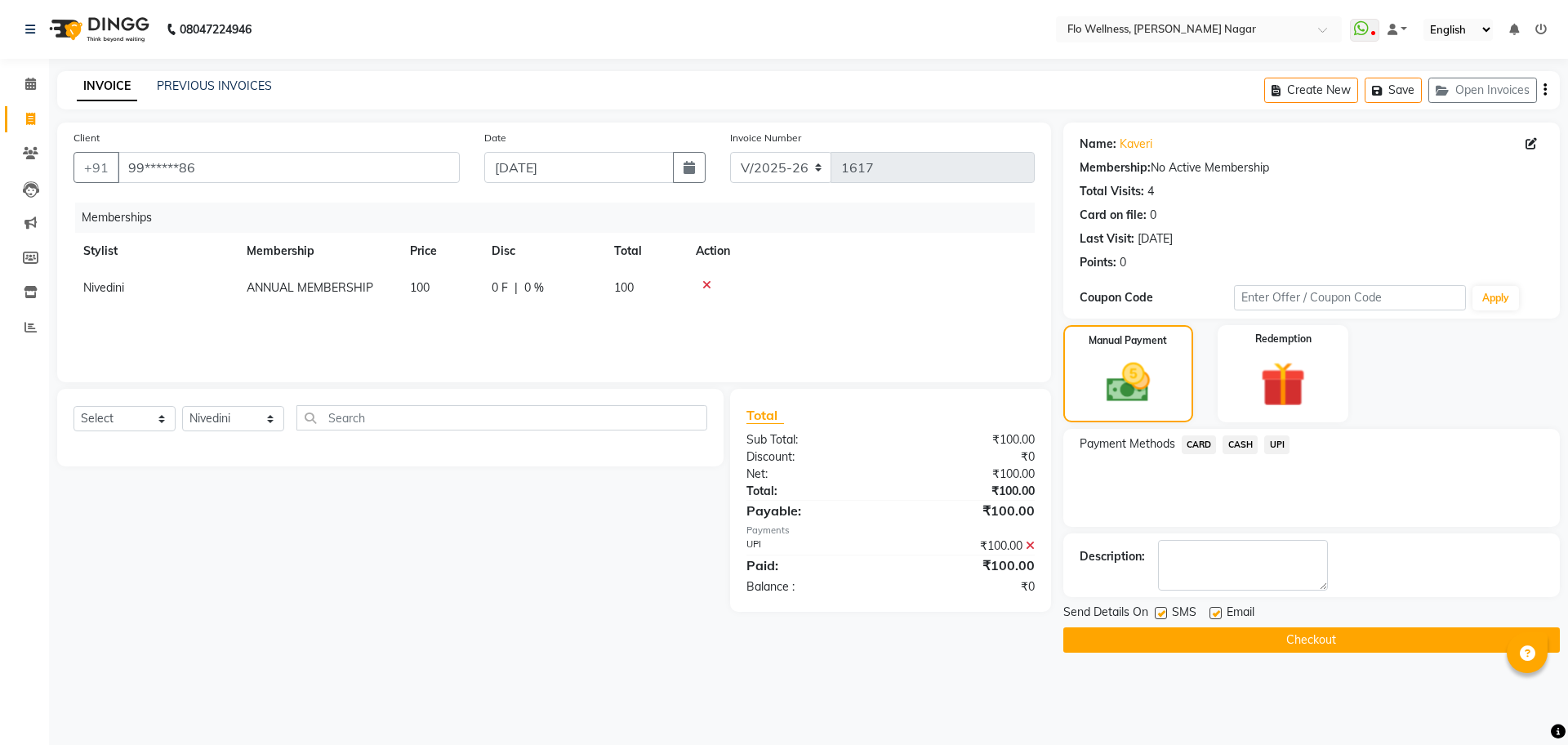
click at [1316, 639] on button "Checkout" at bounding box center [1311, 639] width 497 height 25
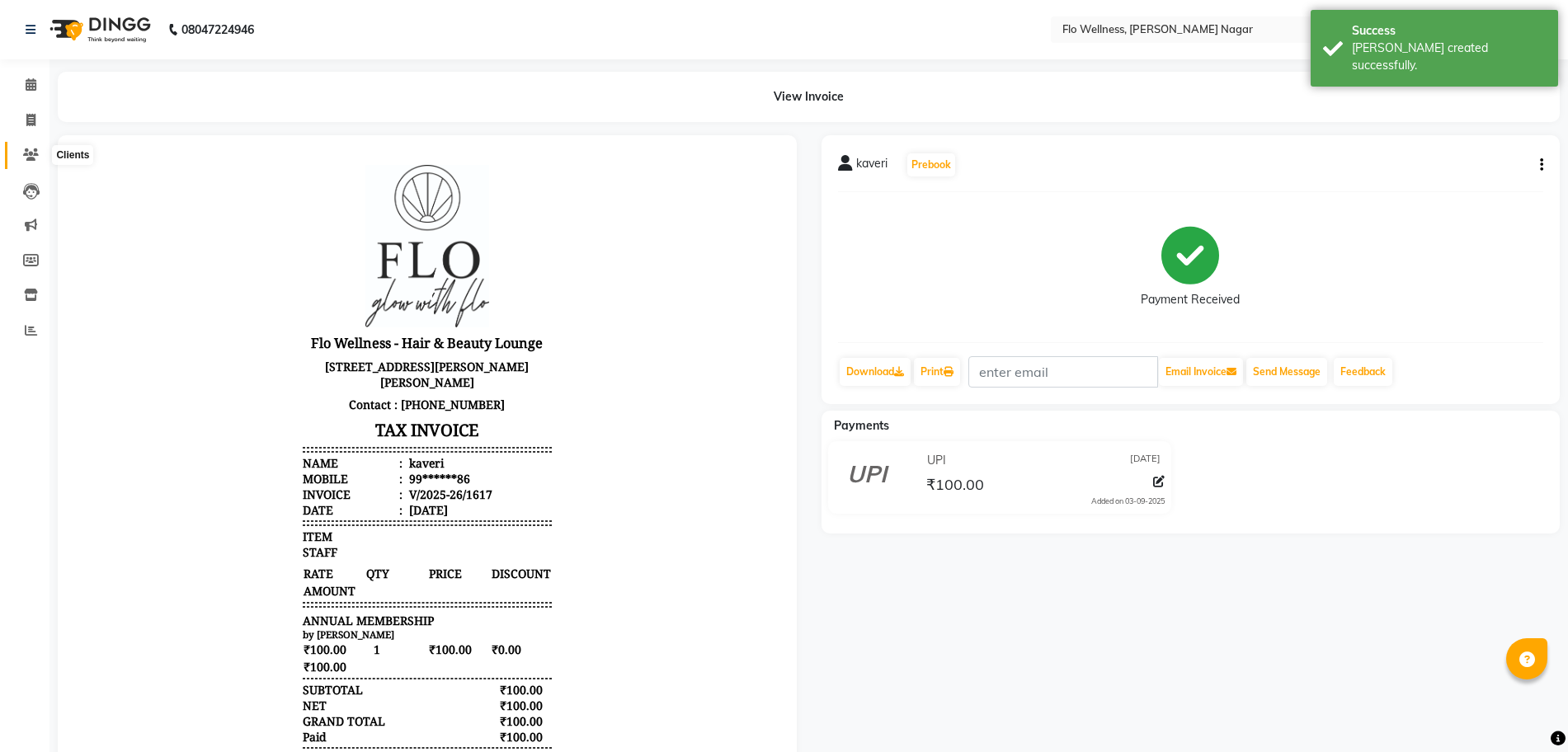
click at [29, 157] on icon at bounding box center [31, 154] width 16 height 12
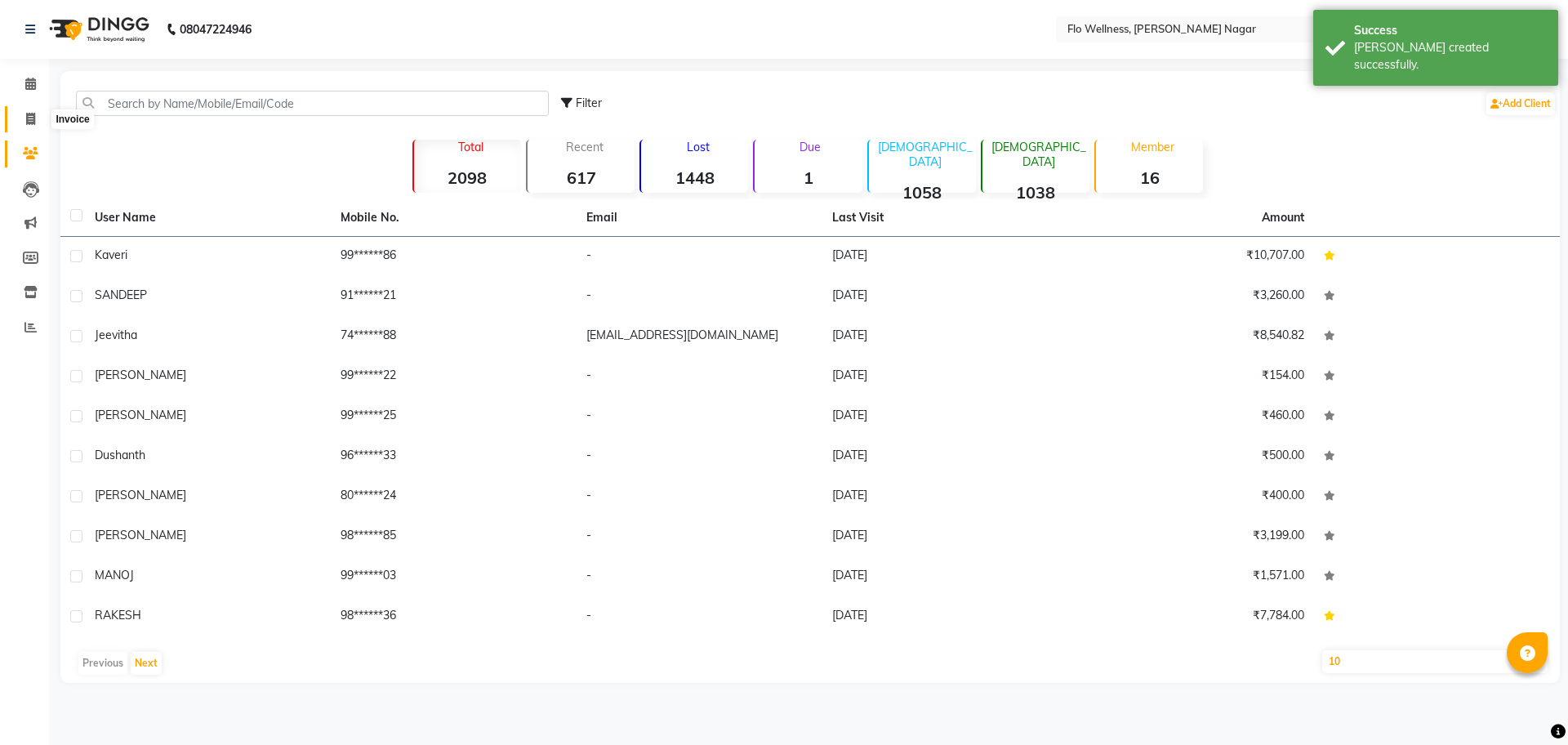
click at [29, 114] on icon at bounding box center [31, 118] width 9 height 12
select select "service"
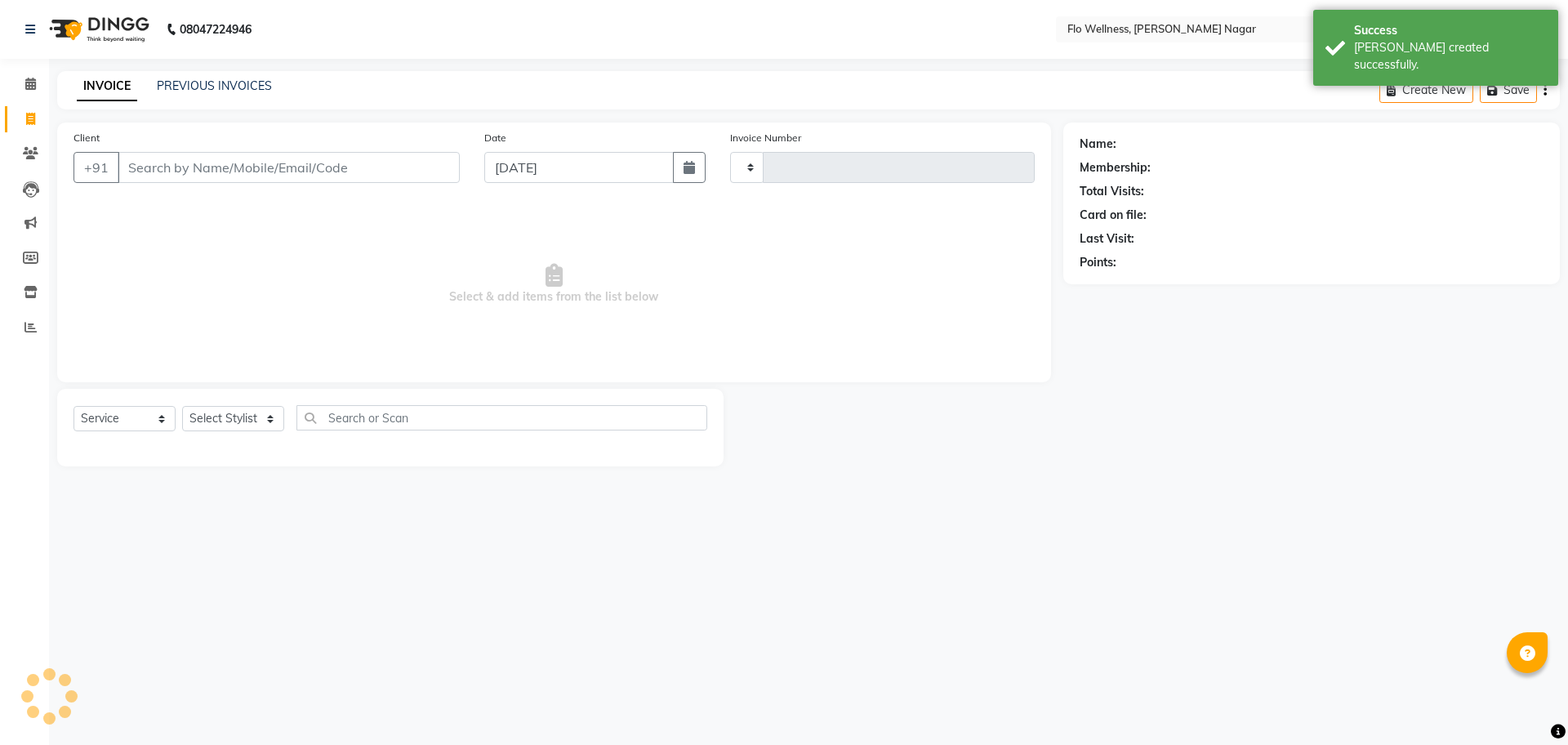
type input "1618"
select select "4509"
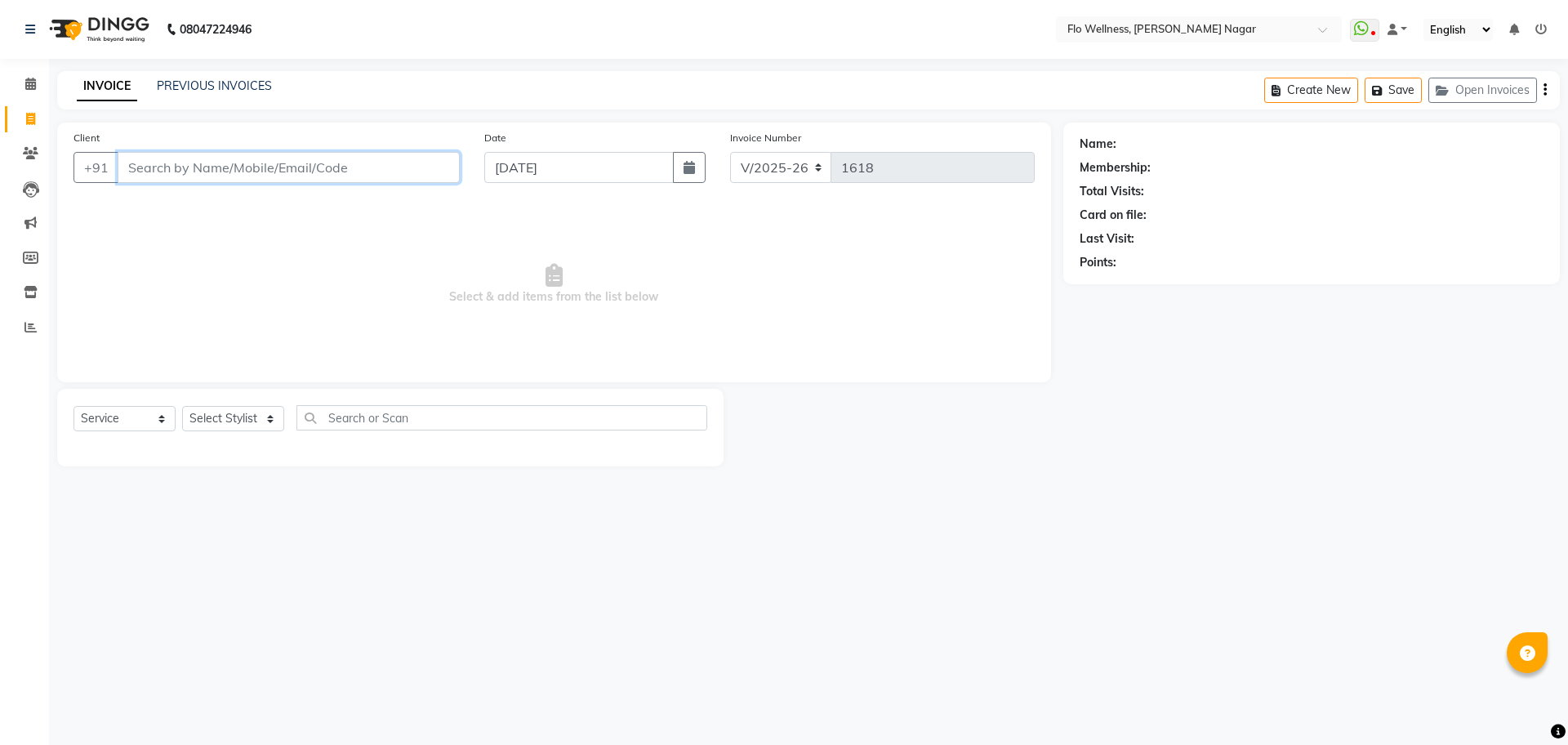
click at [407, 172] on input "Client" at bounding box center [288, 167] width 342 height 31
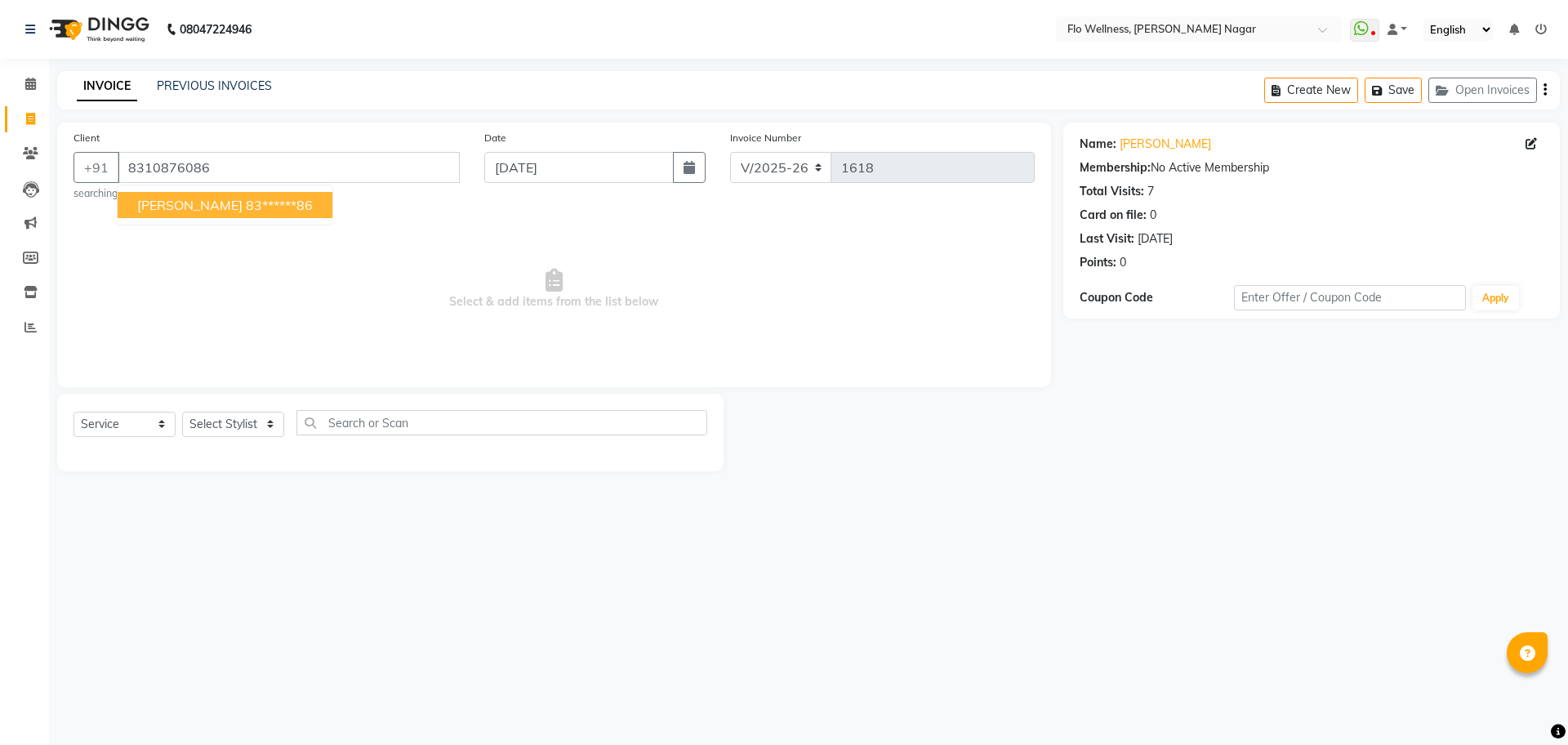
click at [225, 192] on button "[PERSON_NAME] 83******86" at bounding box center [225, 205] width 215 height 26
type input "83******86"
click at [261, 420] on select "Select Stylist [PERSON_NAME] Mani R [PERSON_NAME] Nivedini [PERSON_NAME]" at bounding box center [233, 424] width 102 height 25
select select "89651"
click at [182, 412] on select "Select Stylist [PERSON_NAME] Mani R [PERSON_NAME] Nivedini [PERSON_NAME]" at bounding box center [233, 424] width 102 height 25
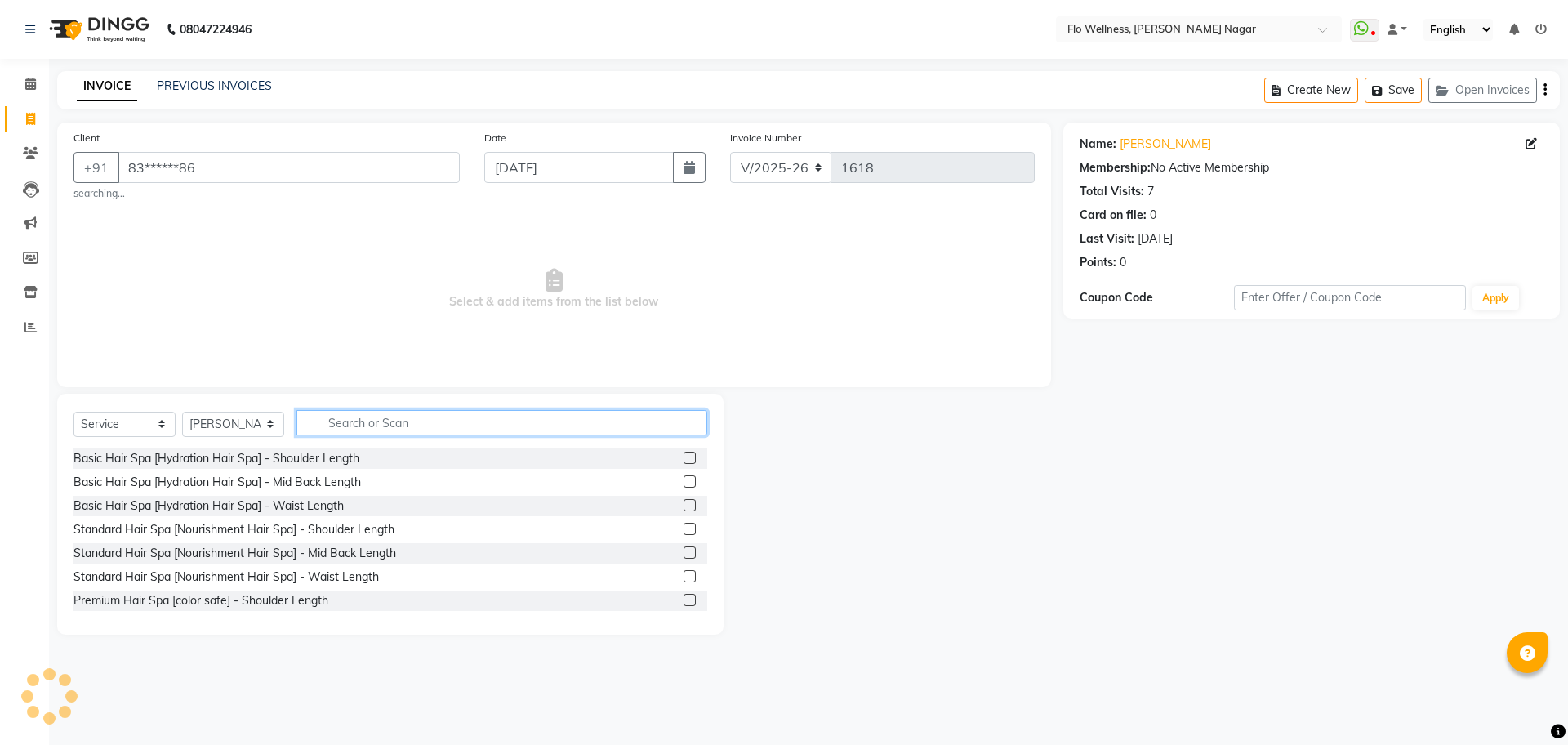
click at [455, 422] on input "text" at bounding box center [501, 422] width 411 height 25
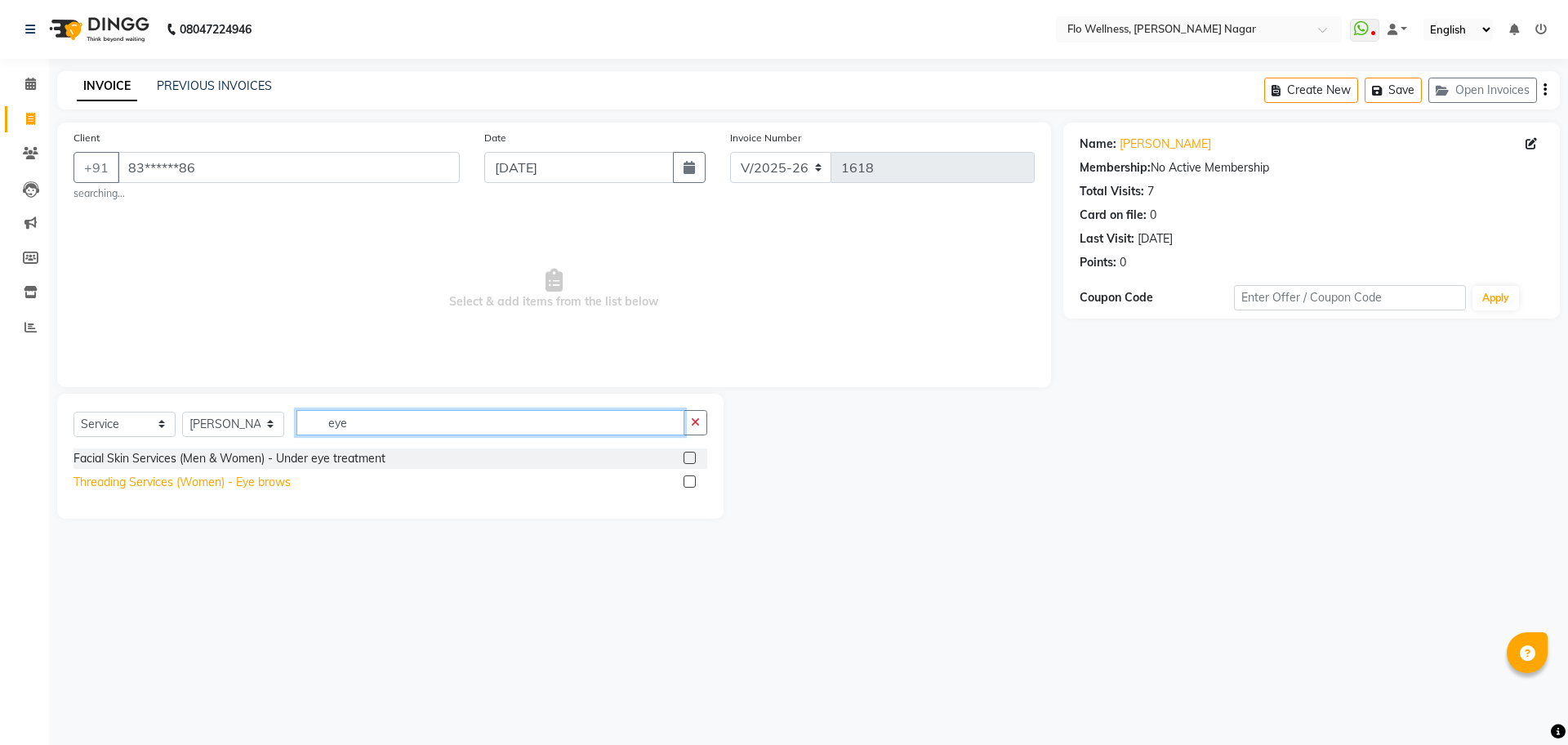
type input "eye"
click at [181, 479] on div "Threading Services (Women) - Eye brows" at bounding box center [182, 481] width 217 height 17
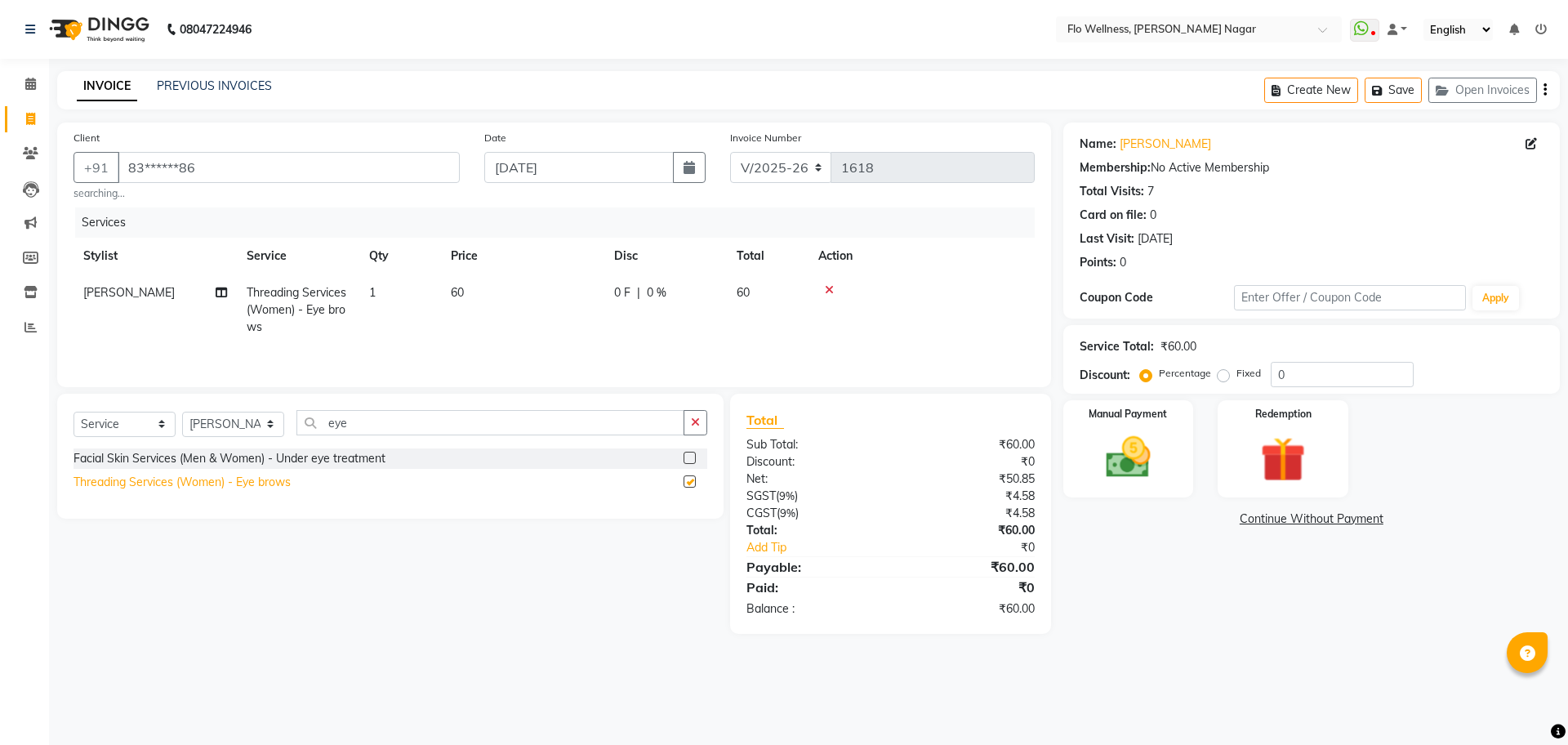
checkbox input "false"
click at [453, 420] on input "eye" at bounding box center [490, 422] width 388 height 25
type input "e"
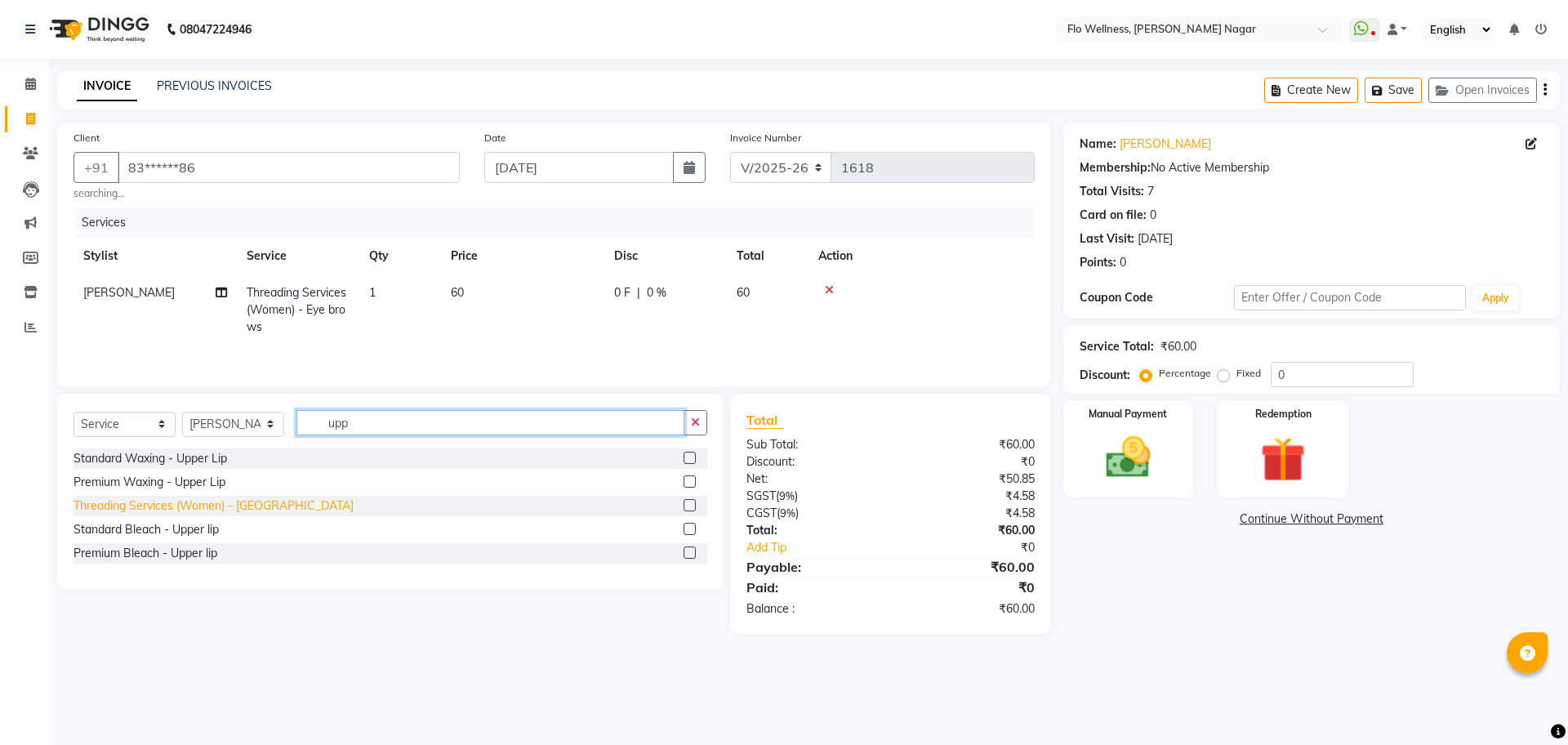
type input "upp"
click at [172, 508] on div "Threading Services (Women) - [GEOGRAPHIC_DATA]" at bounding box center [213, 506] width 280 height 17
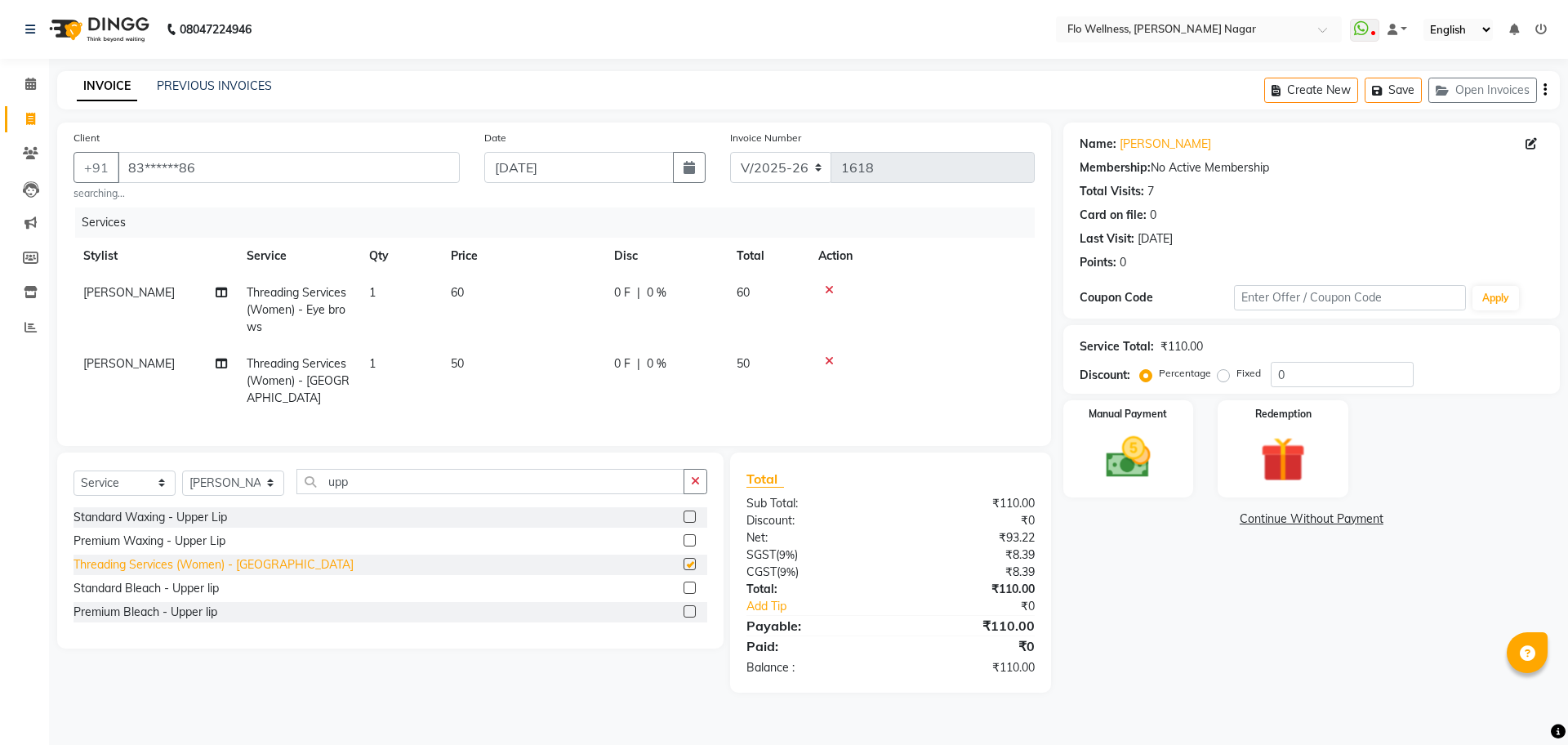
checkbox input "false"
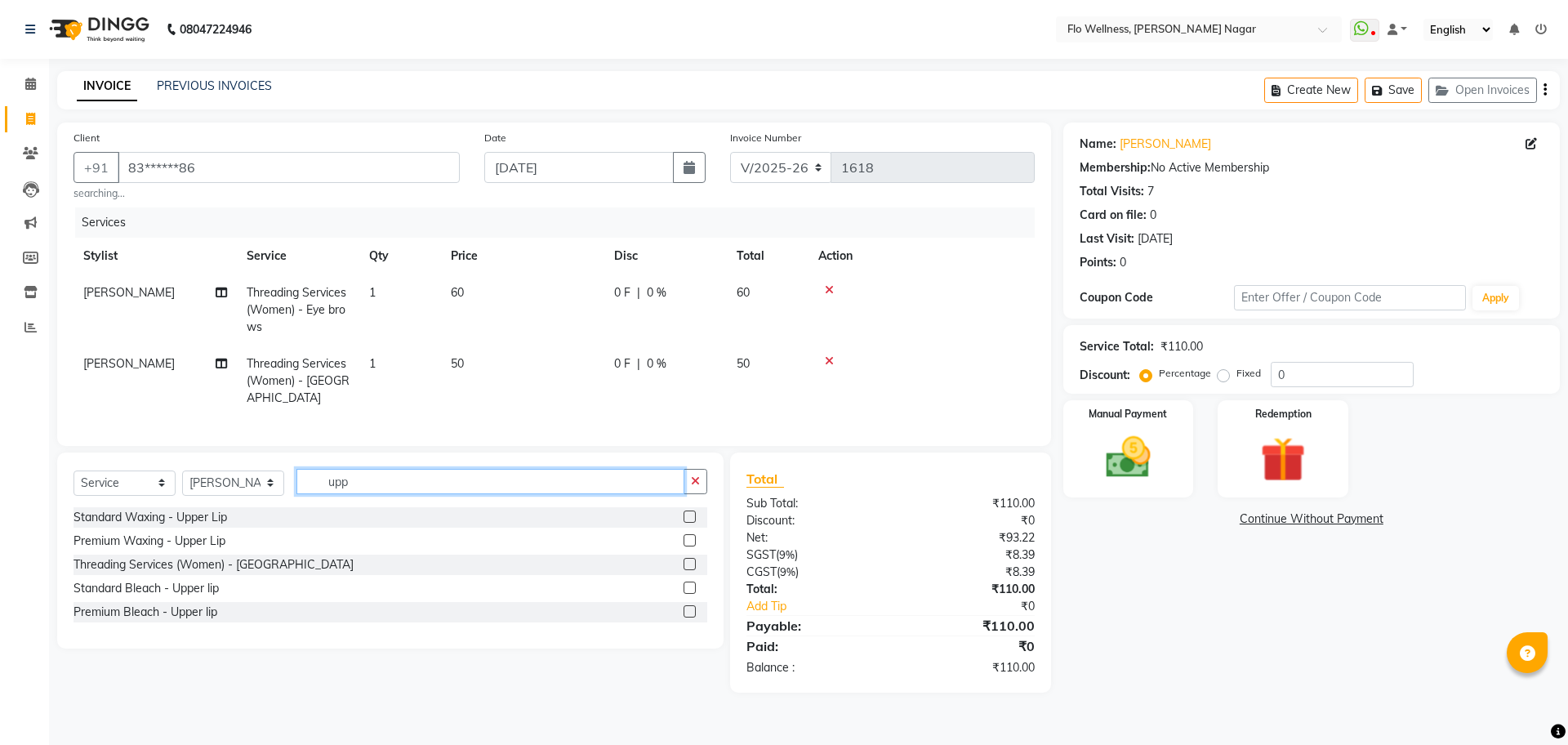
click at [420, 488] on input "upp" at bounding box center [490, 481] width 388 height 25
type input "u"
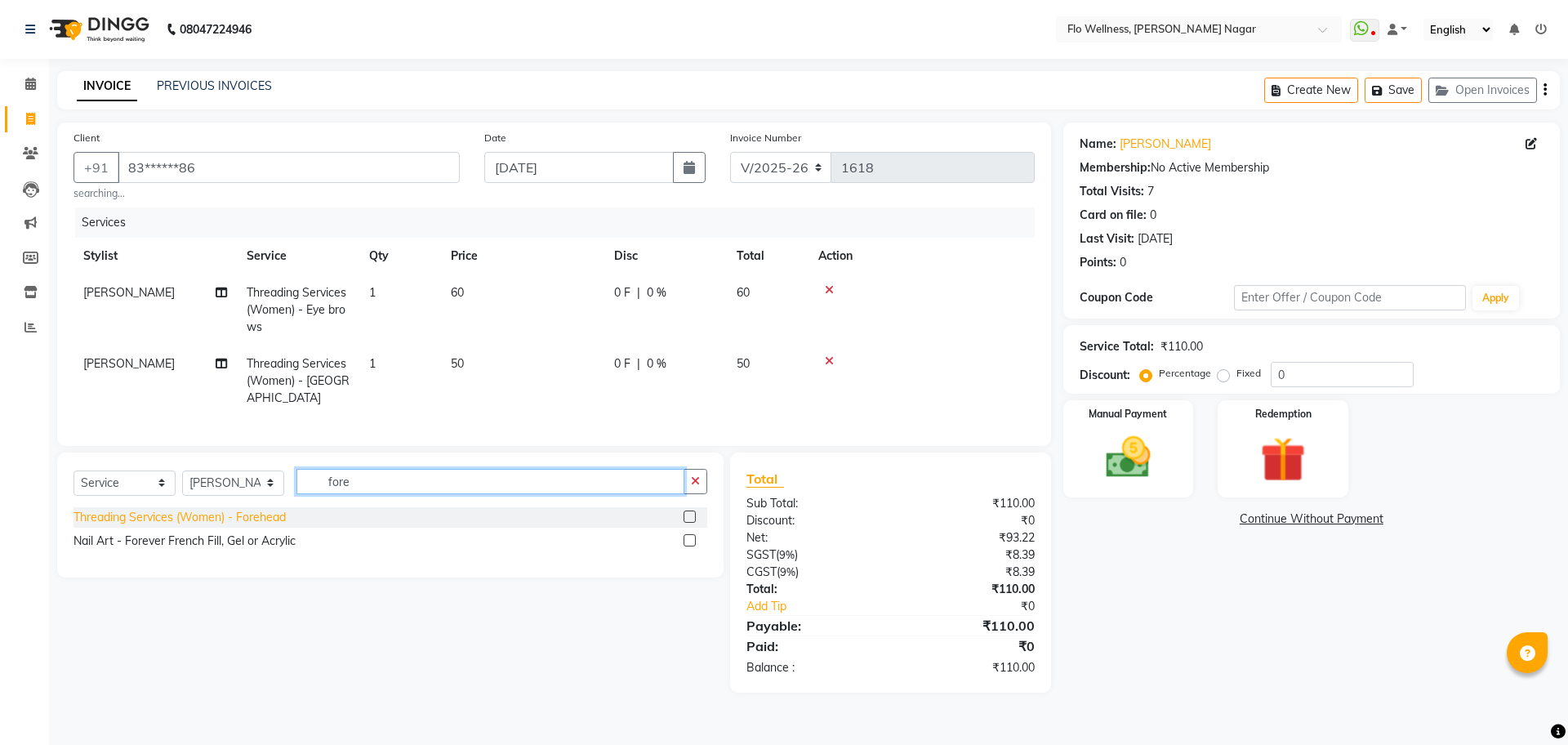
type input "fore"
click at [281, 524] on div "Threading Services (Women) - Forehead" at bounding box center [180, 517] width 212 height 17
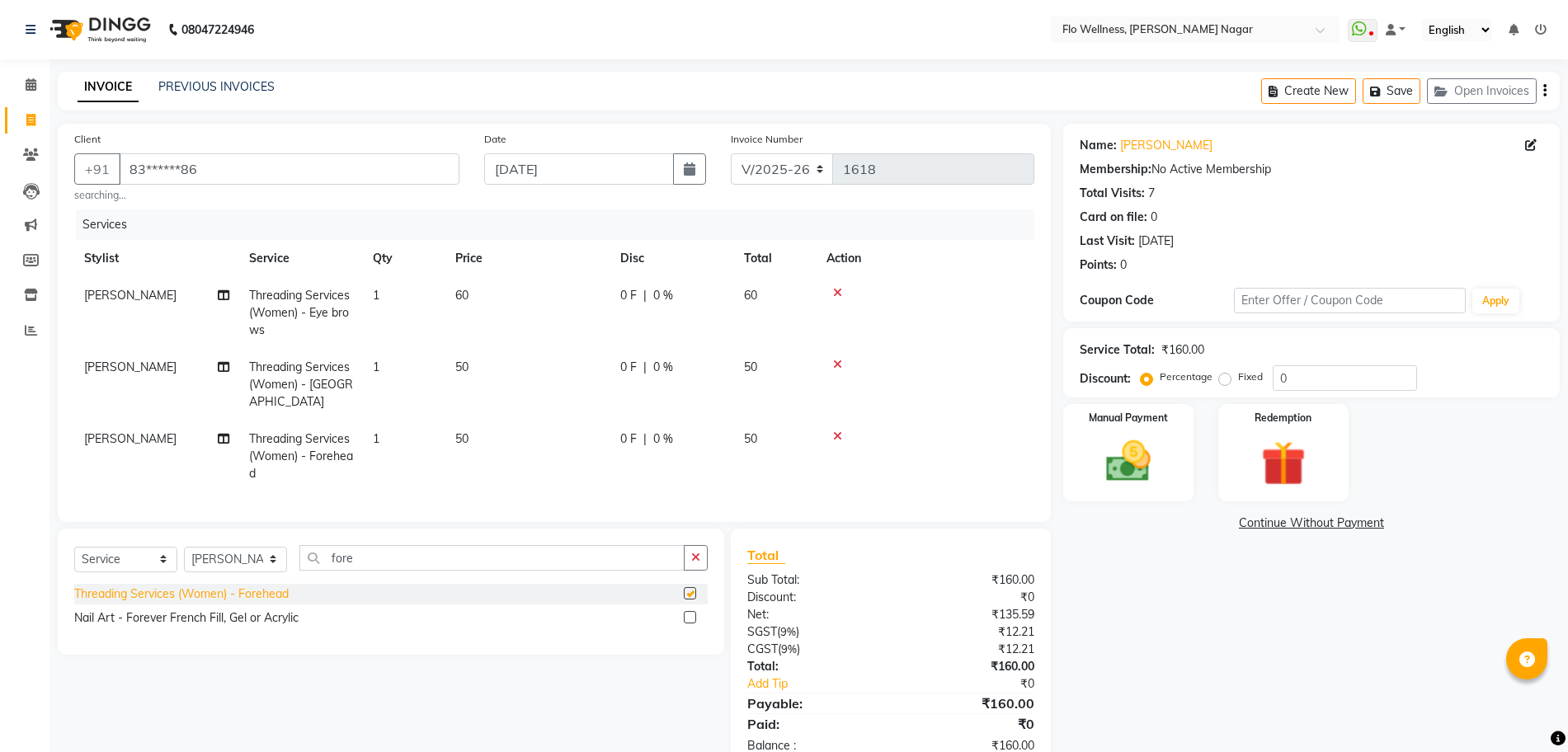
checkbox input "false"
click at [1147, 445] on img at bounding box center [1128, 461] width 76 height 54
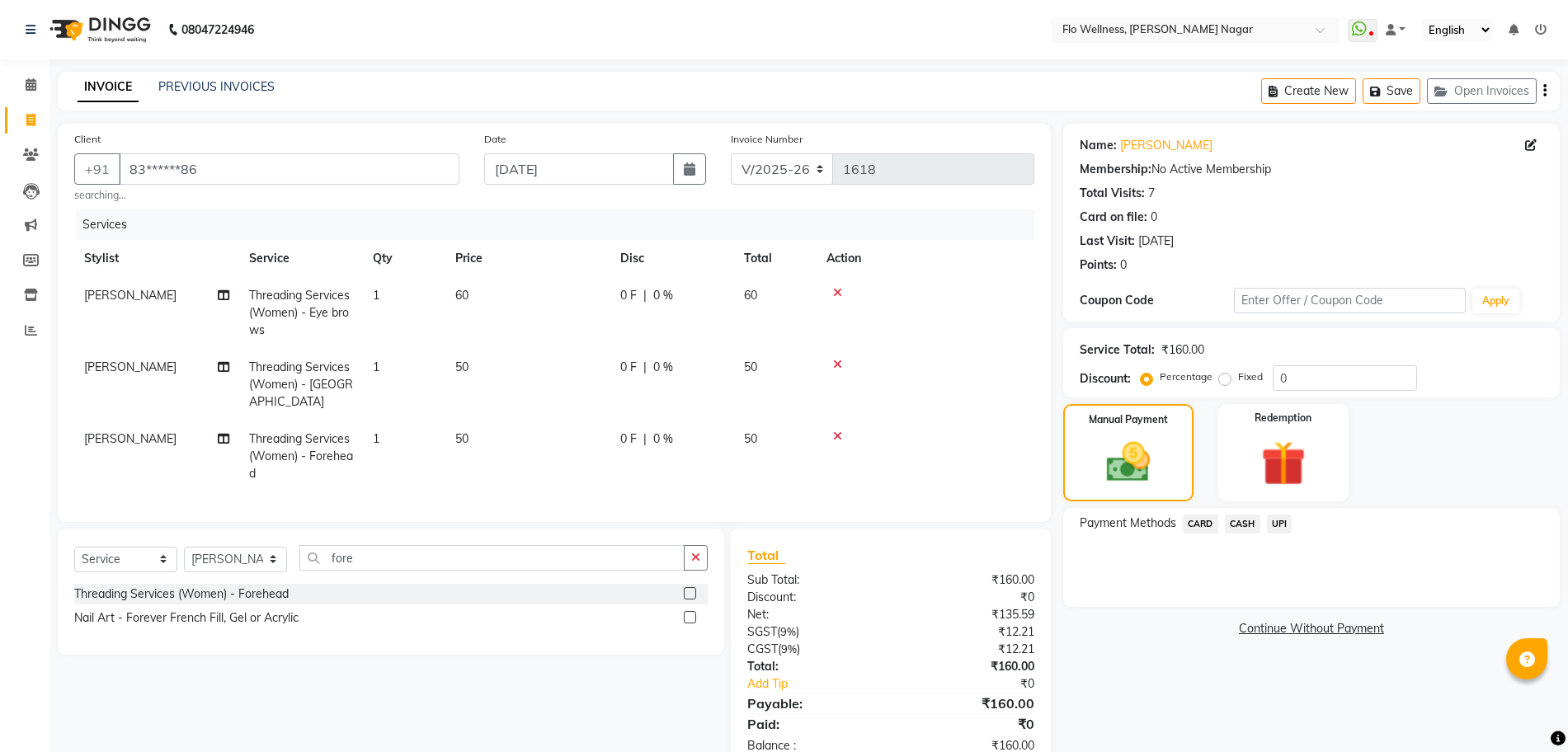
click at [1244, 528] on span "CASH" at bounding box center [1243, 524] width 36 height 19
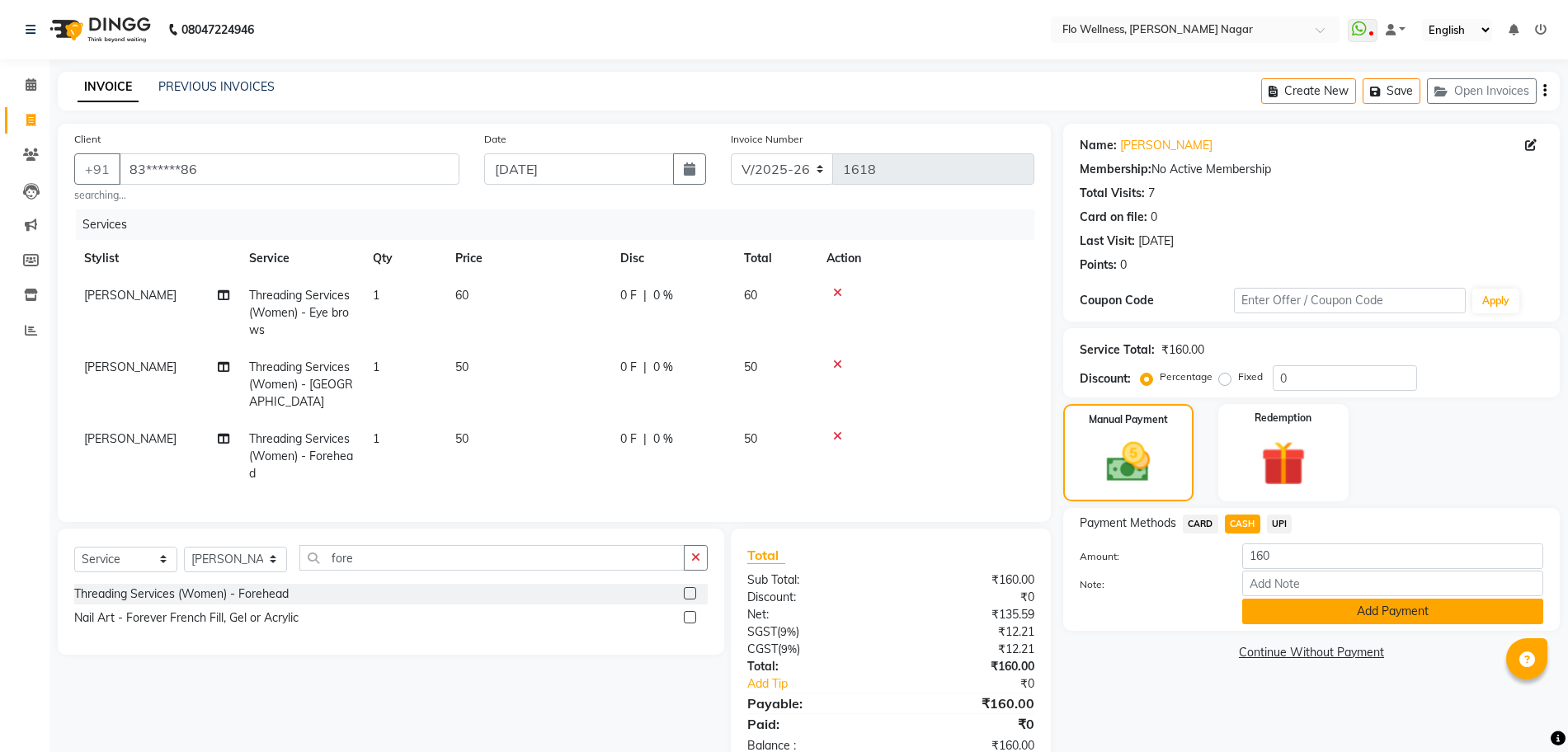
click at [1309, 609] on button "Add Payment" at bounding box center [1392, 610] width 301 height 25
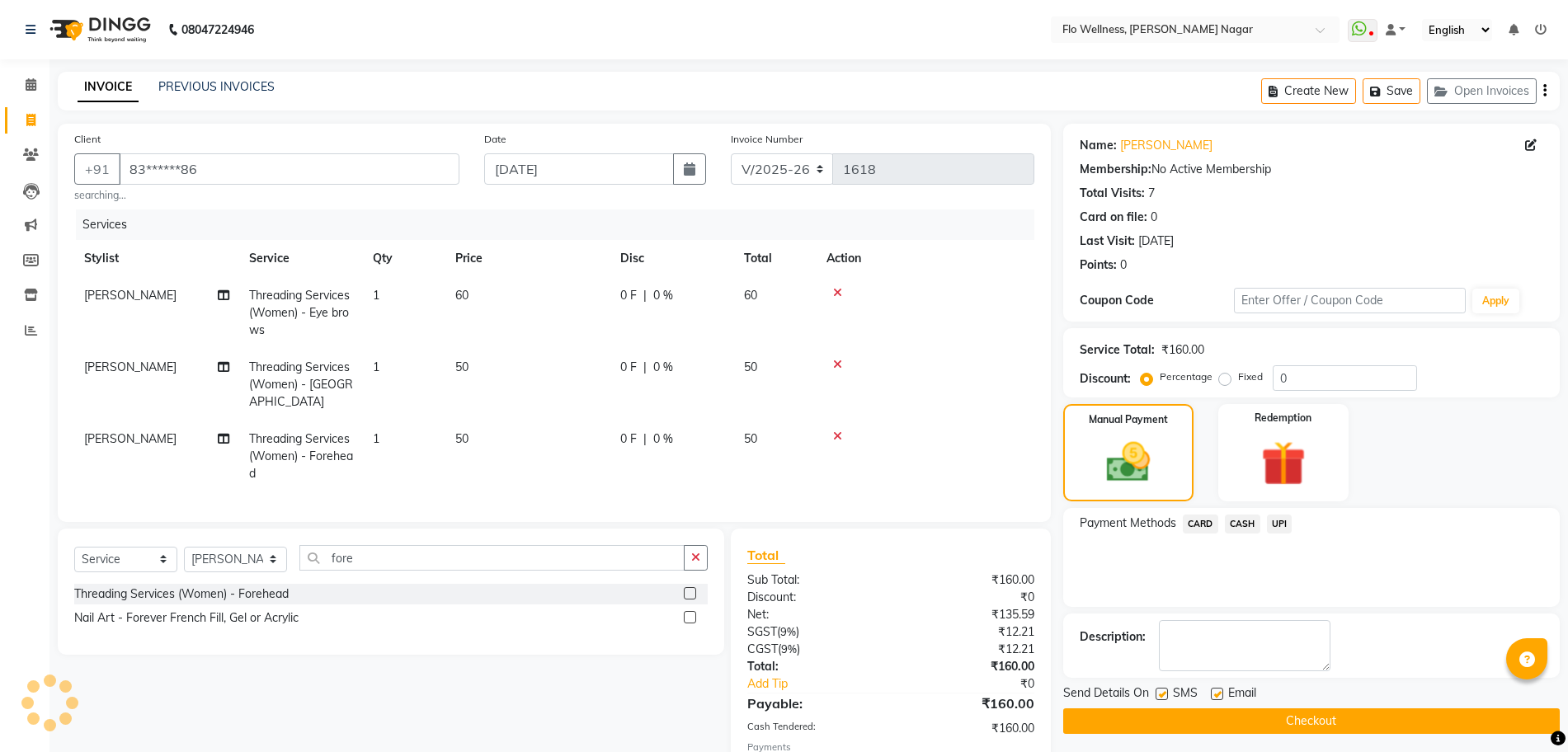
click at [1299, 713] on button "Checkout" at bounding box center [1311, 720] width 497 height 25
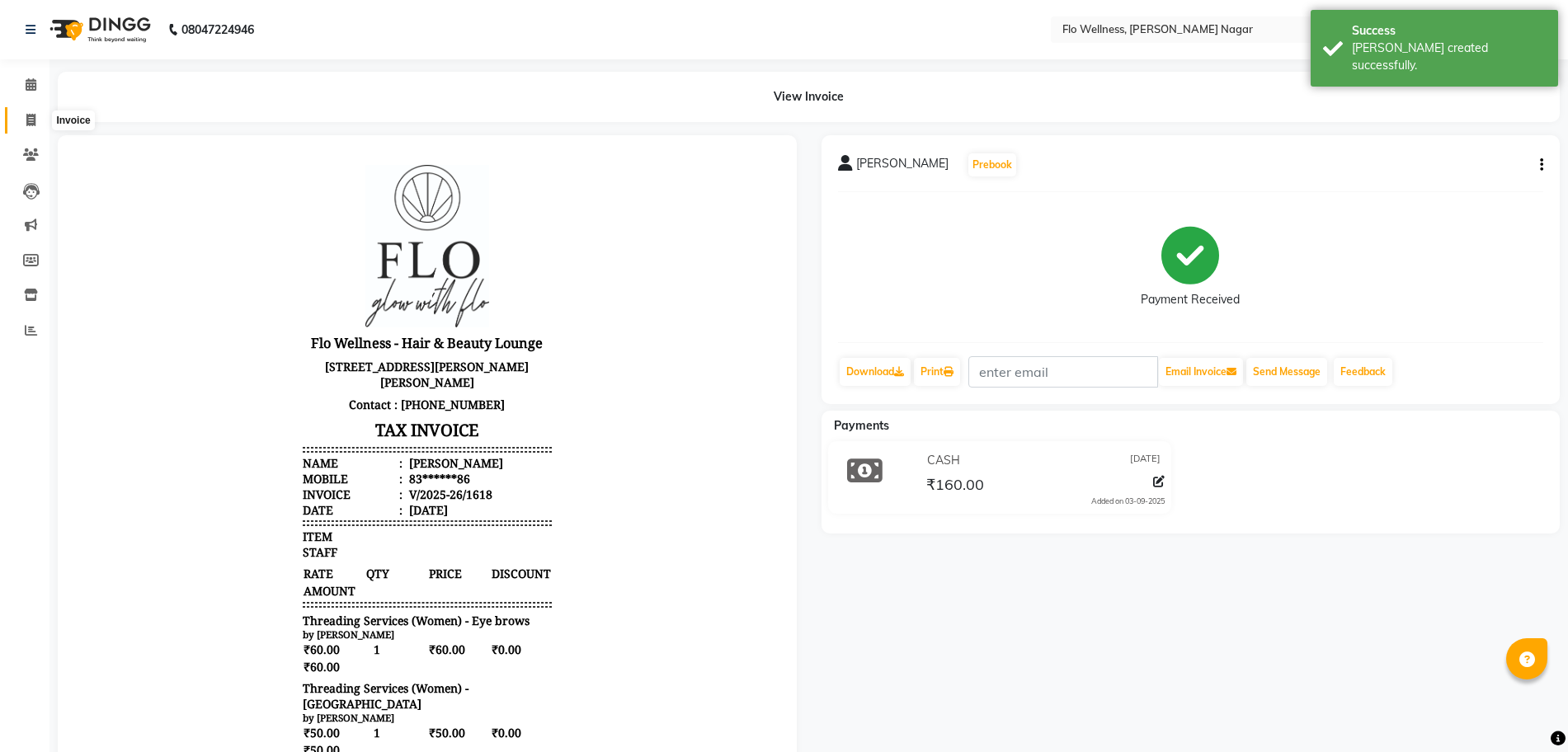
click at [34, 123] on icon at bounding box center [31, 119] width 9 height 12
select select "service"
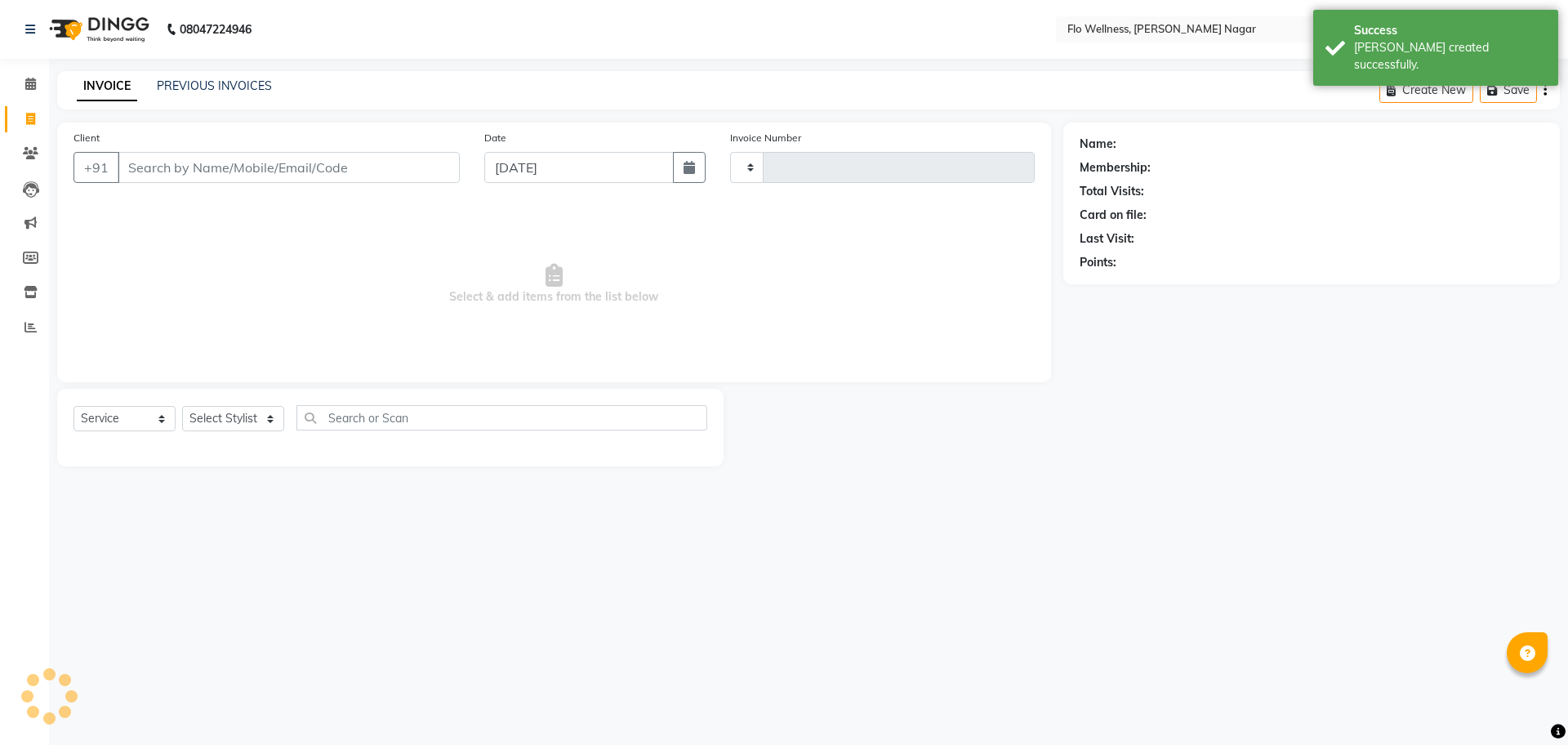
type input "1619"
select select "4509"
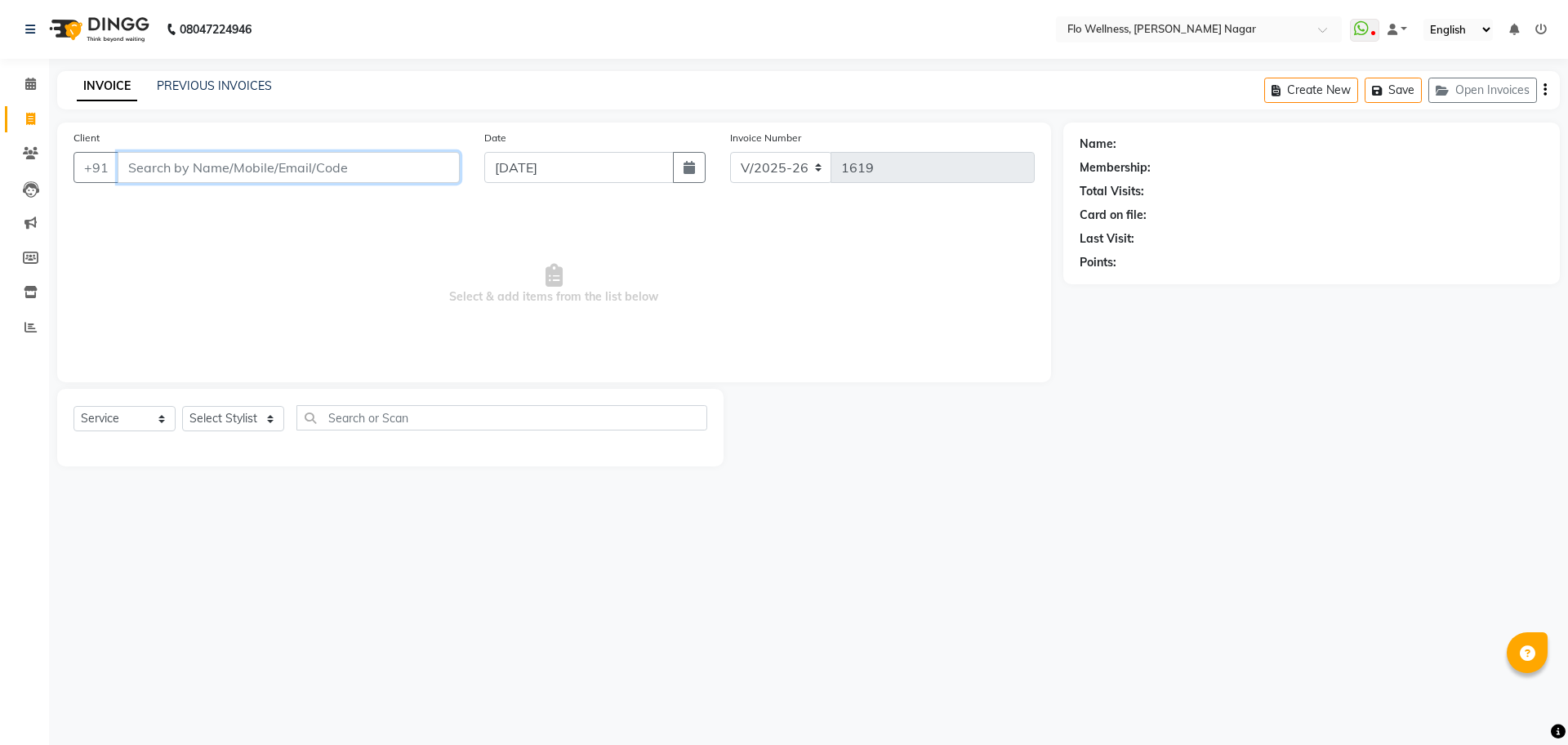
click at [271, 169] on input "Client" at bounding box center [288, 167] width 342 height 31
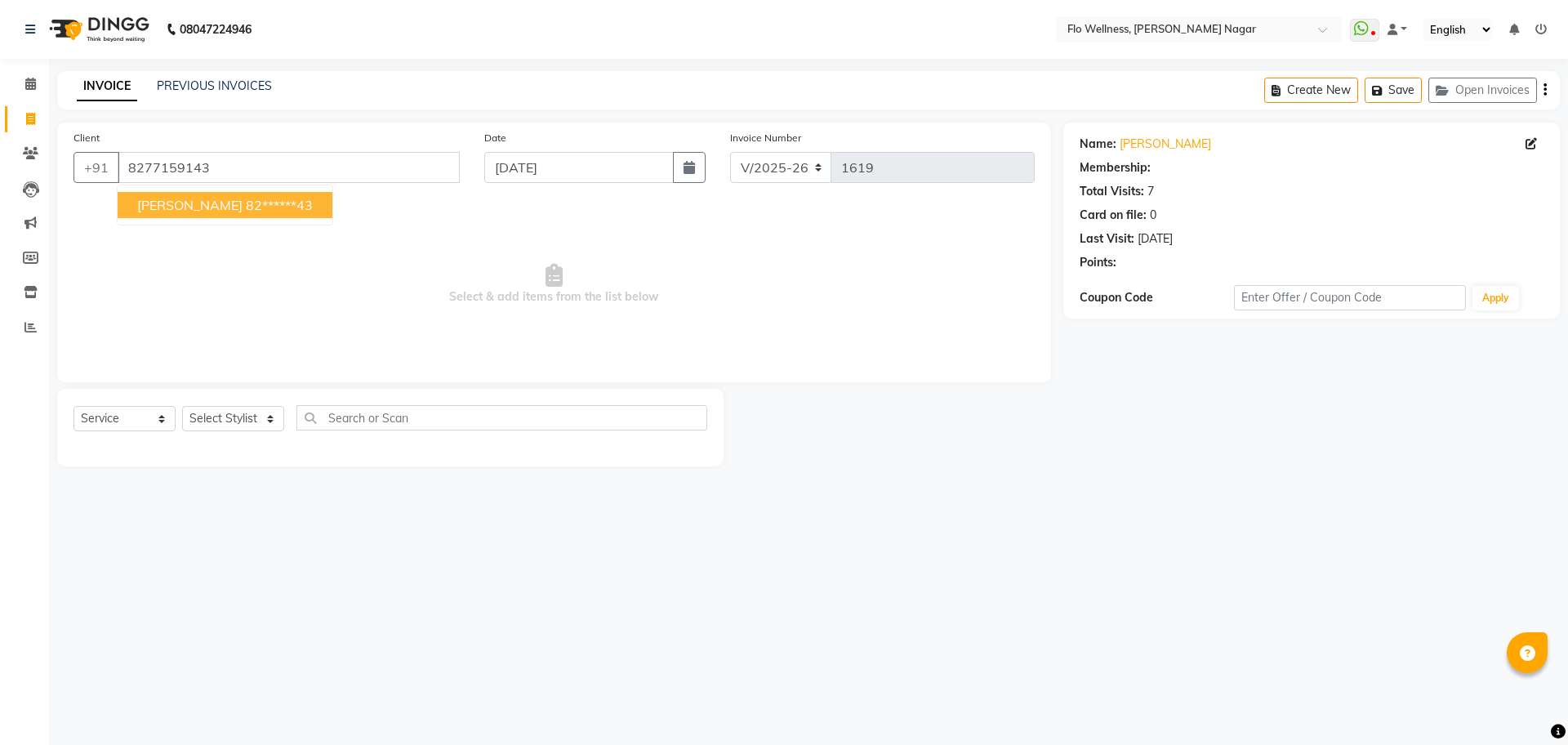
click at [237, 219] on ngb-typeahead-window "[PERSON_NAME] 82******43" at bounding box center [225, 205] width 216 height 41
click at [246, 202] on ngb-highlight "82******43" at bounding box center [280, 205] width 67 height 17
type input "82******43"
drag, startPoint x: 258, startPoint y: 413, endPoint x: 255, endPoint y: 469, distance: 56.1
click at [255, 469] on main "INVOICE PREVIOUS INVOICES Create New Save Open Invoices Client +91 82******43 D…" at bounding box center [809, 280] width 1520 height 420
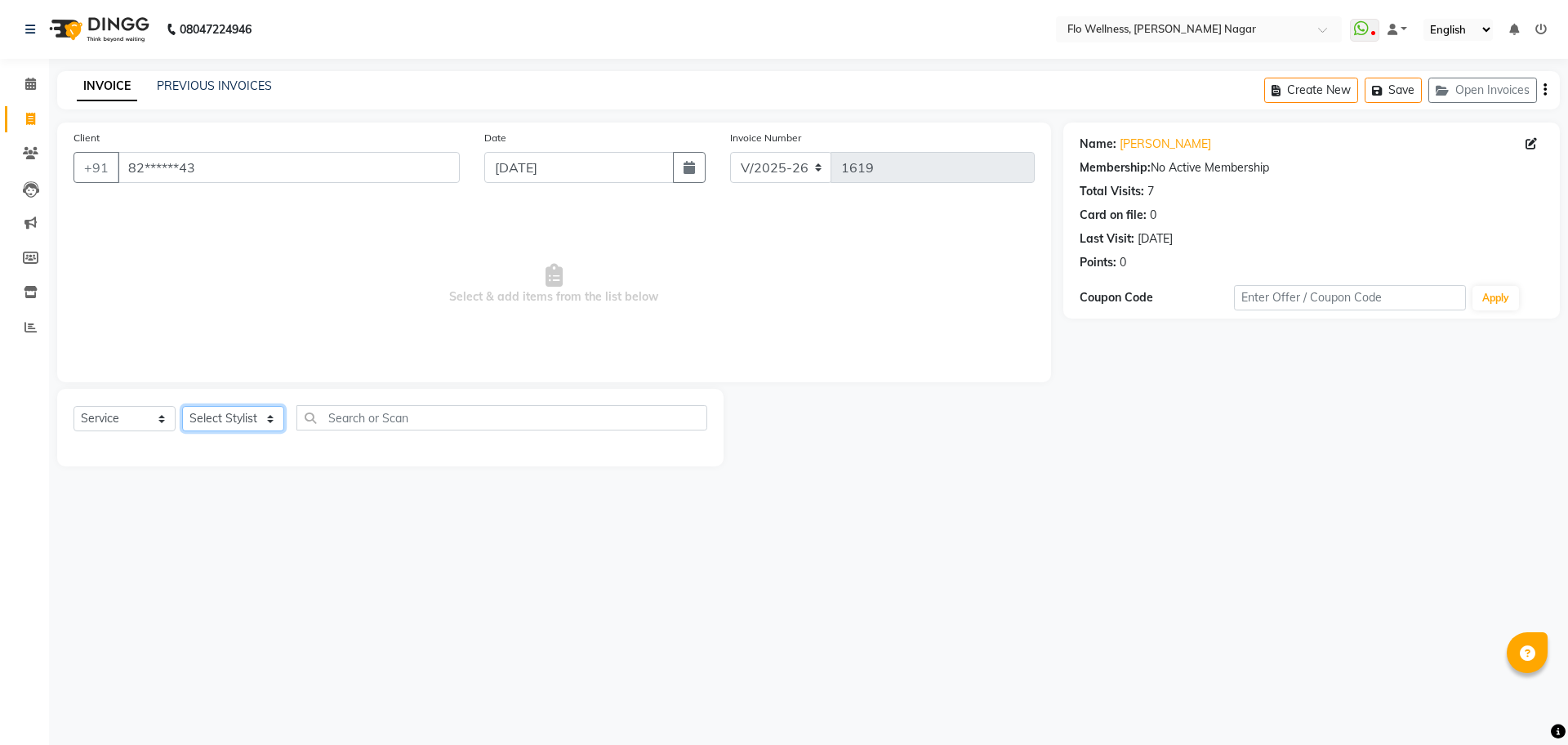
select select "33268"
click at [182, 406] on select "Select Stylist [PERSON_NAME] Mani R [PERSON_NAME] Nivedini [PERSON_NAME]" at bounding box center [233, 418] width 102 height 25
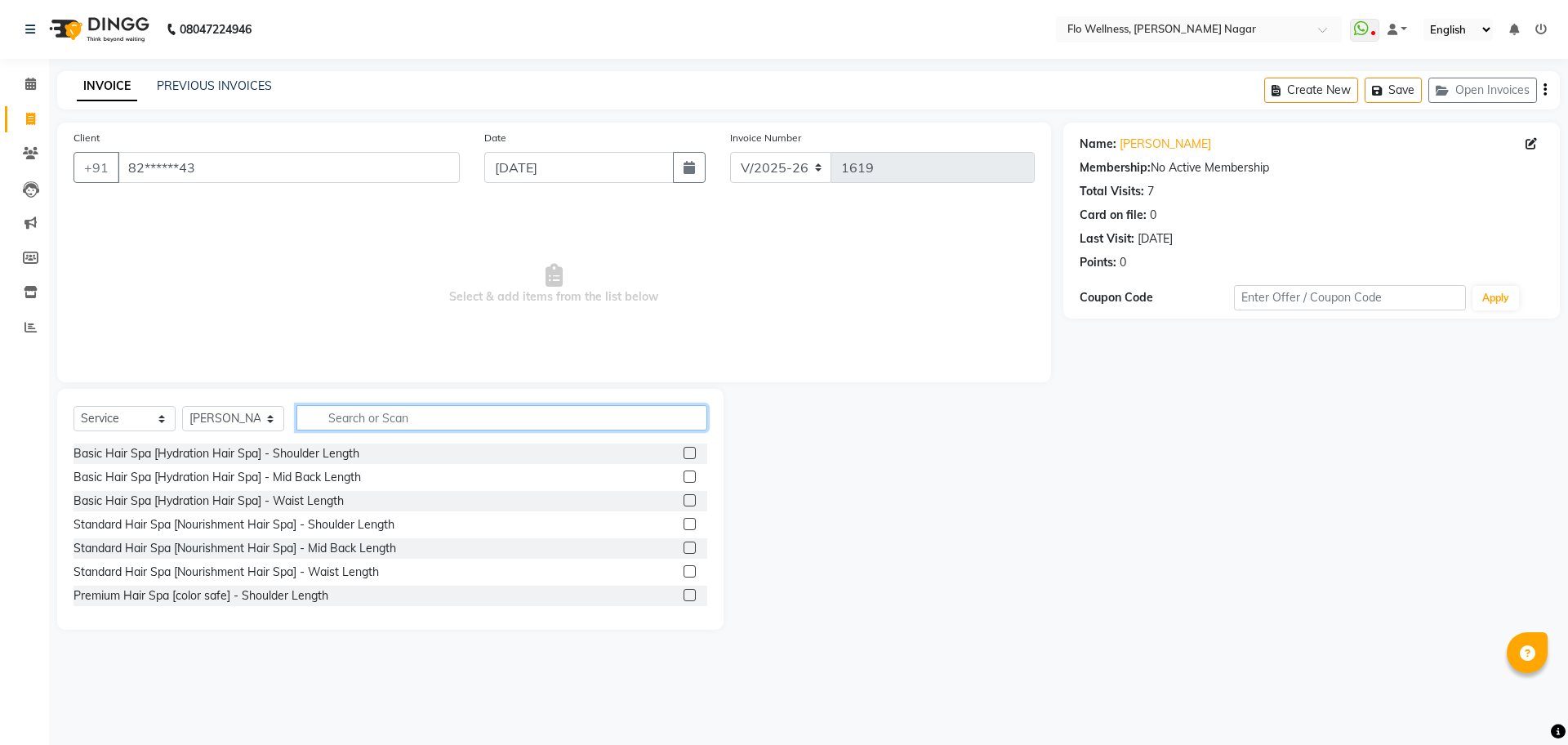
click at [395, 417] on input "text" at bounding box center [501, 417] width 411 height 25
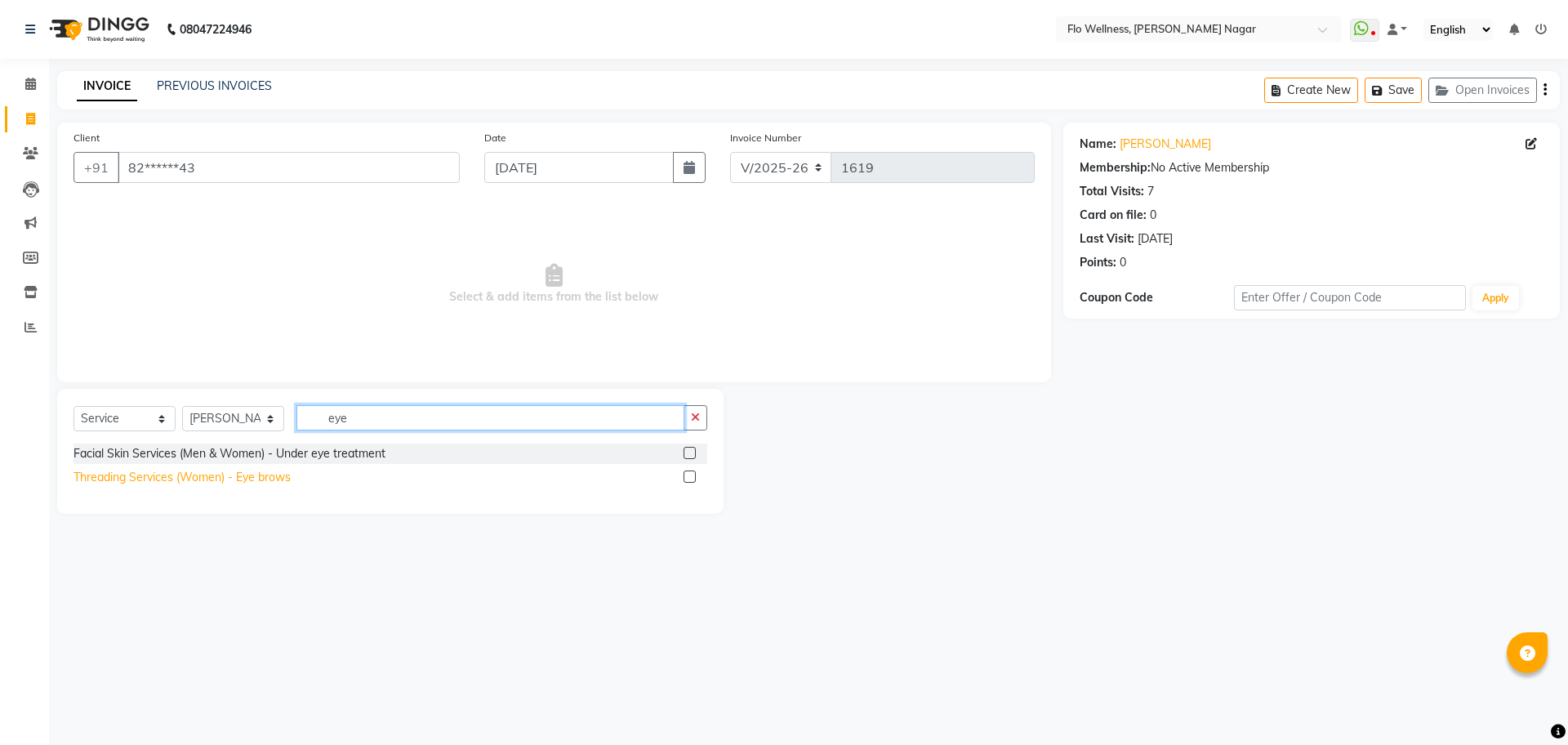
type input "eye"
click at [210, 475] on div "Threading Services (Women) - Eye brows" at bounding box center [182, 477] width 217 height 17
checkbox input "false"
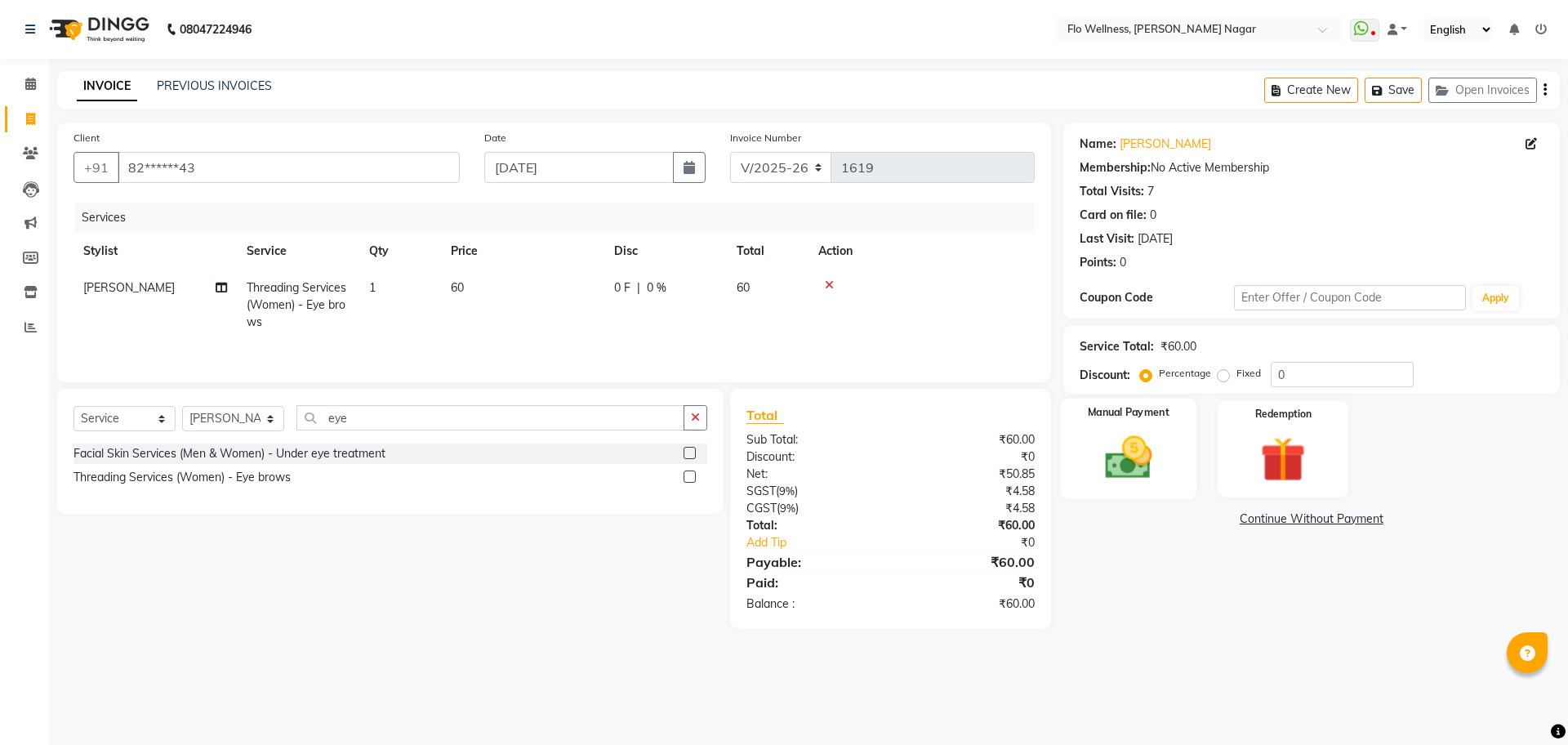
click at [1101, 440] on img at bounding box center [1128, 457] width 76 height 54
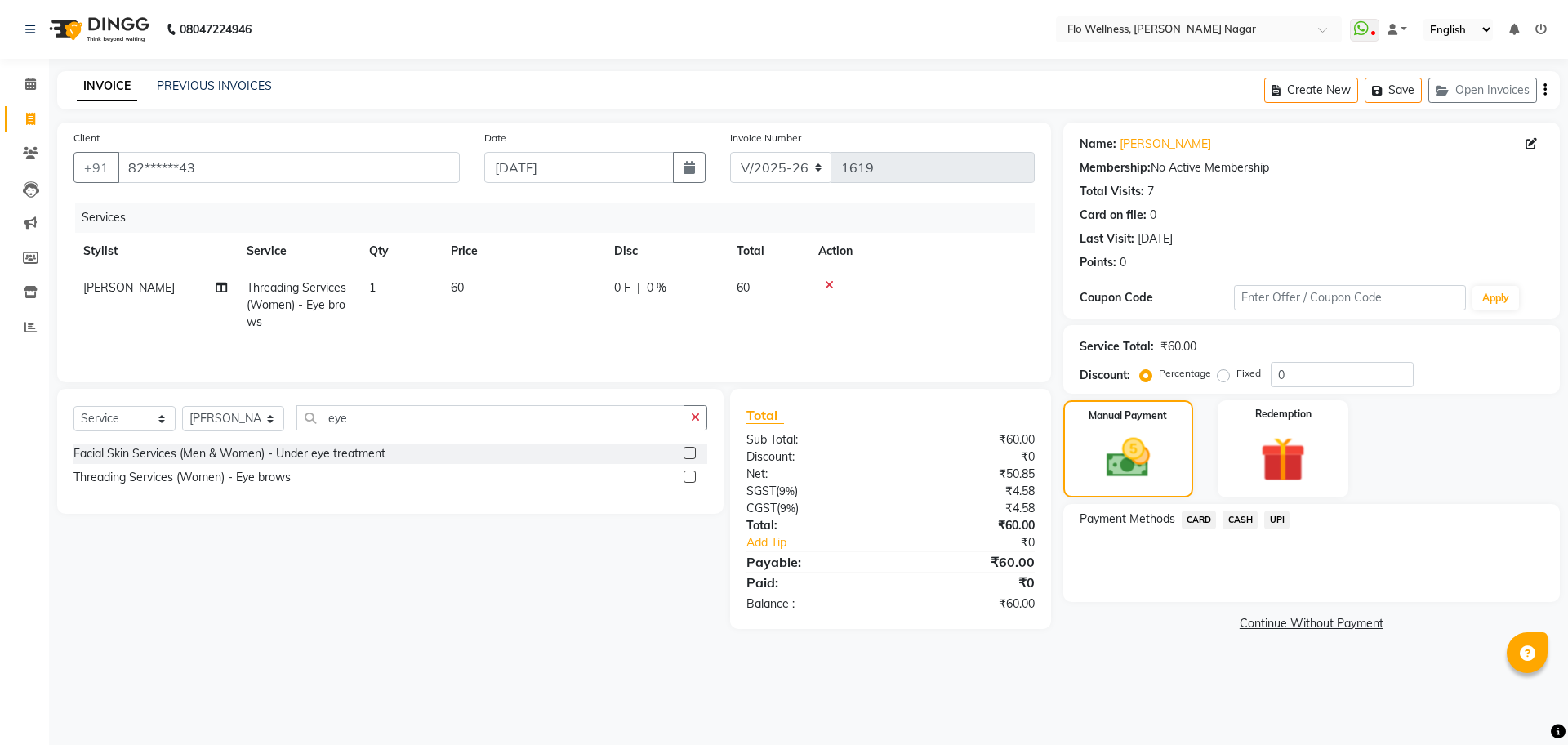
click at [1245, 513] on span "CASH" at bounding box center [1240, 520] width 35 height 19
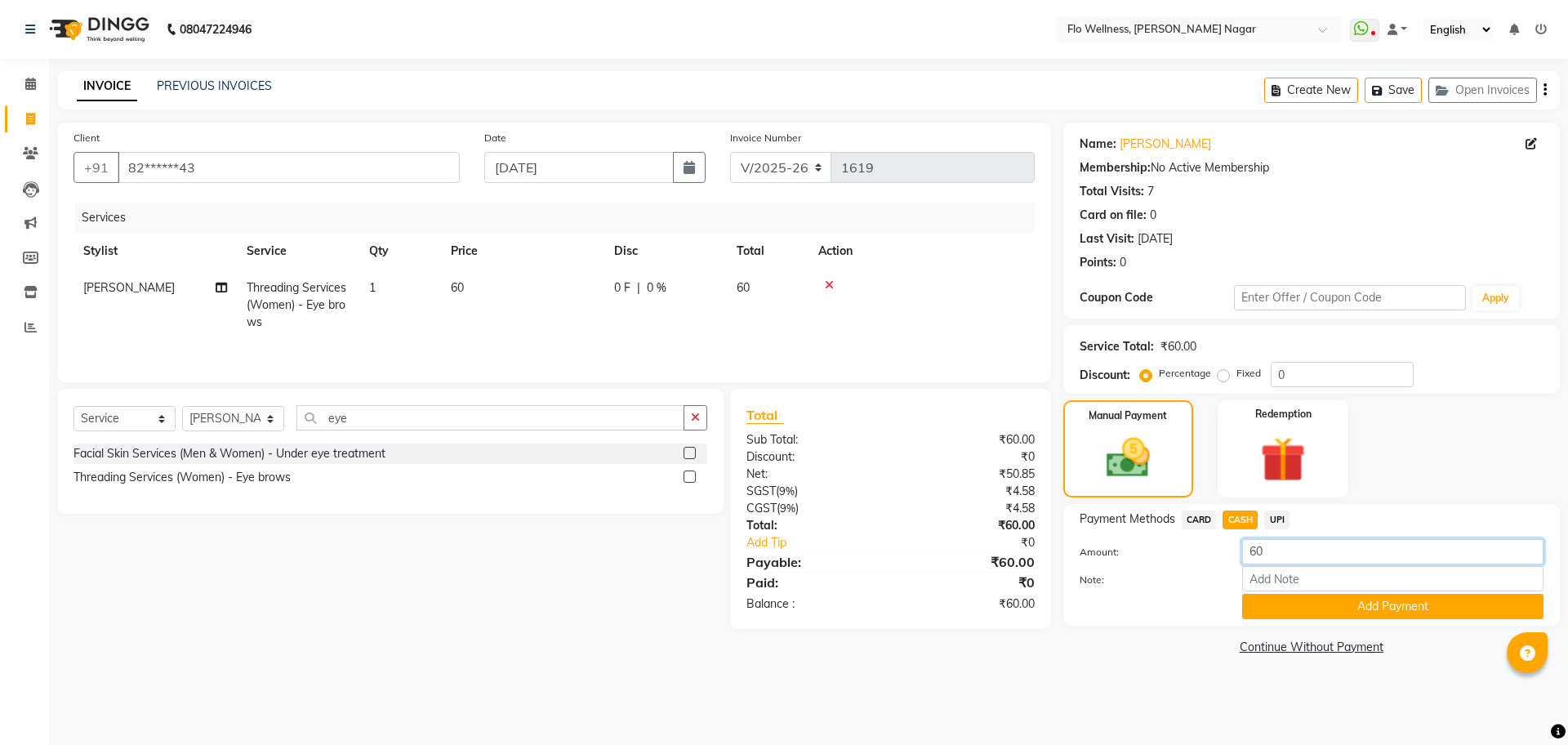
click at [1284, 548] on input "60" at bounding box center [1392, 551] width 301 height 25
type input "6"
type input "10"
click at [1317, 602] on button "Add Payment" at bounding box center [1392, 605] width 301 height 25
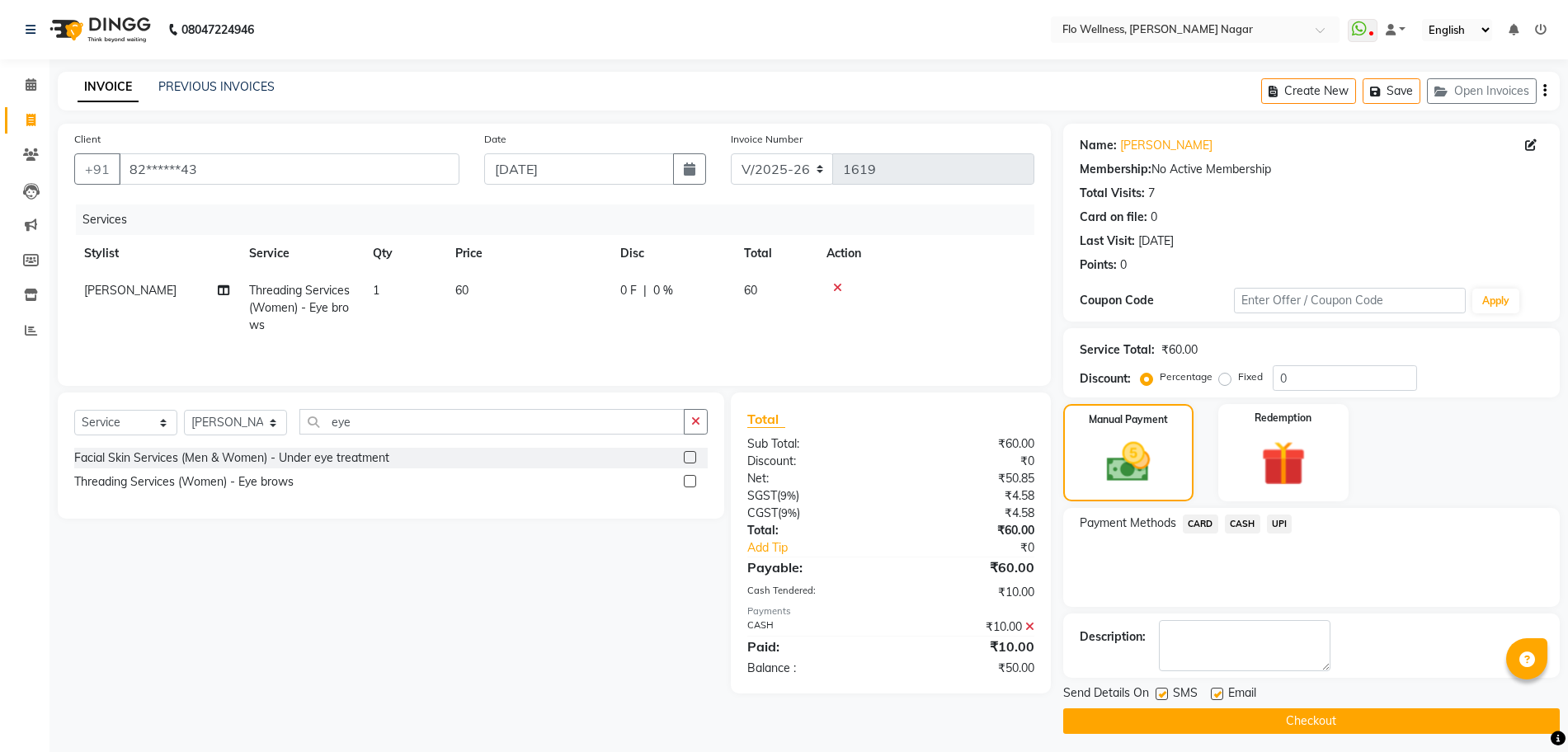
click at [1275, 515] on span "UPI" at bounding box center [1279, 524] width 25 height 19
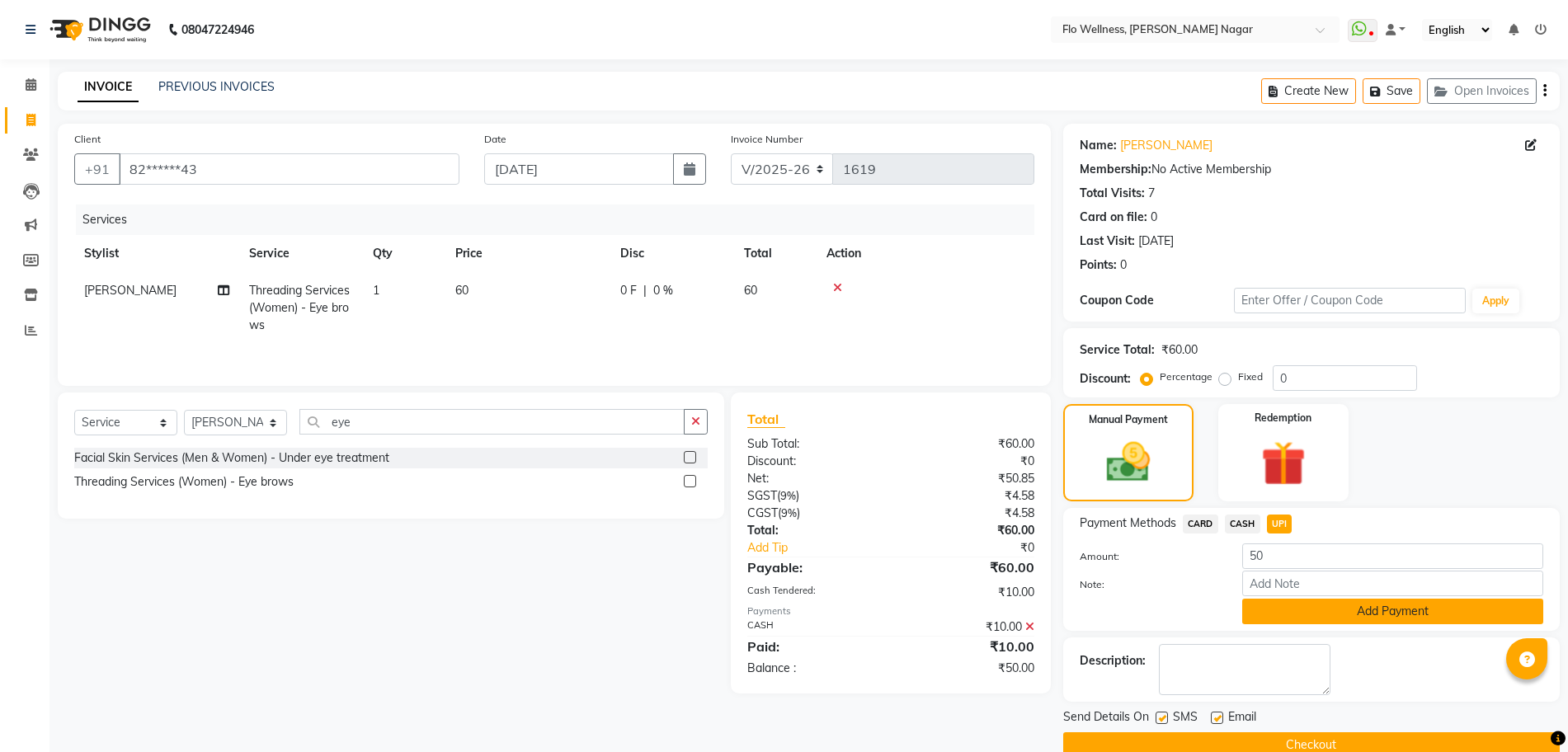
click at [1325, 612] on button "Add Payment" at bounding box center [1392, 610] width 301 height 25
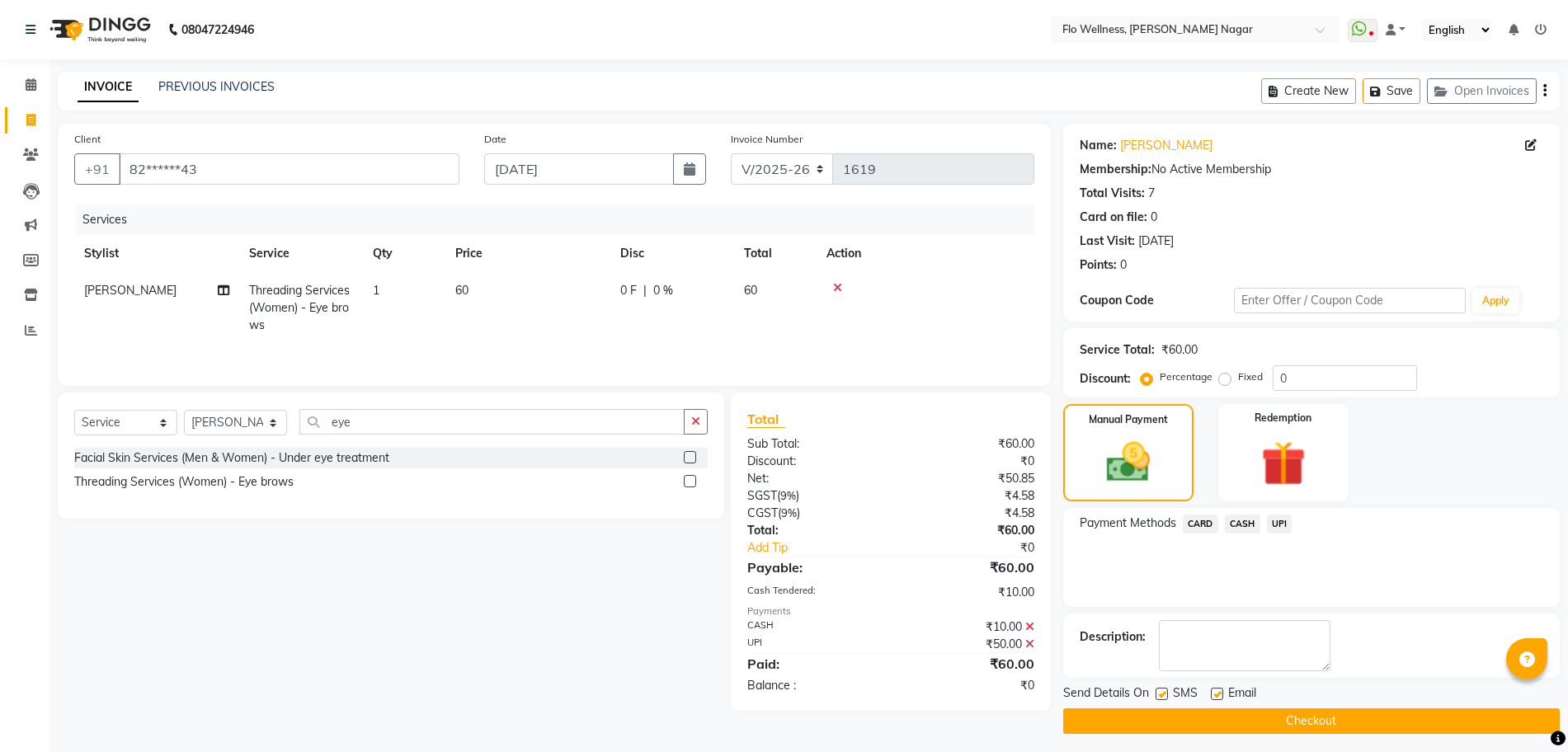
click at [1327, 718] on button "Checkout" at bounding box center [1311, 720] width 497 height 25
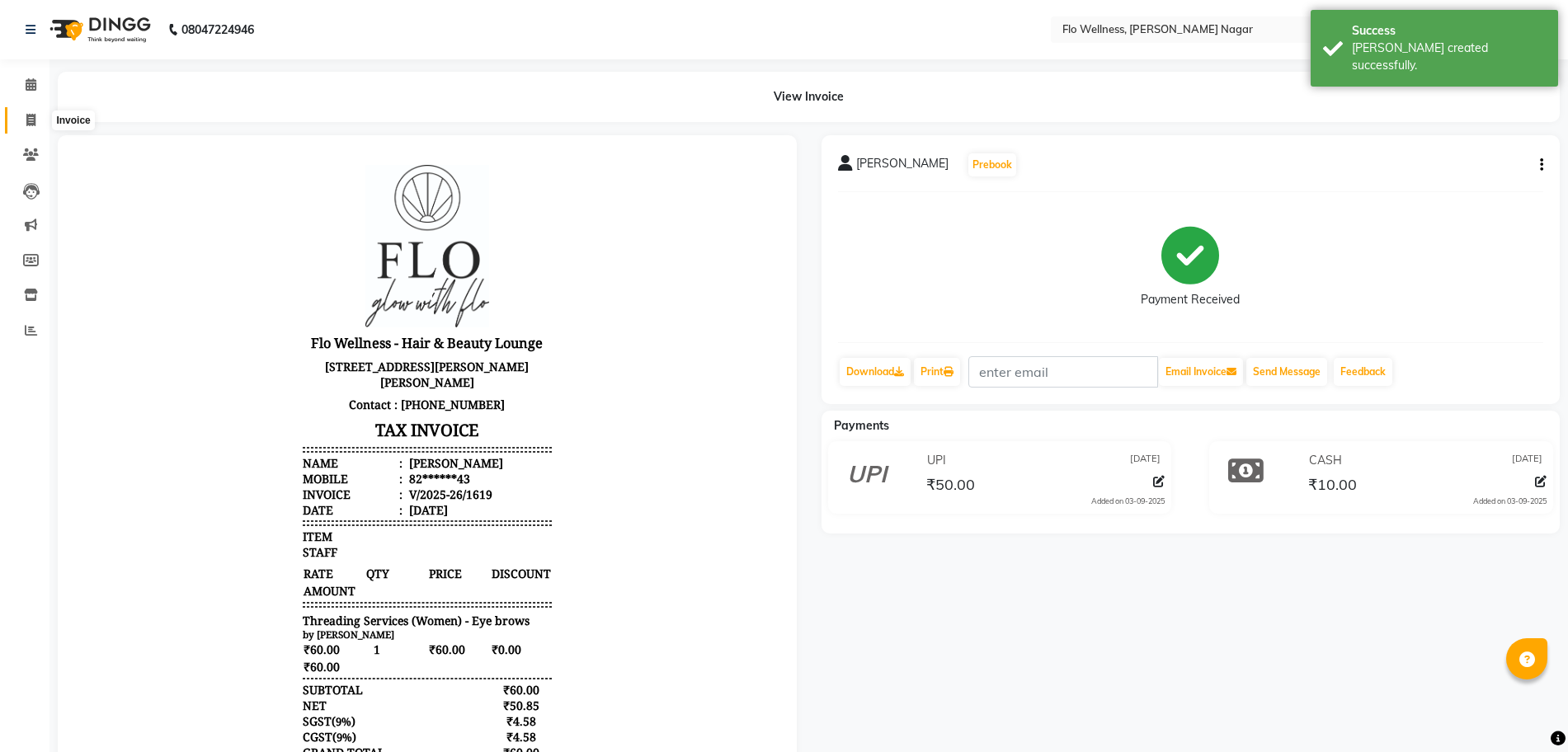
click at [30, 118] on icon at bounding box center [31, 119] width 9 height 12
select select "service"
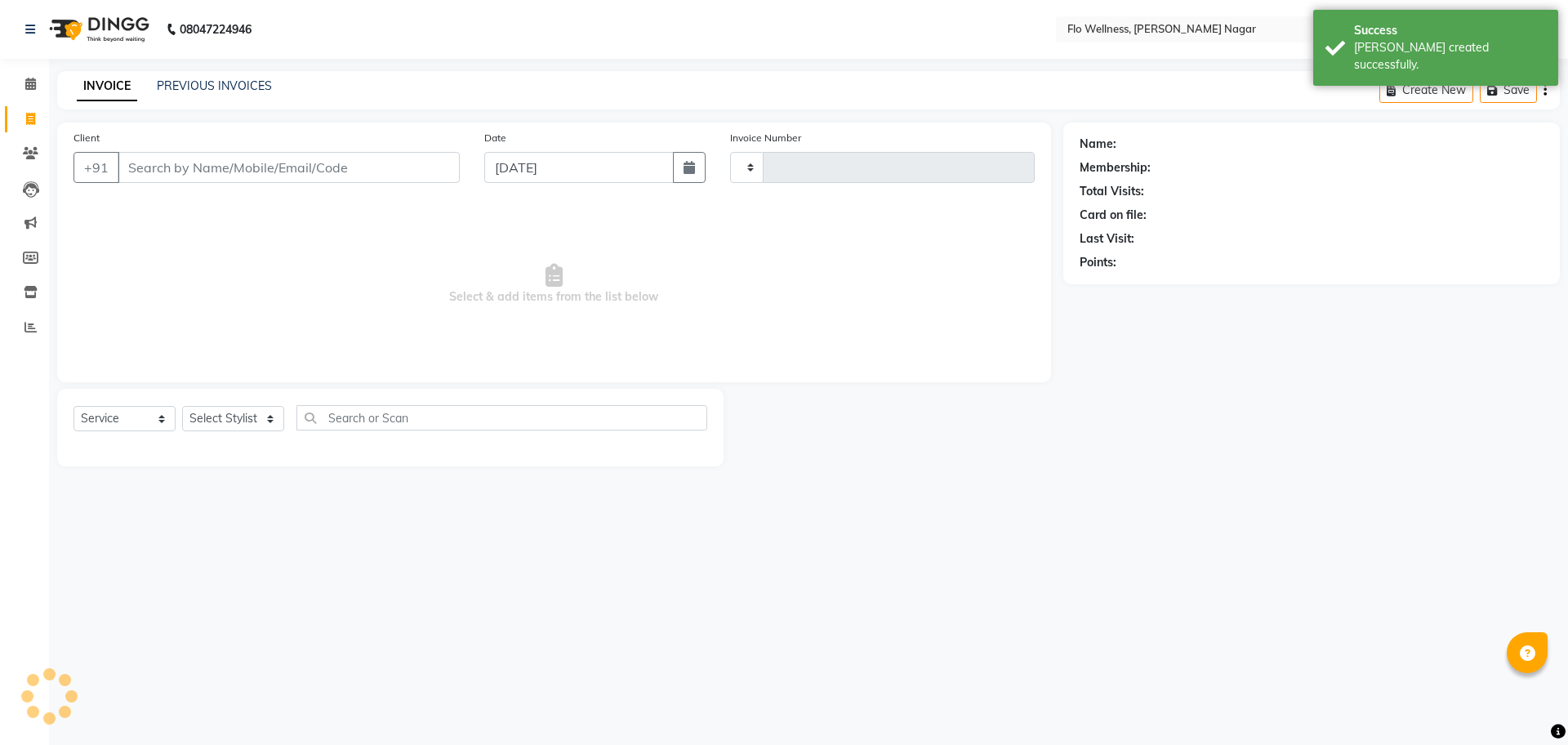
type input "1620"
select select "4509"
